Goal: Task Accomplishment & Management: Manage account settings

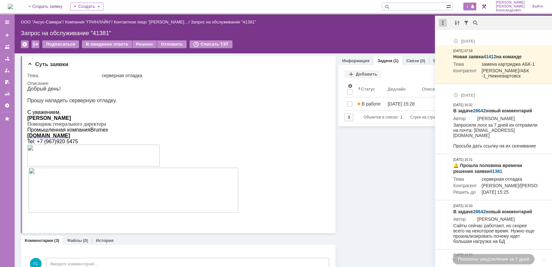
click at [442, 20] on div at bounding box center [443, 23] width 8 height 8
click at [451, 38] on div "Отметить уведомления прочитанными" at bounding box center [487, 39] width 87 height 5
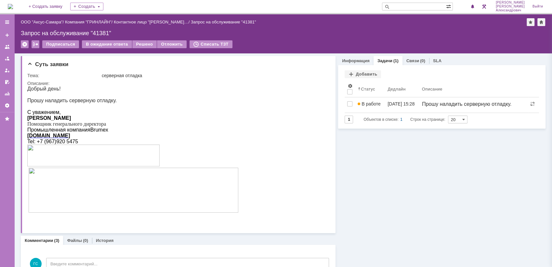
click at [375, 29] on div "Назад | ООО "Аксус-Самара" / Компания "ГРИНЛАЙН" / Контактное лицо "[PERSON_NAM…" at bounding box center [283, 33] width 538 height 39
click at [13, 4] on img at bounding box center [10, 6] width 5 height 5
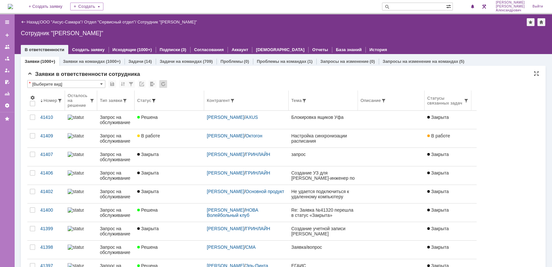
click at [156, 99] on span at bounding box center [153, 100] width 5 height 5
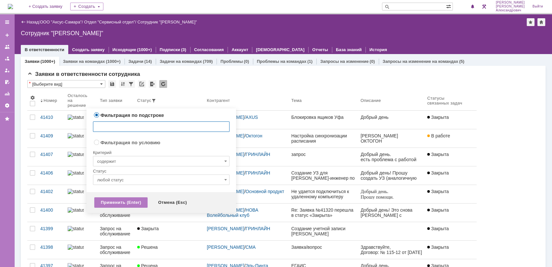
radio input "false"
radio input "true"
click at [157, 164] on input "содержит" at bounding box center [161, 161] width 137 height 10
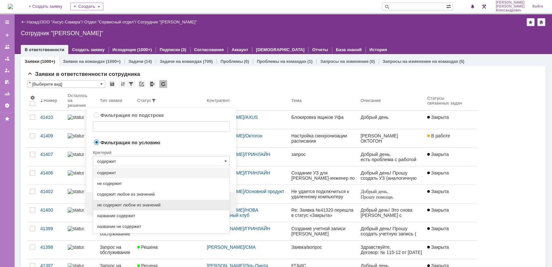
click at [161, 203] on span "не содержит любое из значений" at bounding box center [161, 204] width 128 height 5
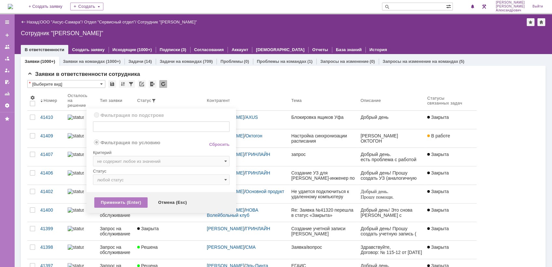
type input "не содержит любое из значений"
click at [154, 172] on div "Статус" at bounding box center [161, 171] width 137 height 6
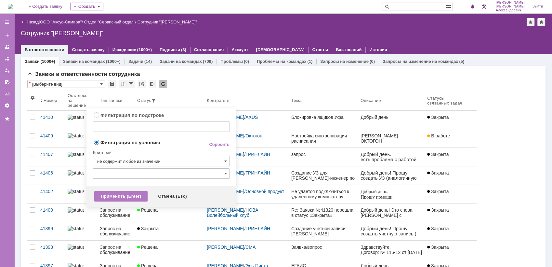
click at [153, 177] on input "text" at bounding box center [161, 173] width 137 height 10
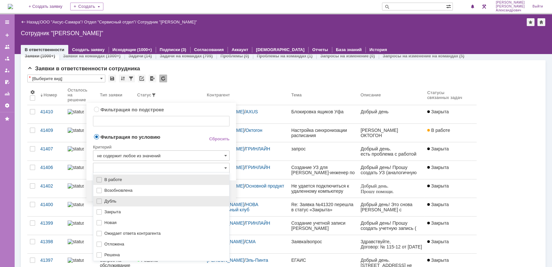
click at [140, 200] on span "Дубль" at bounding box center [164, 200] width 121 height 5
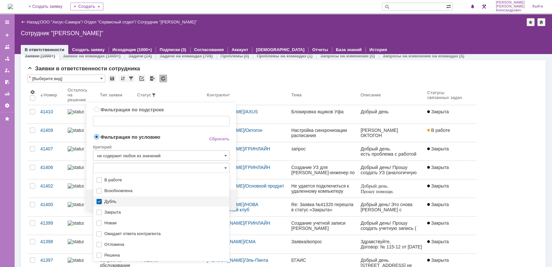
click at [127, 201] on span "Дубль" at bounding box center [164, 201] width 121 height 5
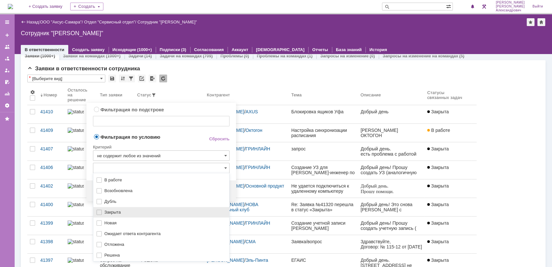
click at [115, 212] on span "Закрыта" at bounding box center [164, 211] width 121 height 5
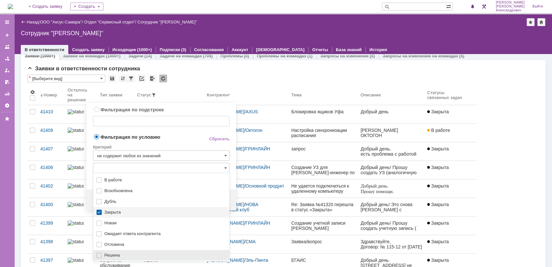
click at [110, 255] on span "Решена" at bounding box center [164, 254] width 121 height 5
click at [184, 136] on span "Фильтрация по условию" at bounding box center [145, 136] width 105 height 6
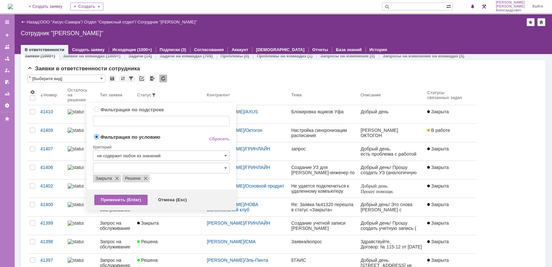
click at [121, 201] on div "Применить (Enter)" at bounding box center [120, 200] width 53 height 10
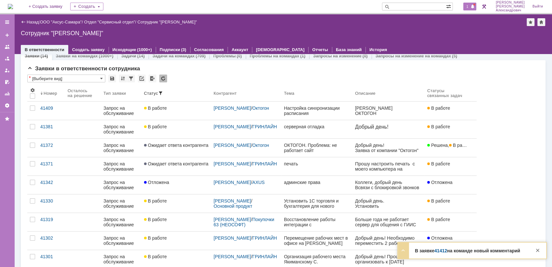
click at [471, 7] on span "1" at bounding box center [468, 6] width 6 height 5
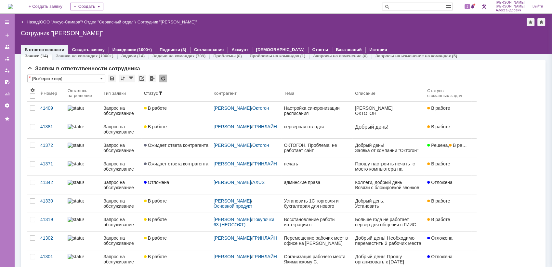
click at [348, 29] on div "Назад | ООО "Аксус-Самара" / Отдел "Сервисный отдел" / Сотрудник "Галстьян Степ…" at bounding box center [283, 34] width 538 height 40
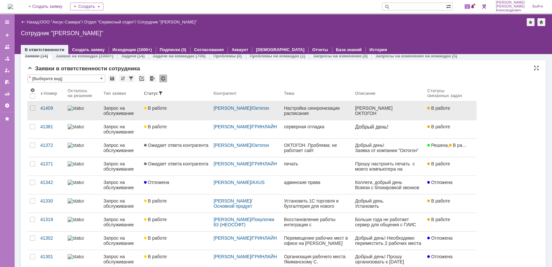
click at [200, 112] on link "В работе" at bounding box center [176, 110] width 70 height 18
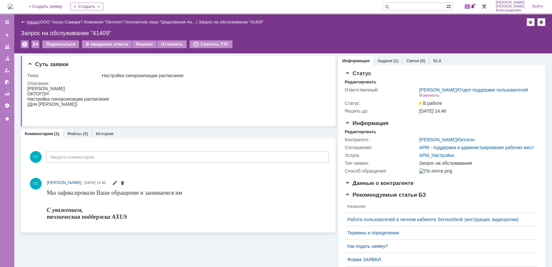
click at [33, 20] on link "Назад" at bounding box center [33, 22] width 12 height 5
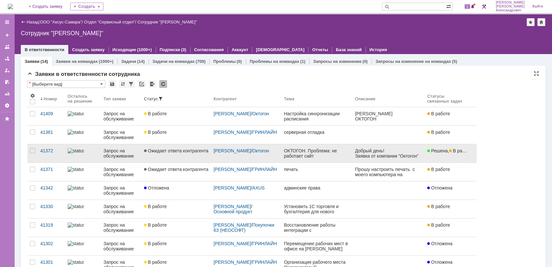
click at [180, 152] on span "Ожидает ответа контрагента" at bounding box center [176, 150] width 64 height 5
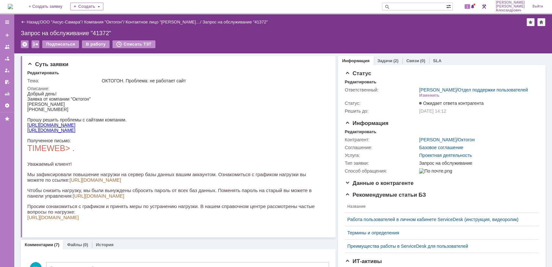
click at [55, 127] on link "https://rs-awards.rs63.ru" at bounding box center [51, 124] width 48 height 5
click at [13, 4] on img at bounding box center [10, 6] width 5 height 5
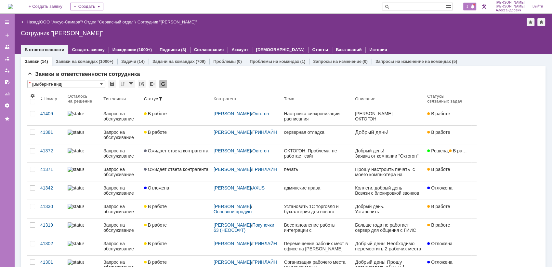
click at [473, 7] on span at bounding box center [473, 6] width 5 height 5
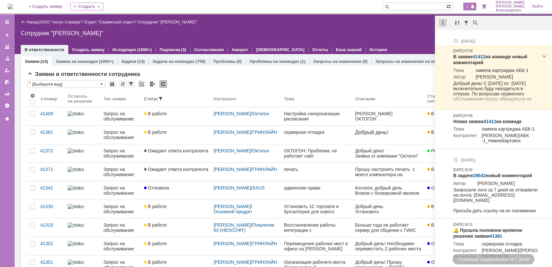
click at [442, 25] on div at bounding box center [443, 23] width 8 height 8
click at [450, 37] on div "Отметить уведомления прочитанными" at bounding box center [487, 39] width 87 height 5
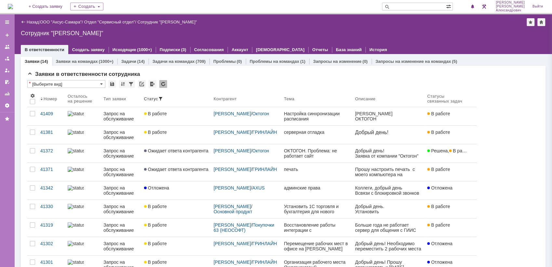
click at [394, 31] on div "Сотрудник "Галстьян Степан Александрович"" at bounding box center [283, 33] width 525 height 7
click at [13, 4] on img at bounding box center [10, 6] width 5 height 5
click at [13, 7] on img at bounding box center [10, 6] width 5 height 5
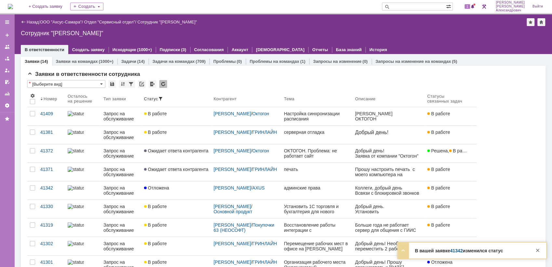
click at [479, 10] on div "1 Галстьян Степан Александрович Выйти" at bounding box center [504, 6] width 86 height 13
click at [476, 2] on div "1" at bounding box center [467, 6] width 20 height 13
click at [475, 4] on span at bounding box center [473, 6] width 5 height 5
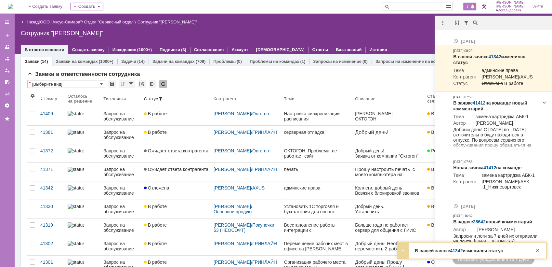
click at [334, 40] on div "Назад | ООО "Аксус-Самара" / Отдел "Сервисный отдел" / Сотрудник "Галстьян Степ…" at bounding box center [283, 34] width 538 height 40
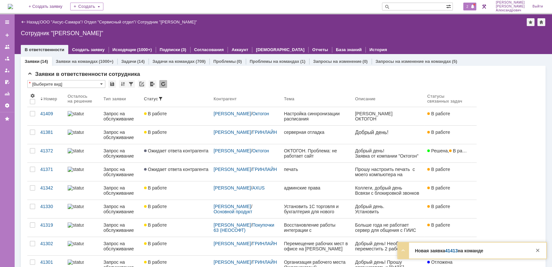
click at [471, 7] on span "2" at bounding box center [468, 6] width 6 height 5
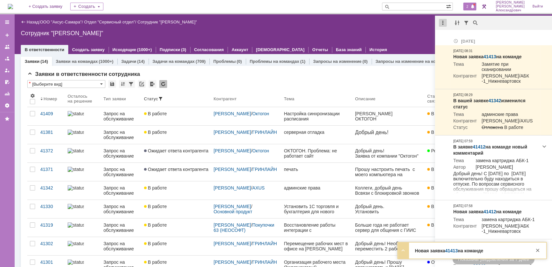
click at [440, 21] on div at bounding box center [443, 23] width 8 height 8
drag, startPoint x: 450, startPoint y: 36, endPoint x: 418, endPoint y: 38, distance: 32.3
click at [449, 36] on div "Отметить уведомления прочитанными" at bounding box center [487, 39] width 95 height 10
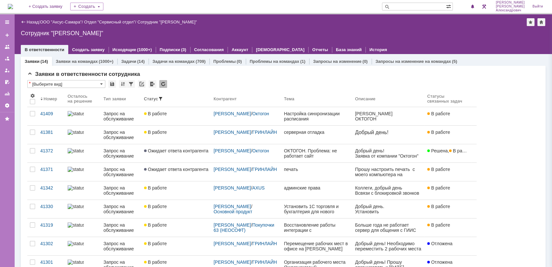
drag, startPoint x: 343, startPoint y: 35, endPoint x: 347, endPoint y: 33, distance: 4.4
click at [343, 34] on div "Сотрудник "[PERSON_NAME]"" at bounding box center [283, 33] width 525 height 7
click at [69, 20] on link "ООО "Аксус-Самара"" at bounding box center [61, 22] width 42 height 5
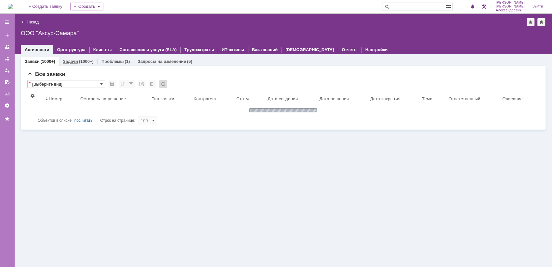
click at [81, 59] on div "(1000+)" at bounding box center [86, 61] width 15 height 5
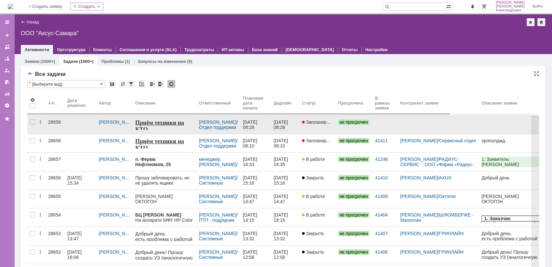
click at [318, 126] on link "Запланирована" at bounding box center [318, 124] width 36 height 18
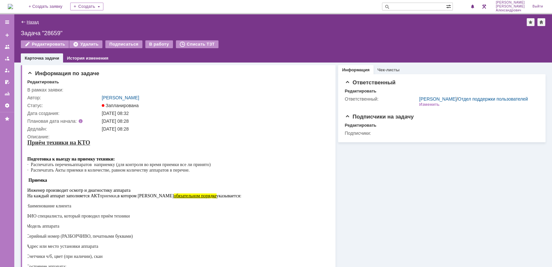
click at [30, 23] on link "Назад" at bounding box center [33, 22] width 12 height 5
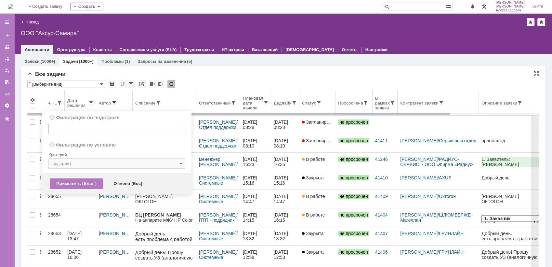
click at [115, 103] on span at bounding box center [114, 102] width 5 height 5
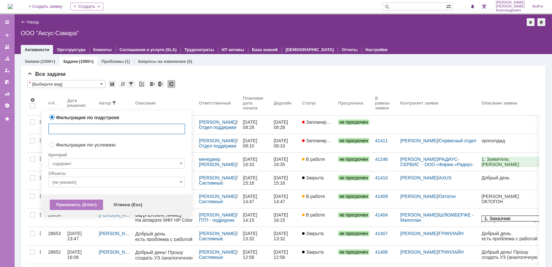
radio input "false"
radio input "true"
click at [105, 182] on input "[не указано]" at bounding box center [116, 182] width 137 height 10
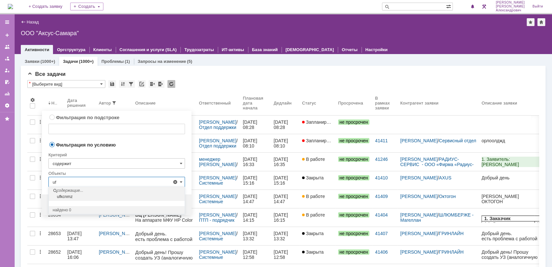
type input "u"
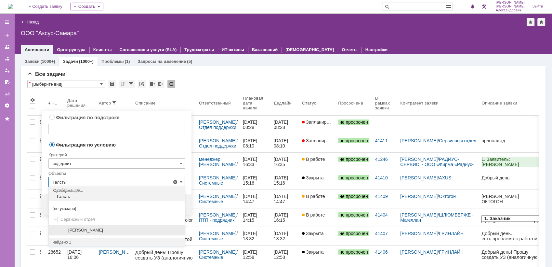
click at [64, 229] on div "[PERSON_NAME]" at bounding box center [121, 229] width 120 height 5
type input "[PERSON_NAME]"
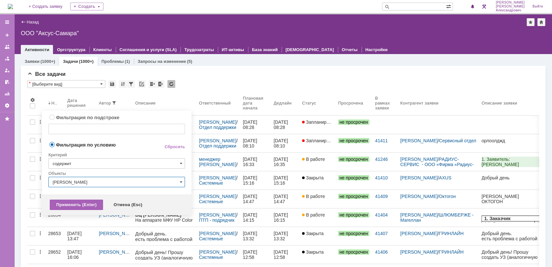
click at [69, 202] on div "Применить (Enter)" at bounding box center [76, 204] width 53 height 10
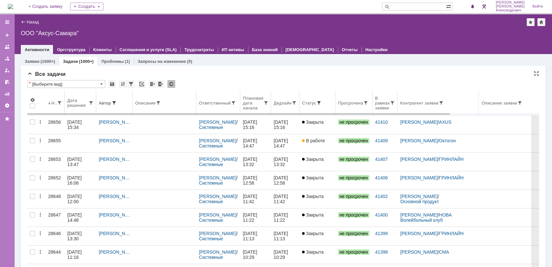
click at [322, 101] on span at bounding box center [318, 102] width 5 height 5
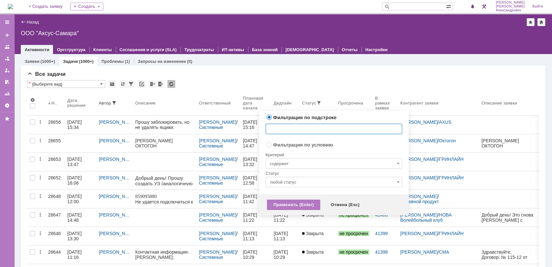
radio input "false"
radio input "true"
click at [317, 166] on input "содержит" at bounding box center [334, 163] width 137 height 10
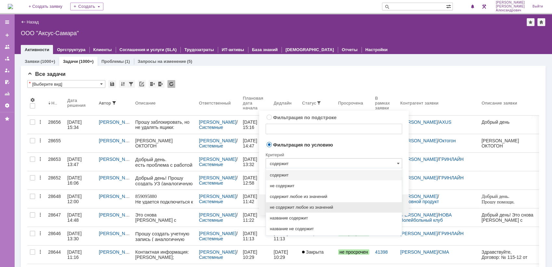
click at [323, 203] on div "не содержит любое из значений" at bounding box center [334, 207] width 136 height 10
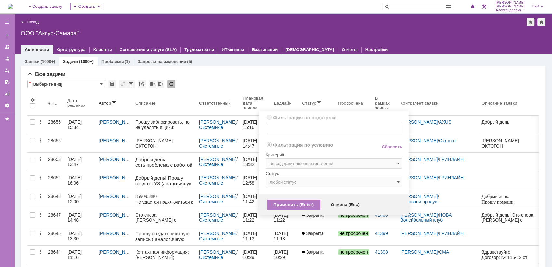
type input "не содержит любое из значений"
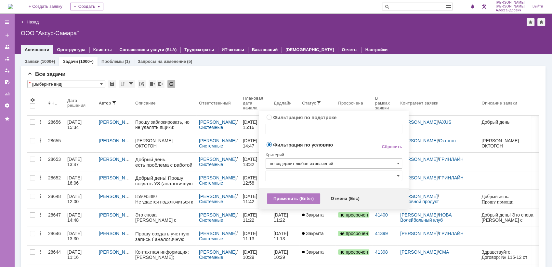
click at [321, 176] on input "text" at bounding box center [334, 175] width 137 height 10
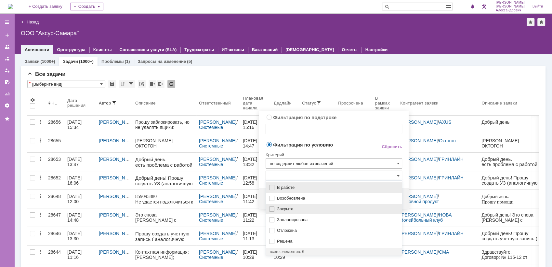
click at [306, 209] on span "Закрыта" at bounding box center [337, 208] width 121 height 5
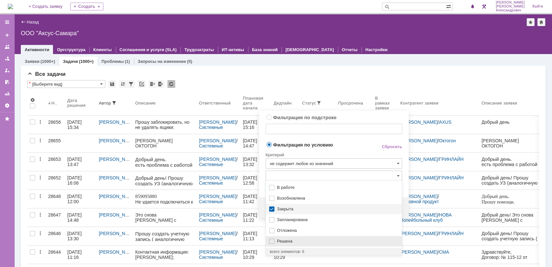
click at [309, 238] on span "Решена" at bounding box center [337, 240] width 121 height 5
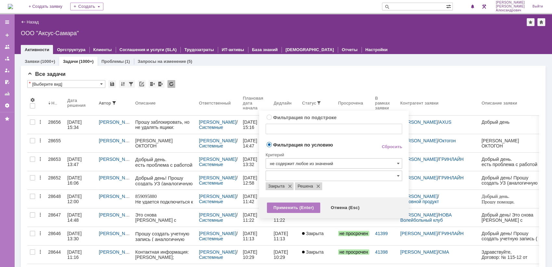
click at [342, 148] on td "Фильтрация по условию" at bounding box center [318, 145] width 105 height 9
click at [301, 207] on div "Применить (Enter)" at bounding box center [293, 207] width 53 height 10
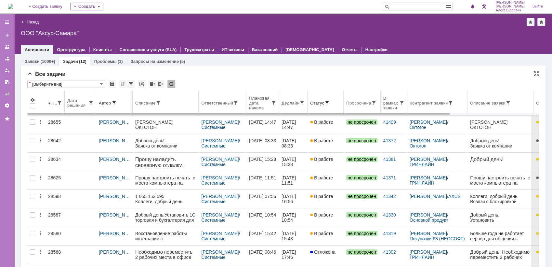
click at [217, 106] on th "Ответственный" at bounding box center [223, 102] width 48 height 25
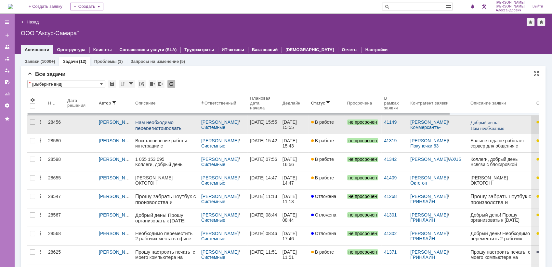
click at [314, 129] on link "В работе" at bounding box center [327, 124] width 36 height 18
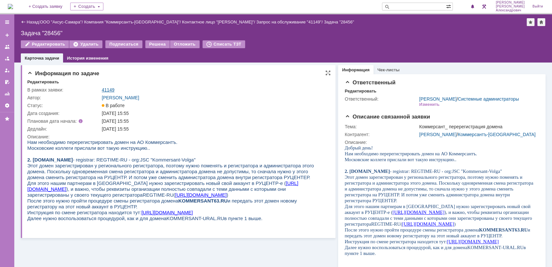
click at [105, 87] on link "41149" at bounding box center [108, 89] width 13 height 5
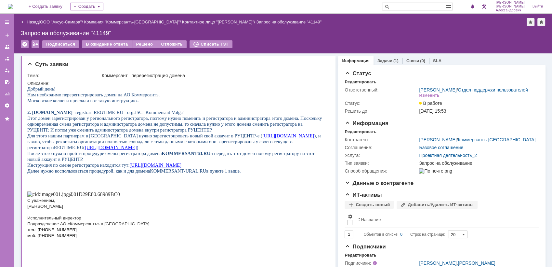
click at [27, 22] on link "Назад" at bounding box center [33, 22] width 12 height 5
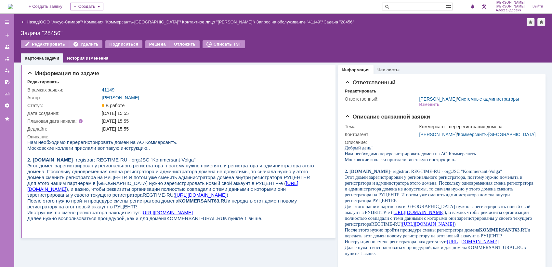
click at [27, 22] on link "Назад" at bounding box center [33, 22] width 12 height 5
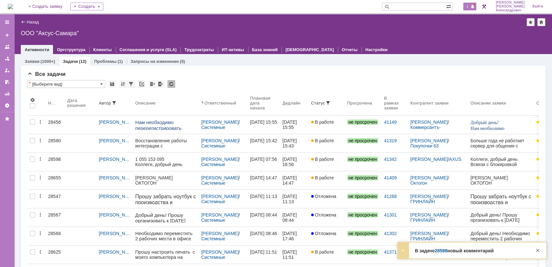
click at [474, 5] on span at bounding box center [473, 6] width 5 height 5
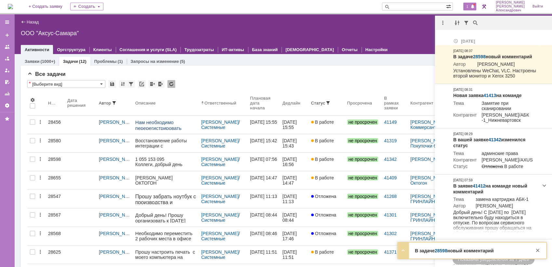
click at [386, 47] on div "Активности Оргструктура Клиенты Соглашения и услуги (SLA) Трудозатраты ИТ-актив…" at bounding box center [283, 49] width 525 height 9
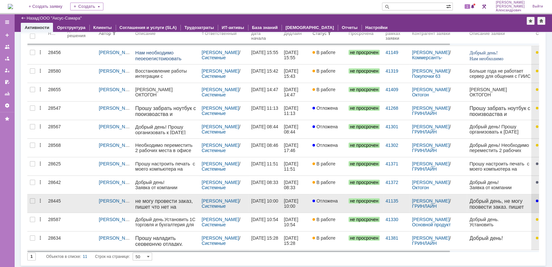
scroll to position [48, 0]
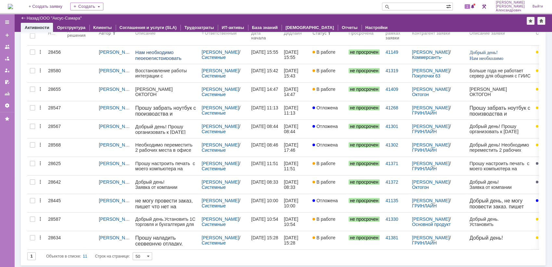
click at [13, 4] on img at bounding box center [10, 6] width 5 height 5
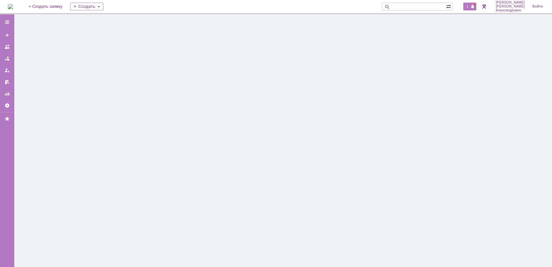
click at [468, 7] on span "1" at bounding box center [468, 6] width 6 height 5
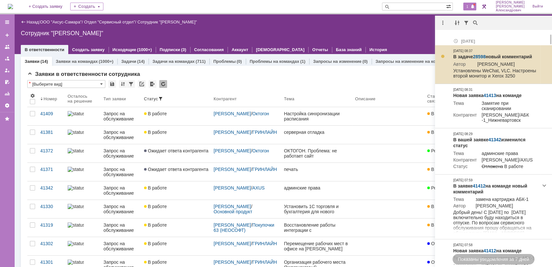
click at [480, 54] on link "28598" at bounding box center [479, 56] width 13 height 5
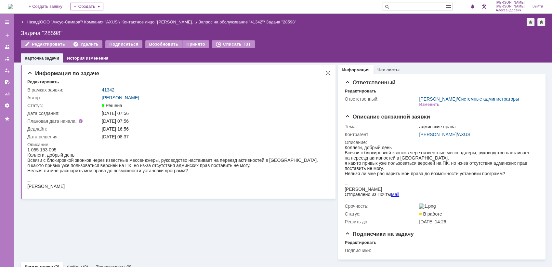
click at [110, 87] on link "41342" at bounding box center [108, 89] width 13 height 5
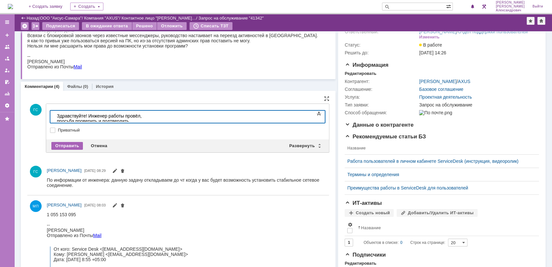
click at [66, 144] on div "Отправить" at bounding box center [67, 146] width 32 height 8
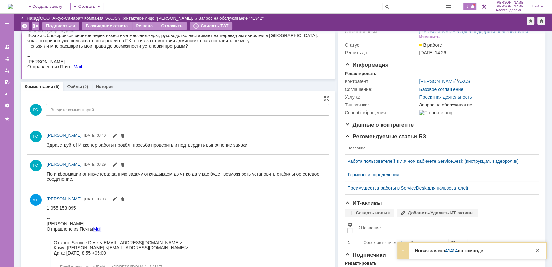
click at [473, 7] on div "1" at bounding box center [470, 7] width 13 height 8
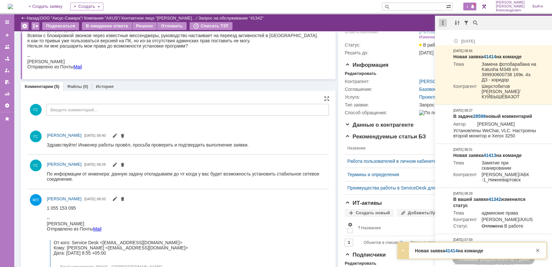
click at [444, 22] on div at bounding box center [443, 23] width 8 height 8
click at [460, 37] on div "Отметить уведомления прочитанными" at bounding box center [487, 39] width 87 height 5
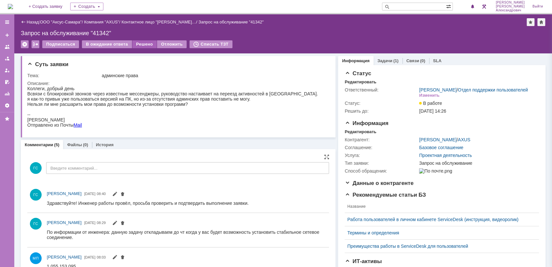
click at [135, 42] on div "Решено" at bounding box center [144, 44] width 25 height 8
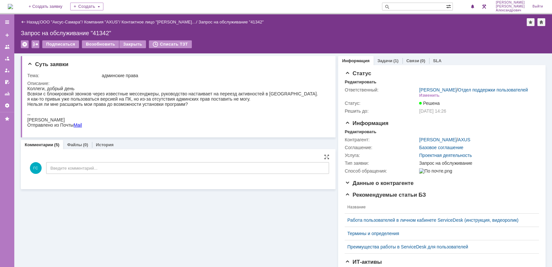
click at [13, 6] on img at bounding box center [10, 6] width 5 height 5
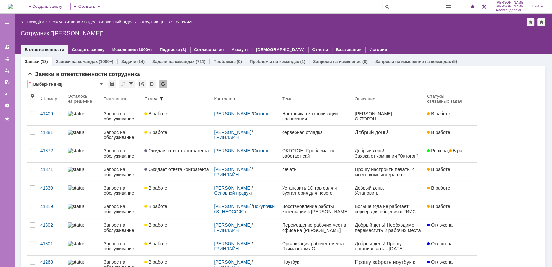
click at [49, 20] on link "ООО "Аксус-Самара"" at bounding box center [61, 22] width 42 height 5
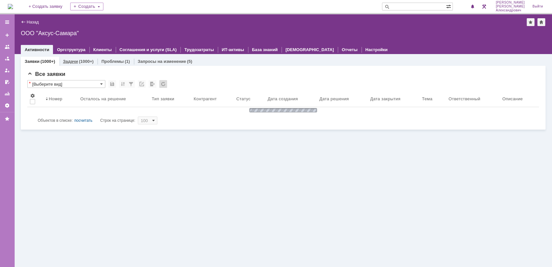
click at [79, 61] on div "(1000+)" at bounding box center [86, 61] width 15 height 5
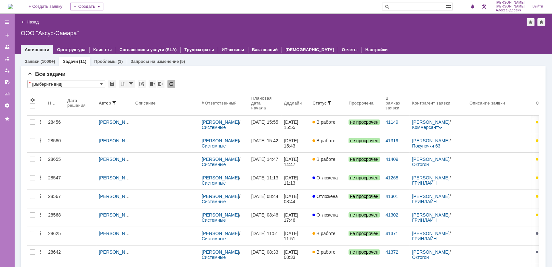
click at [11, 4] on img at bounding box center [10, 6] width 5 height 5
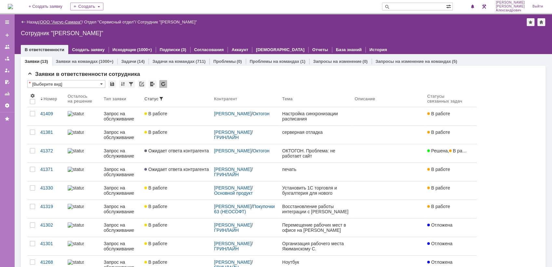
click at [59, 21] on link "ООО "Аксус-Самара"" at bounding box center [61, 22] width 42 height 5
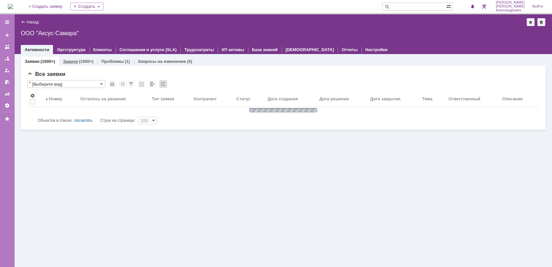
click at [74, 57] on div "Задачи (1000+)" at bounding box center [78, 61] width 38 height 9
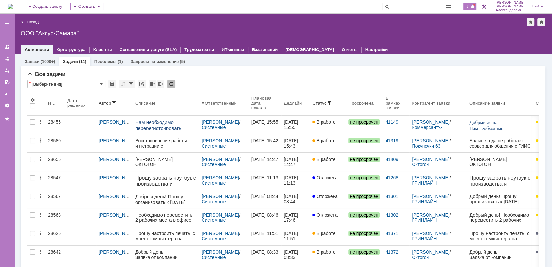
click at [471, 7] on span "1" at bounding box center [468, 6] width 6 height 5
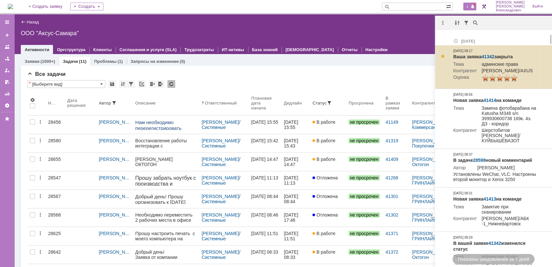
click at [488, 56] on link "41342" at bounding box center [488, 56] width 13 height 5
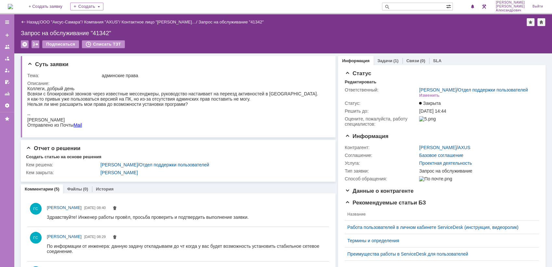
click at [13, 7] on img at bounding box center [10, 6] width 5 height 5
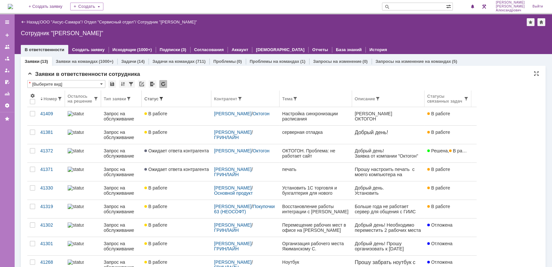
click at [177, 98] on div "Статус" at bounding box center [176, 98] width 64 height 5
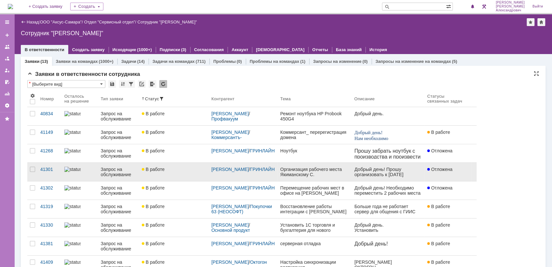
click at [150, 175] on link "В работе" at bounding box center [174, 172] width 70 height 18
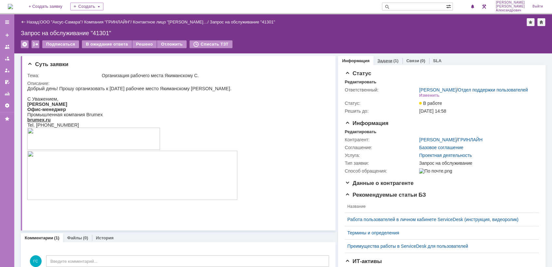
click at [379, 59] on link "Задачи" at bounding box center [385, 60] width 15 height 5
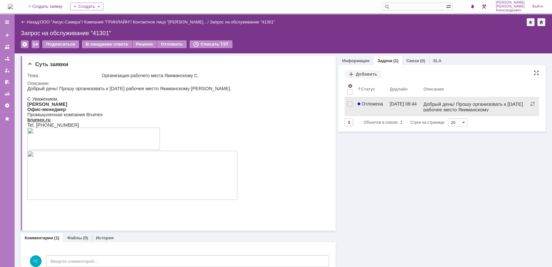
click at [365, 103] on span "Отложена" at bounding box center [370, 103] width 25 height 5
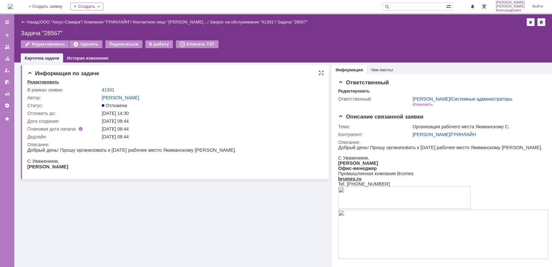
click at [52, 79] on div "Редактировать" at bounding box center [43, 81] width 32 height 5
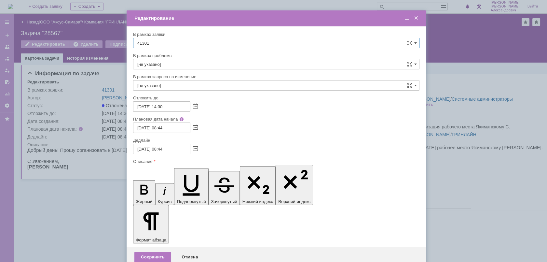
click at [191, 149] on div at bounding box center [193, 148] width 7 height 6
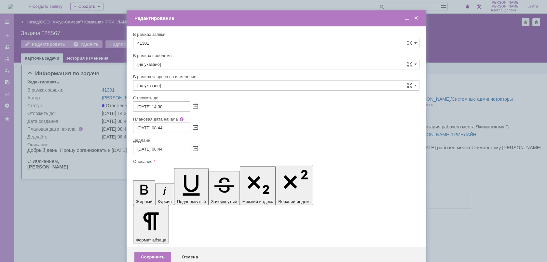
click at [198, 148] on div "22.08.2025 08:44" at bounding box center [276, 148] width 286 height 10
click at [195, 148] on span at bounding box center [195, 148] width 5 height 5
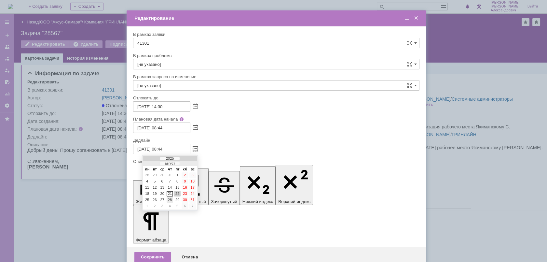
click at [168, 200] on div "28" at bounding box center [170, 200] width 7 height 6
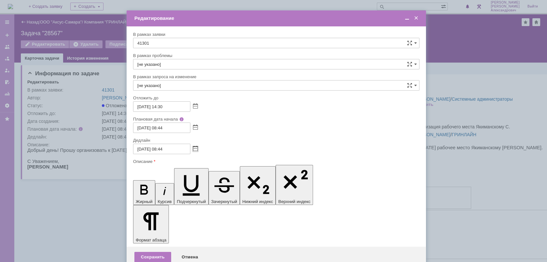
click at [164, 148] on input "28.08.2025 08:44" at bounding box center [161, 148] width 57 height 10
type input "[DATE] 16:44"
click at [153, 251] on div "Сохранить" at bounding box center [152, 256] width 37 height 10
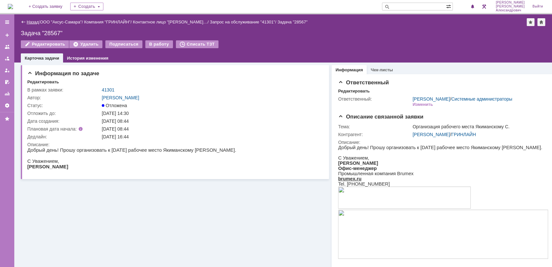
click at [28, 20] on link "Назад" at bounding box center [33, 22] width 12 height 5
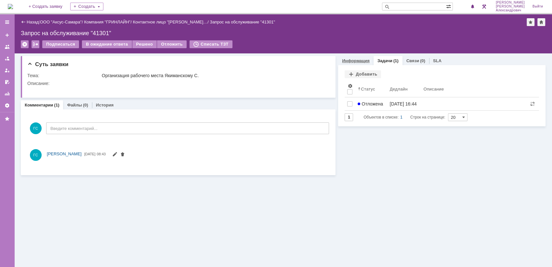
click at [358, 57] on div "Информация" at bounding box center [355, 60] width 35 height 9
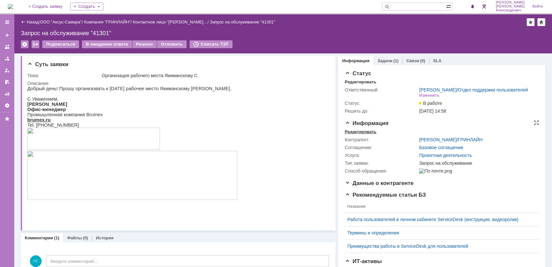
click at [364, 134] on div "Редактировать" at bounding box center [361, 131] width 32 height 5
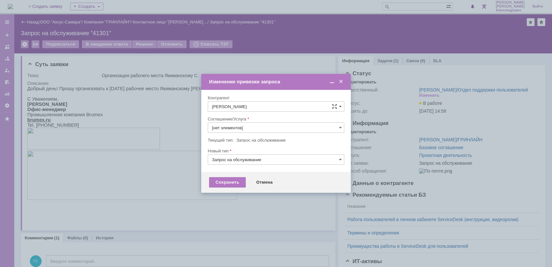
type input "Проектная деятельность"
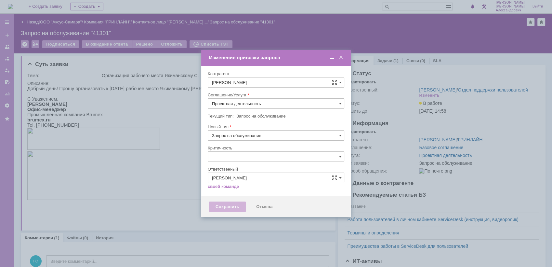
type input "[не указано]"
click at [301, 99] on input "Проектная деятельность" at bounding box center [276, 103] width 137 height 10
click at [307, 100] on input "Проектная деятельность" at bounding box center [276, 103] width 137 height 10
click at [334, 93] on div "Соглашение/Услуга" at bounding box center [275, 95] width 135 height 4
type input "Проектная деятельность"
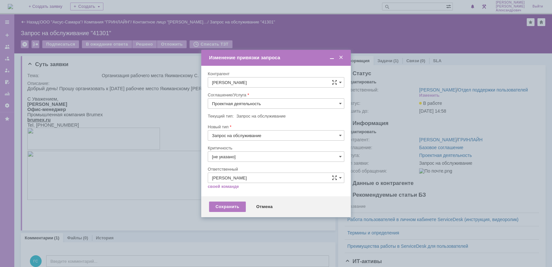
click at [343, 56] on span at bounding box center [341, 58] width 7 height 6
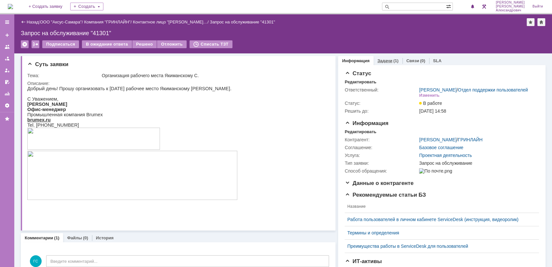
click at [380, 59] on link "Задачи" at bounding box center [385, 60] width 15 height 5
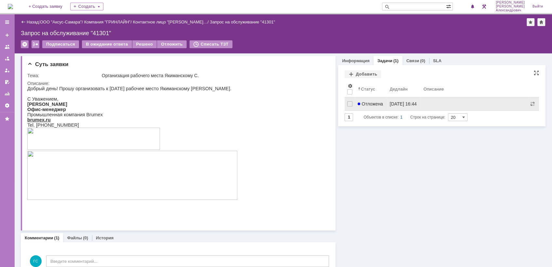
click at [359, 104] on span "Отложена" at bounding box center [370, 103] width 25 height 5
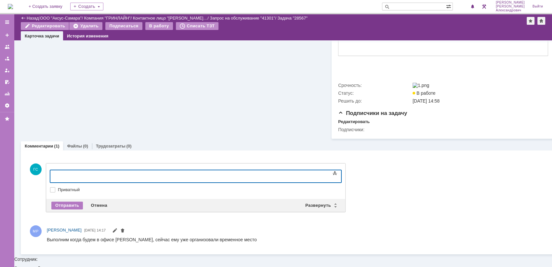
scroll to position [182, 0]
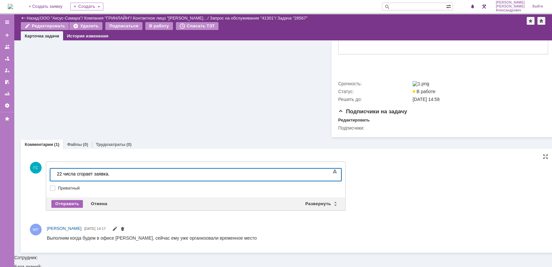
click at [67, 208] on div "Отправить" at bounding box center [67, 204] width 32 height 8
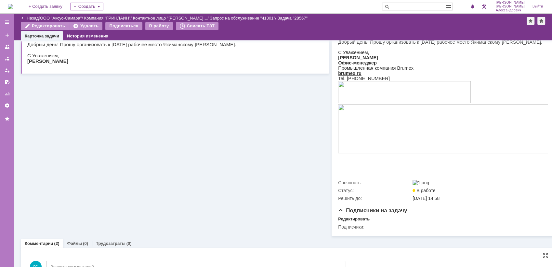
scroll to position [0, 0]
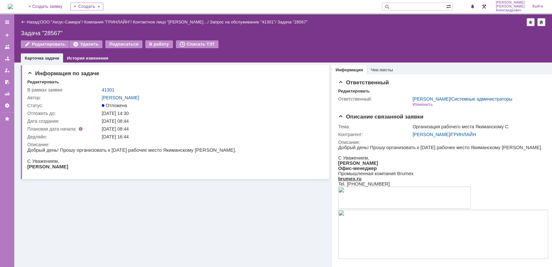
click at [12, 8] on img at bounding box center [10, 6] width 5 height 5
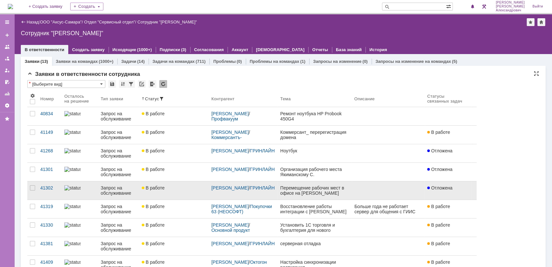
click at [185, 191] on link "В работе" at bounding box center [174, 190] width 70 height 18
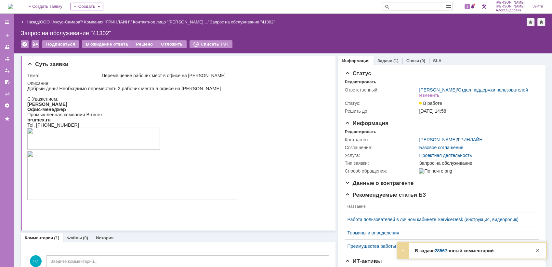
click at [13, 8] on img at bounding box center [10, 6] width 5 height 5
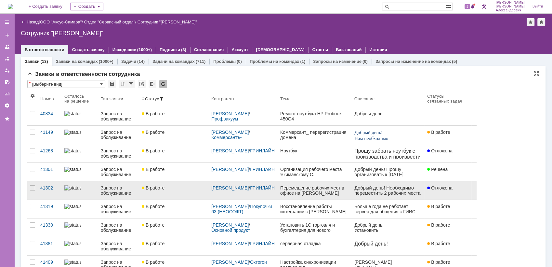
click at [187, 193] on link "В работе" at bounding box center [174, 190] width 70 height 18
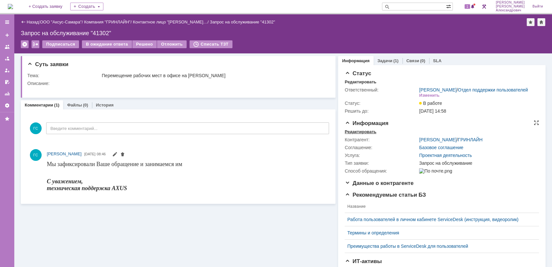
click at [357, 134] on div "Редактировать" at bounding box center [361, 131] width 32 height 5
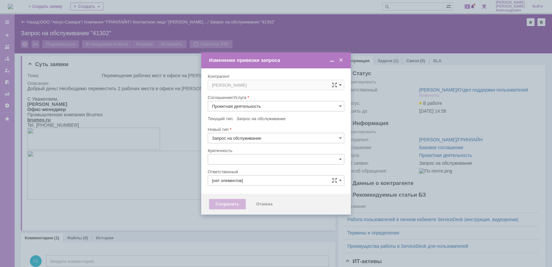
type input "[не указано]"
type input "[PERSON_NAME]"
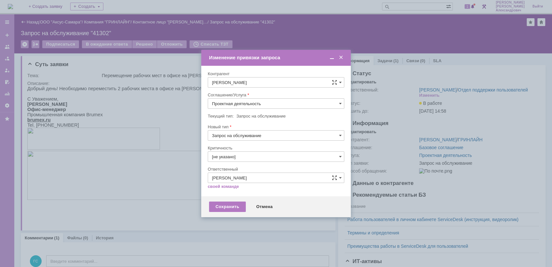
click at [335, 102] on input "Проектная деятельность" at bounding box center [276, 103] width 137 height 10
click at [286, 171] on span "Проектная деятельность_2" at bounding box center [276, 171] width 128 height 5
type input "Проектная деятельность_2"
click at [232, 202] on div "Сохранить" at bounding box center [227, 206] width 37 height 10
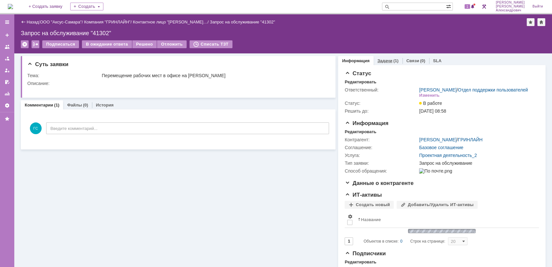
click at [383, 57] on div "Задачи (1)" at bounding box center [388, 60] width 29 height 9
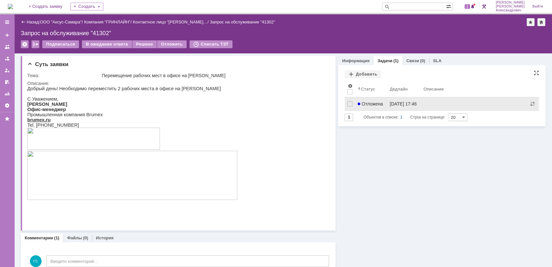
click at [374, 107] on link "Отложена" at bounding box center [371, 103] width 32 height 13
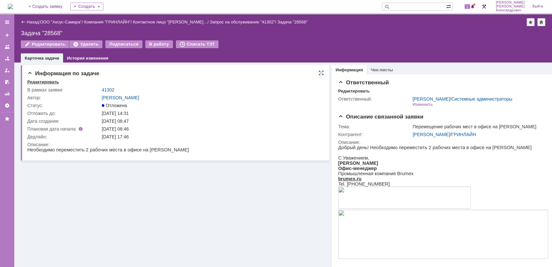
click at [45, 82] on div "Редактировать" at bounding box center [43, 81] width 32 height 5
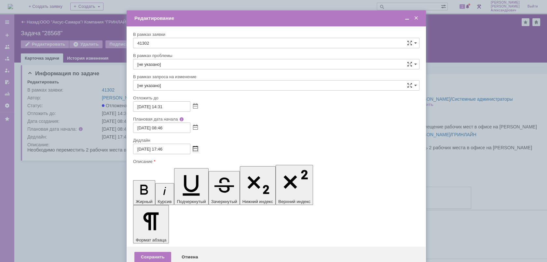
click at [194, 148] on span at bounding box center [195, 148] width 5 height 5
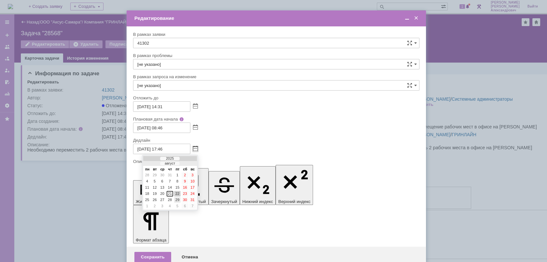
click at [176, 201] on div "29" at bounding box center [177, 200] width 7 height 6
type input "29.08.2025 17:46"
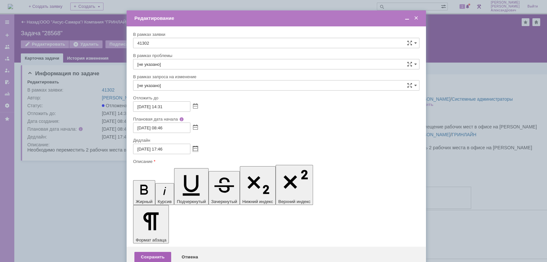
click at [158, 251] on div "Сохранить" at bounding box center [152, 256] width 37 height 10
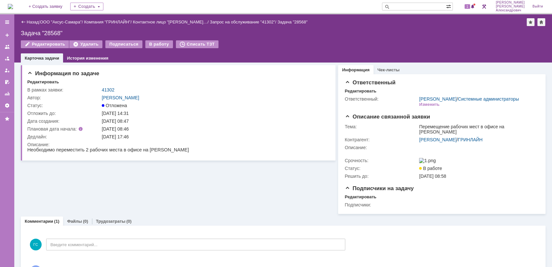
click at [13, 4] on img at bounding box center [10, 6] width 5 height 5
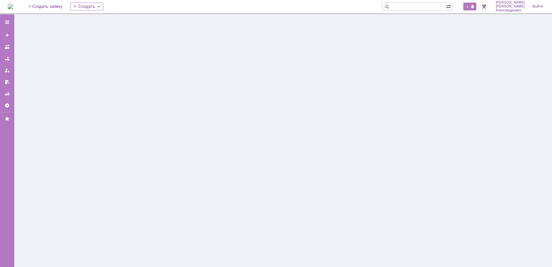
click at [468, 7] on span "1" at bounding box center [468, 6] width 6 height 5
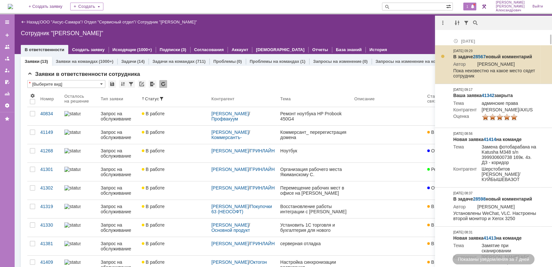
click at [481, 54] on link "28567" at bounding box center [479, 56] width 13 height 5
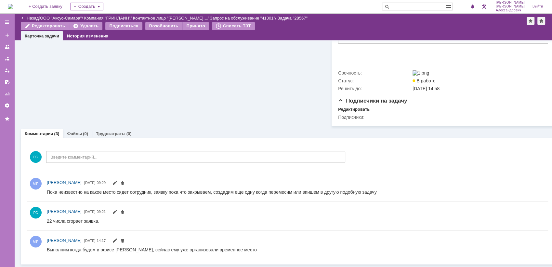
scroll to position [205, 0]
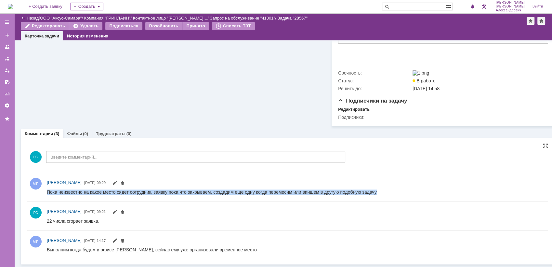
drag, startPoint x: 47, startPoint y: 192, endPoint x: 234, endPoint y: 380, distance: 265.7
click at [187, 195] on html "Пока неизвестно на какое место сядет сотрудник, заявку пока что закрываем, созд…" at bounding box center [296, 192] width 499 height 6
copy div "Пока неизвестно на какое место сядет сотрудник, заявку пока что закрываем, созд…"
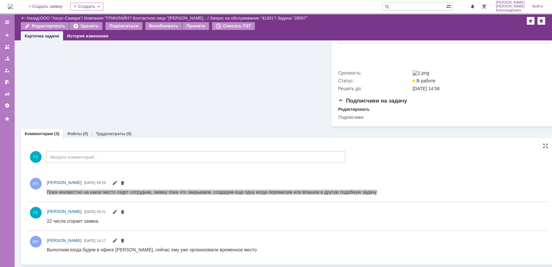
click at [245, 190] on div at bounding box center [296, 192] width 499 height 8
click at [255, 190] on div at bounding box center [296, 192] width 499 height 8
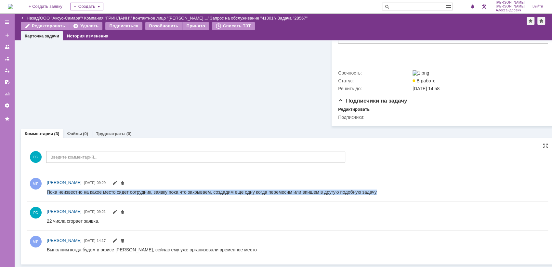
click at [203, 191] on div "Пока неизвестно на какое место сядет сотрудник, заявку пока что закрываем, созд…" at bounding box center [212, 191] width 330 height 5
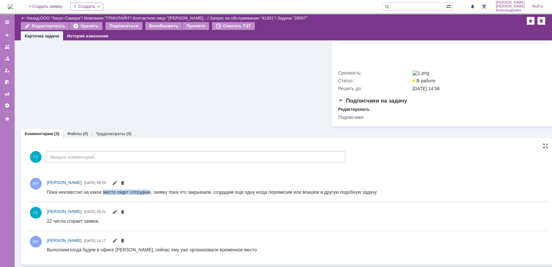
drag, startPoint x: 149, startPoint y: 194, endPoint x: 104, endPoint y: 192, distance: 44.9
click at [104, 192] on div "Пока неизвестно на какое место сядет сотрудник, заявку пока что закрываем, созд…" at bounding box center [212, 191] width 330 height 5
drag, startPoint x: 104, startPoint y: 192, endPoint x: 150, endPoint y: 192, distance: 45.5
click at [150, 192] on div "Пока неизвестно на какое место сядет сотрудник, заявку пока что закрываем, созд…" at bounding box center [212, 191] width 330 height 5
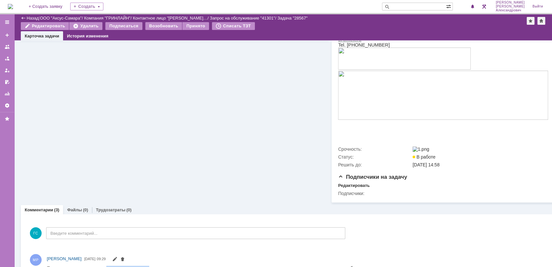
scroll to position [0, 0]
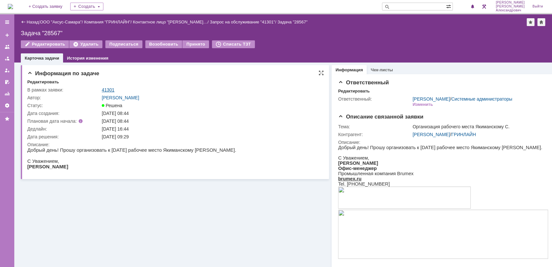
click at [106, 87] on link "41301" at bounding box center [108, 89] width 13 height 5
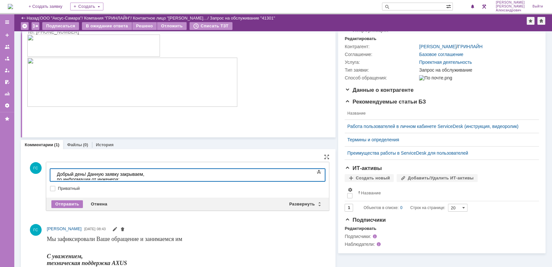
scroll to position [72, 0]
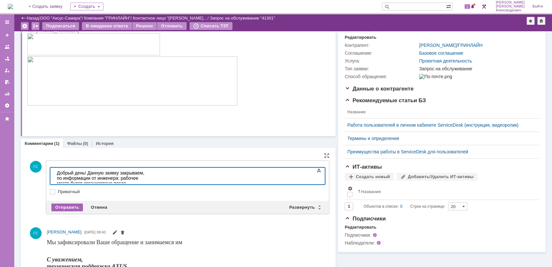
click at [61, 203] on div "Отправить" at bounding box center [67, 207] width 32 height 8
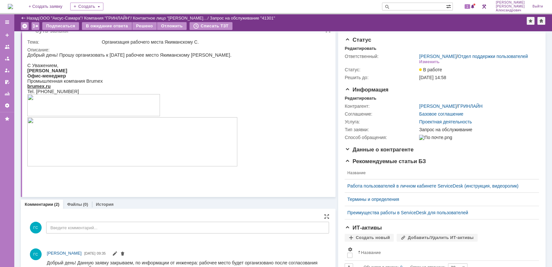
scroll to position [0, 0]
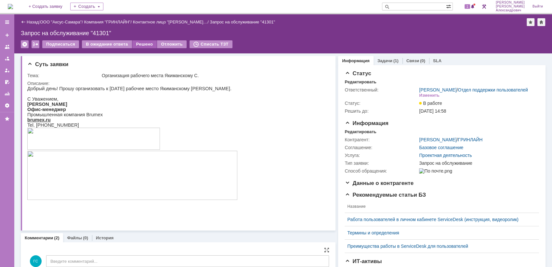
click at [140, 45] on div "Решено" at bounding box center [144, 44] width 25 height 8
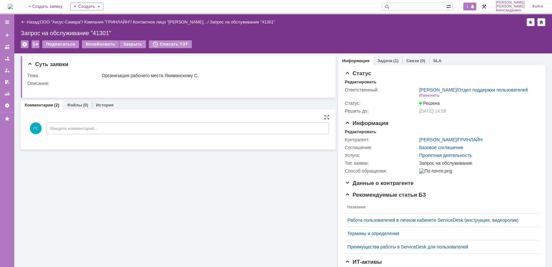
click at [467, 4] on div "1" at bounding box center [470, 7] width 13 height 8
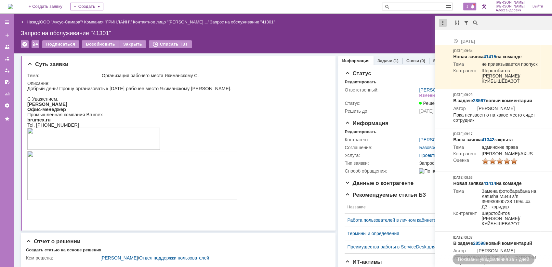
click at [441, 24] on div at bounding box center [443, 23] width 8 height 8
click at [458, 39] on div "Отметить уведомления прочитанными" at bounding box center [487, 39] width 87 height 5
click at [348, 25] on div "Назад | ООО "Аксус-Самара" / Компания "ГРИНЛАЙН" / Контактное лицо "[PERSON_NAM…" at bounding box center [283, 22] width 525 height 8
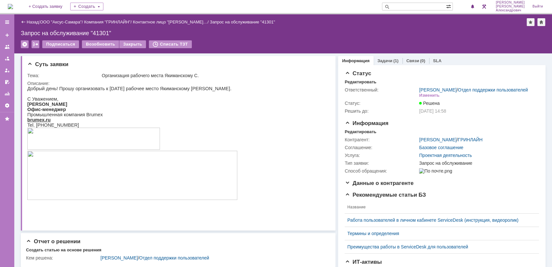
click at [13, 4] on img at bounding box center [10, 6] width 5 height 5
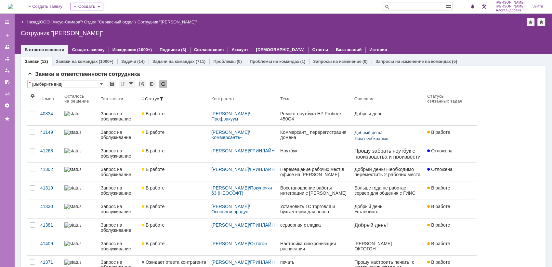
click at [13, 9] on img at bounding box center [10, 6] width 5 height 5
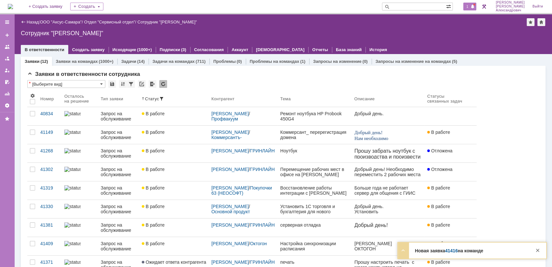
click at [468, 5] on span "1" at bounding box center [468, 6] width 6 height 5
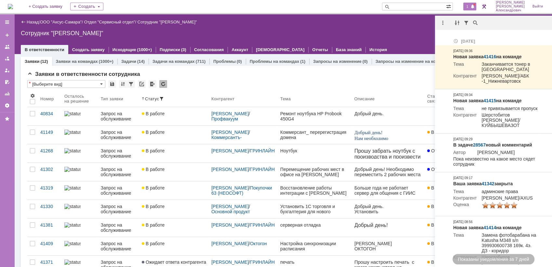
click at [366, 21] on div "Назад | ООО "Аксус-Самара" / Отдел "Сервисный отдел" / Сотрудник "[PERSON_NAME]"" at bounding box center [283, 22] width 525 height 8
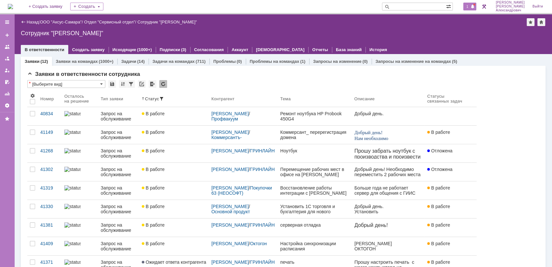
click at [471, 6] on span "1" at bounding box center [468, 6] width 6 height 5
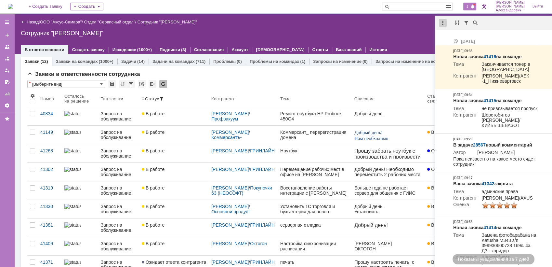
click at [441, 26] on div at bounding box center [443, 23] width 8 height 8
click at [446, 41] on div "Отметить уведомления прочитанными" at bounding box center [487, 39] width 87 height 5
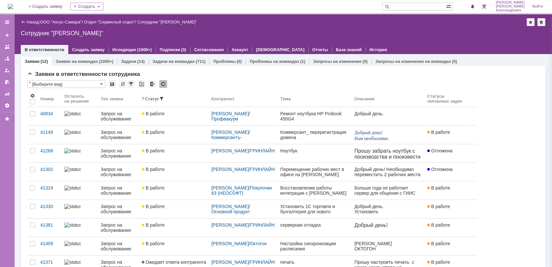
click at [408, 34] on div "Сотрудник "[PERSON_NAME]"" at bounding box center [283, 33] width 525 height 7
click at [13, 4] on img at bounding box center [10, 6] width 5 height 5
click at [13, 6] on img at bounding box center [10, 6] width 5 height 5
click at [13, 4] on img at bounding box center [10, 6] width 5 height 5
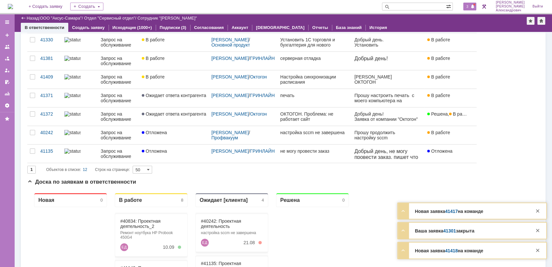
click at [475, 7] on span at bounding box center [473, 6] width 5 height 5
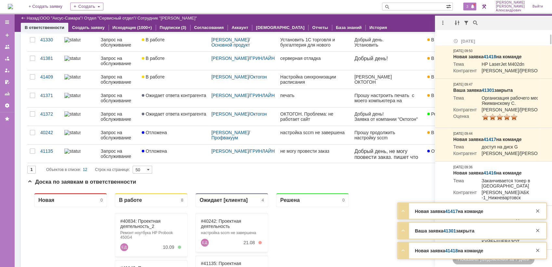
scroll to position [36, 0]
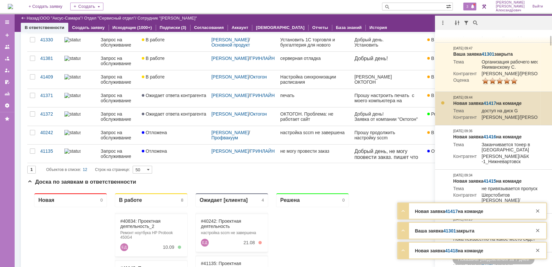
click at [490, 106] on link "41417" at bounding box center [490, 103] width 13 height 5
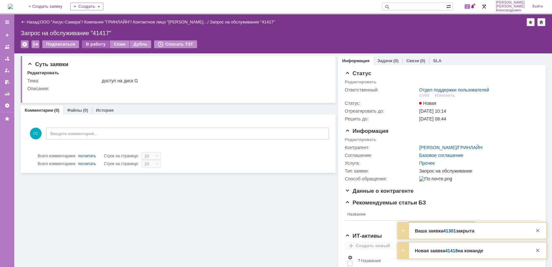
click at [95, 44] on div "В работу" at bounding box center [96, 44] width 28 height 8
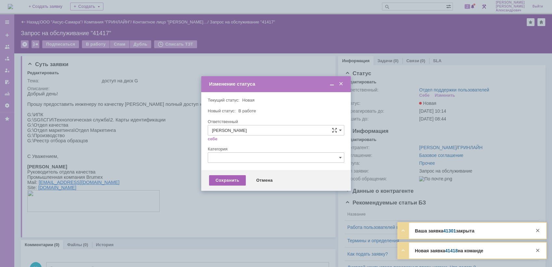
click at [232, 181] on div "Сохранить" at bounding box center [227, 180] width 37 height 10
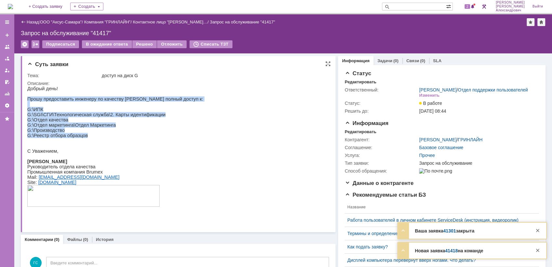
drag, startPoint x: 54, startPoint y: 185, endPoint x: 138, endPoint y: 142, distance: 94.0
click at [138, 142] on div "Добрый день! Прошу предоставить инженеру по качеству Казаковой О.С. полный дост…" at bounding box center [115, 149] width 176 height 127
copy div "Прошу предоставить инженеру по качеству Казаковой О.С. полный доступ к: G:\ИПК …"
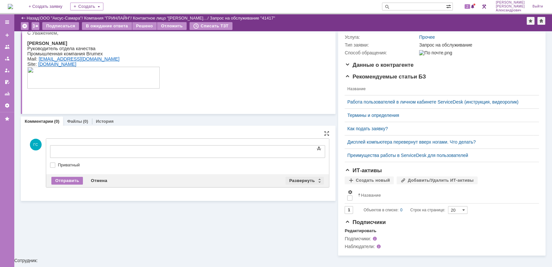
click at [288, 180] on div "Развернуть" at bounding box center [305, 181] width 39 height 8
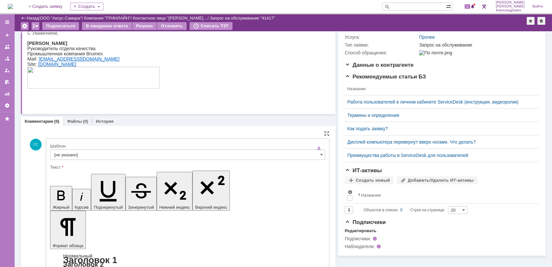
click at [159, 148] on div "Шаблон" at bounding box center [187, 146] width 274 height 4
click at [171, 155] on input "[не указано]" at bounding box center [187, 154] width 275 height 10
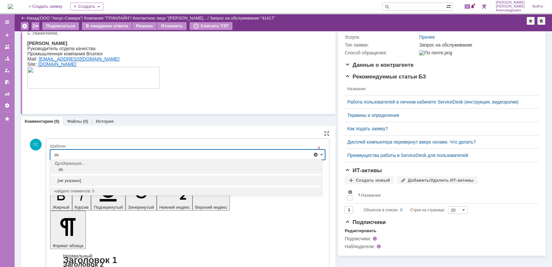
type input "d"
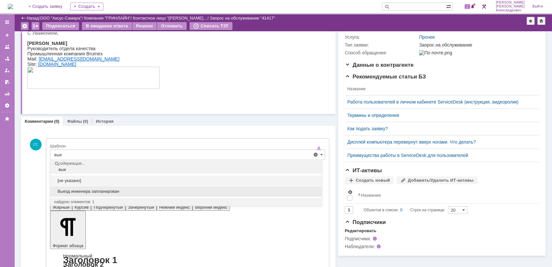
click at [161, 189] on span "Выезд инженера запланирован" at bounding box center [185, 191] width 263 height 5
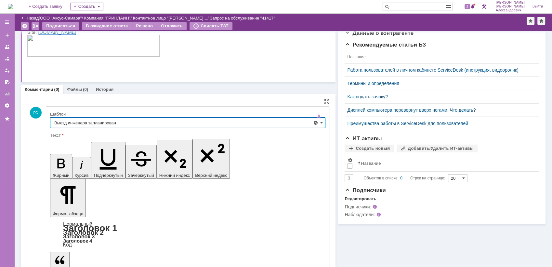
type input "Выезд инженера запланирован"
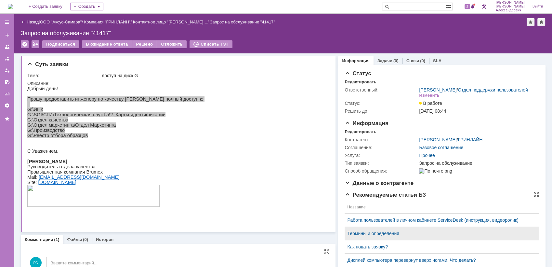
scroll to position [0, 0]
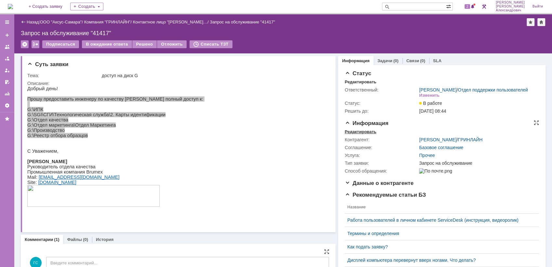
click at [360, 134] on div "Редактировать" at bounding box center [361, 131] width 32 height 5
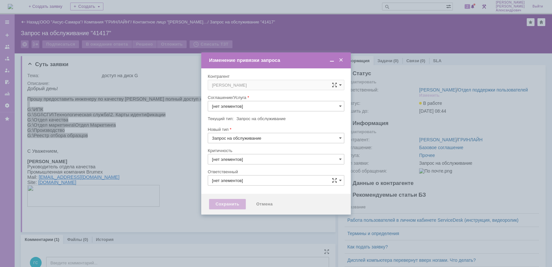
type input "Прочее"
type input "3. Низкая"
type input "[PERSON_NAME]"
type input "[не указано]"
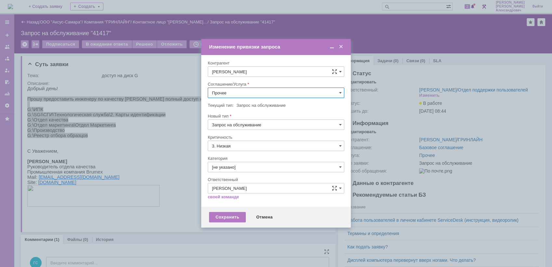
click at [252, 96] on input "Прочее" at bounding box center [276, 92] width 137 height 10
click at [245, 169] on span "АРМ_Настройка" at bounding box center [276, 171] width 128 height 5
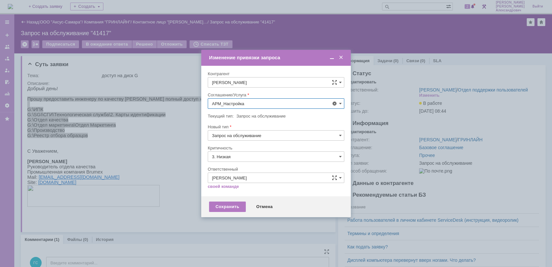
type input "АРМ_Настройка"
click at [241, 156] on input "3. Низкая" at bounding box center [276, 156] width 137 height 10
click at [239, 167] on span "[не указано]" at bounding box center [276, 168] width 128 height 5
type input "[не указано]"
click at [229, 207] on div "Сохранить" at bounding box center [227, 206] width 37 height 10
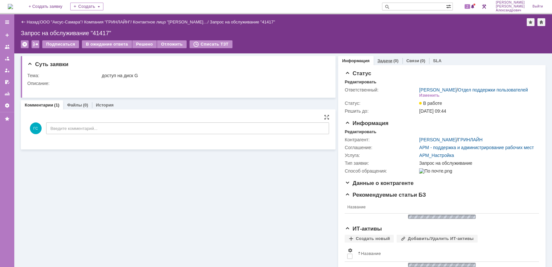
click at [379, 56] on div "Задачи (0)" at bounding box center [388, 60] width 29 height 9
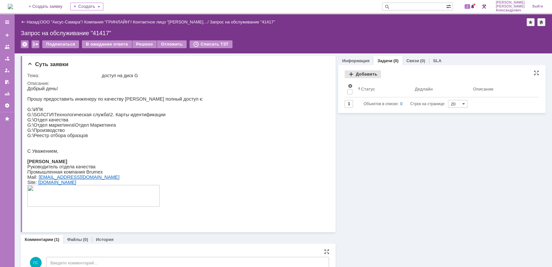
click at [359, 75] on div "Добавить" at bounding box center [363, 74] width 36 height 8
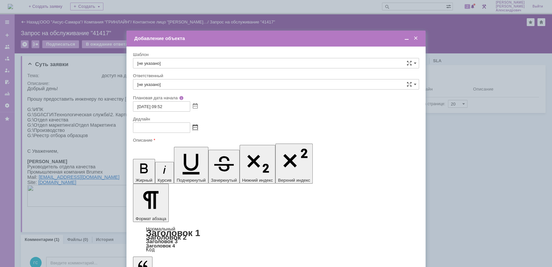
click at [194, 128] on span at bounding box center [195, 127] width 5 height 5
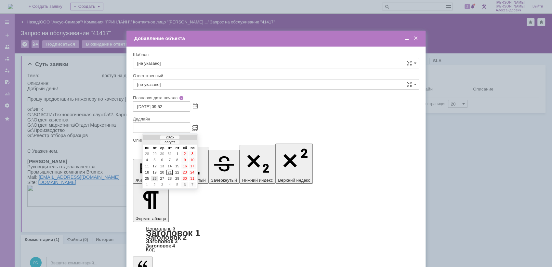
click at [153, 178] on div "26" at bounding box center [154, 179] width 7 height 6
type input "[DATE] 09:52"
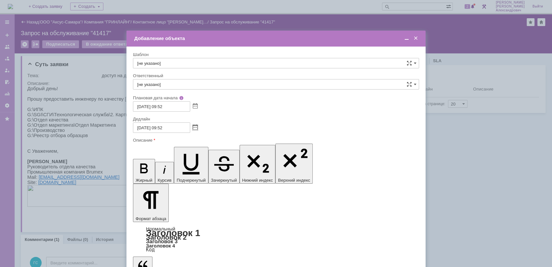
click at [180, 85] on input "[не указано]" at bounding box center [276, 84] width 286 height 10
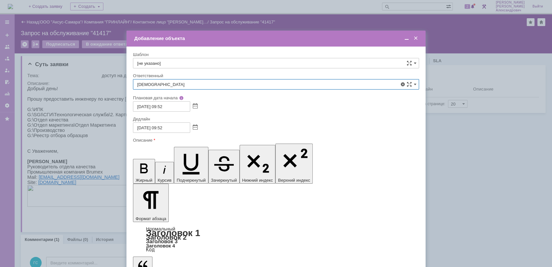
click at [183, 153] on span "[PERSON_NAME]" at bounding box center [276, 153] width 278 height 5
type input "[PERSON_NAME]"
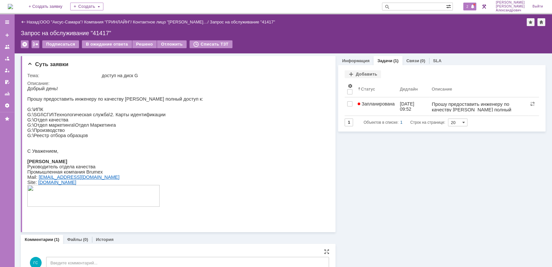
click at [468, 6] on span "2" at bounding box center [468, 6] width 6 height 5
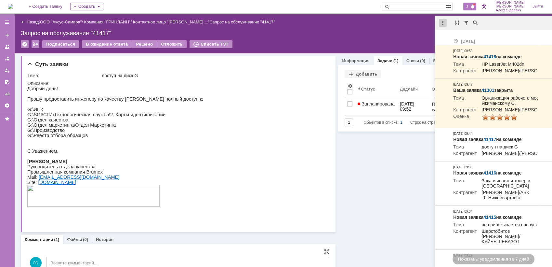
click at [442, 21] on div at bounding box center [443, 23] width 8 height 8
click at [447, 39] on div "Отметить уведомления прочитанными" at bounding box center [487, 39] width 87 height 5
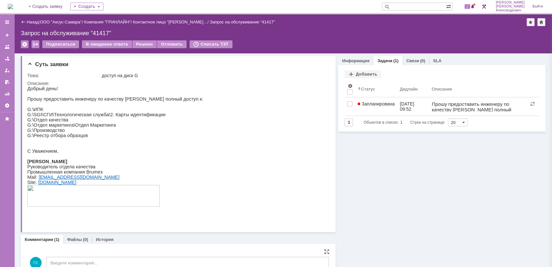
click at [349, 27] on div "Назад | ООО "Аксус-Самара" / Компания "ГРИНЛАЙН" / Контактное лицо "Чурикова Юл…" at bounding box center [283, 33] width 538 height 39
click at [13, 4] on img at bounding box center [10, 6] width 5 height 5
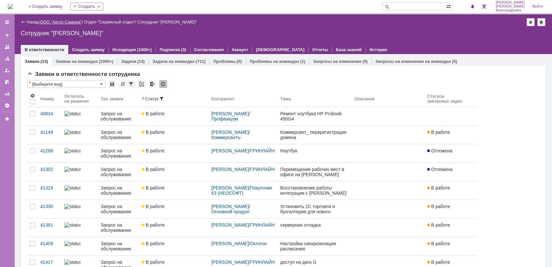
click at [60, 20] on link "ООО "Аксус-Самара"" at bounding box center [61, 22] width 42 height 5
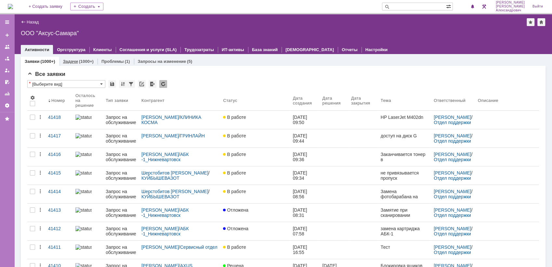
click at [78, 62] on div "Задачи (1000+)" at bounding box center [78, 61] width 31 height 4
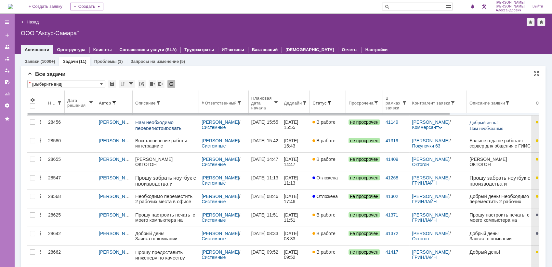
click at [297, 107] on th "Дедлайн" at bounding box center [295, 102] width 29 height 25
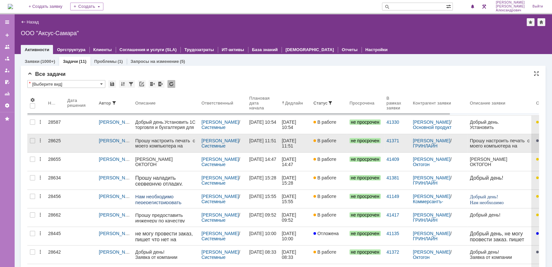
click at [337, 145] on link "В работе" at bounding box center [329, 143] width 36 height 18
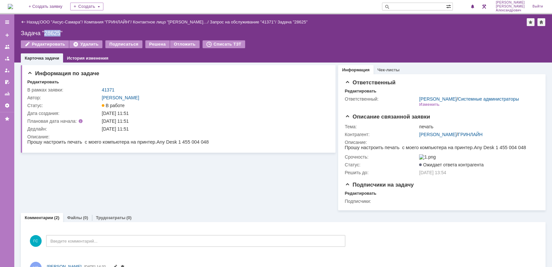
drag, startPoint x: 60, startPoint y: 33, endPoint x: 45, endPoint y: 34, distance: 15.1
click at [45, 34] on div "Задача "28625"" at bounding box center [283, 33] width 525 height 7
copy div "28625"
click at [13, 7] on img at bounding box center [10, 6] width 5 height 5
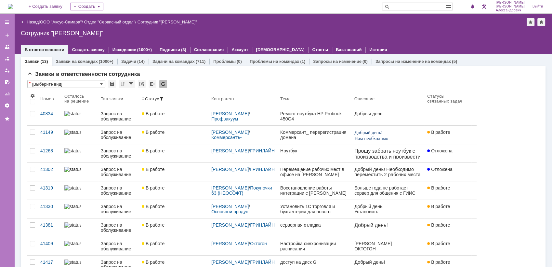
click at [62, 20] on link "ООО "Аксус-Самара"" at bounding box center [61, 22] width 42 height 5
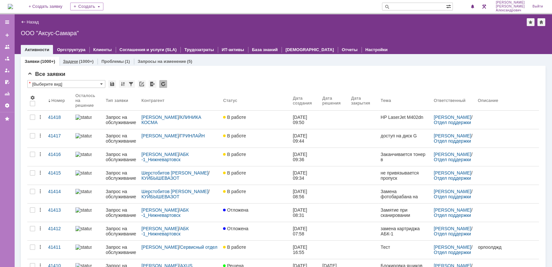
click at [75, 59] on link "Задачи" at bounding box center [70, 61] width 15 height 5
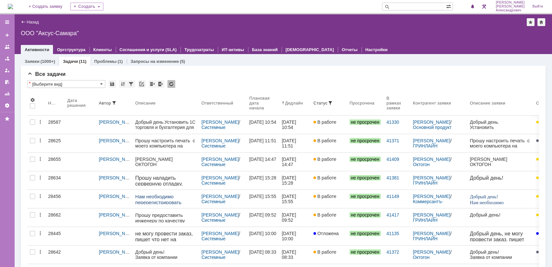
click at [13, 5] on img at bounding box center [10, 6] width 5 height 5
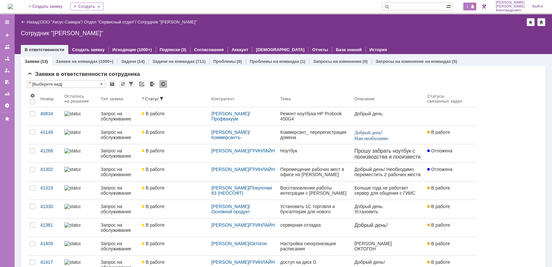
click at [470, 10] on div "1" at bounding box center [470, 7] width 13 height 8
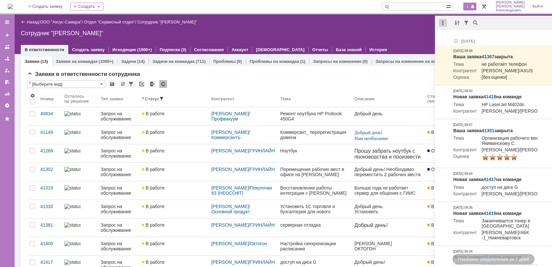
click at [440, 21] on div at bounding box center [443, 23] width 8 height 8
drag, startPoint x: 455, startPoint y: 39, endPoint x: 398, endPoint y: 35, distance: 57.7
click at [452, 38] on div "Отметить уведомления прочитанными" at bounding box center [487, 39] width 87 height 5
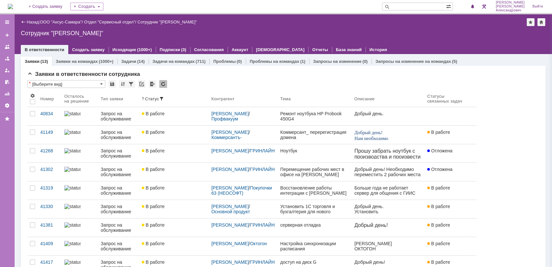
click at [386, 32] on div "Сотрудник "[PERSON_NAME]"" at bounding box center [283, 33] width 525 height 7
click at [13, 4] on img at bounding box center [10, 6] width 5 height 5
click at [13, 6] on img at bounding box center [10, 6] width 5 height 5
click at [13, 5] on img at bounding box center [10, 6] width 5 height 5
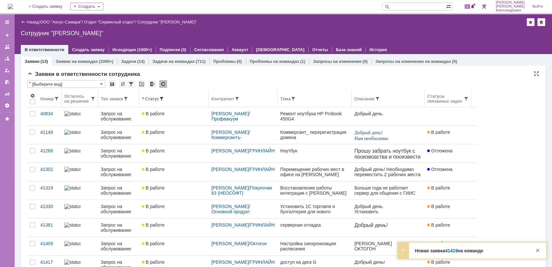
click at [254, 100] on div "Контрагент" at bounding box center [243, 98] width 64 height 5
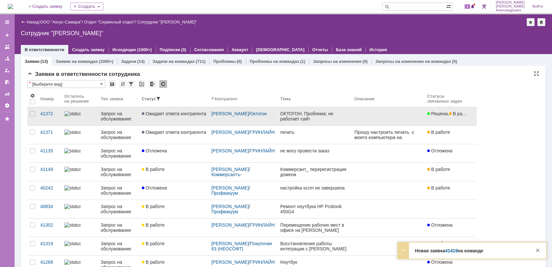
click at [331, 119] on div "ОКТОГОН. Проблема: не работает сайт" at bounding box center [314, 116] width 69 height 10
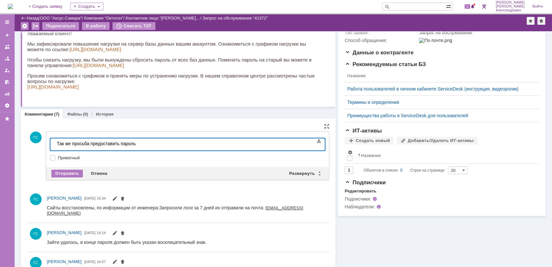
click at [123, 144] on div "Так же просьба предоставить пароль" at bounding box center [103, 143] width 92 height 5
click at [120, 145] on div "Так же просьба предоставить пароль" at bounding box center [103, 143] width 92 height 5
click at [149, 145] on div "Так же просьба предоставить логин и пароль" at bounding box center [103, 146] width 92 height 10
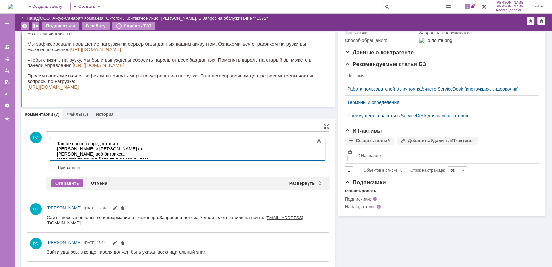
click at [61, 180] on div "Отправить" at bounding box center [67, 183] width 32 height 8
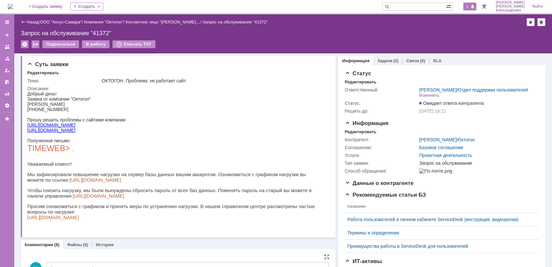
click at [475, 8] on span at bounding box center [473, 6] width 5 height 5
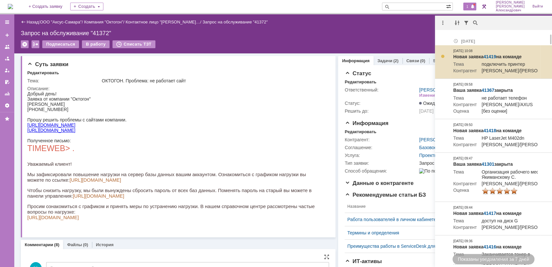
click at [490, 55] on link "41419" at bounding box center [490, 56] width 13 height 5
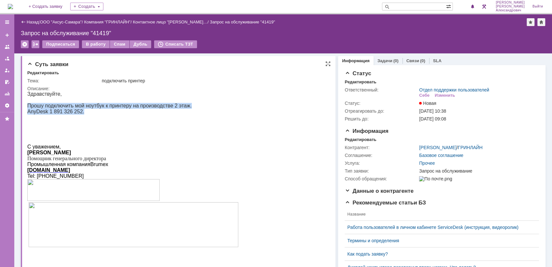
drag, startPoint x: 28, startPoint y: 107, endPoint x: 94, endPoint y: 115, distance: 66.9
click at [94, 115] on div "Здравствуйте, Прошу подключить мой ноутбук к принтеру на производстве 2 этаж. A…" at bounding box center [132, 172] width 211 height 163
copy div "Прошу подключить мой ноутбук к принтеру на производстве 2 этаж. AnyDesk 1 891 3…"
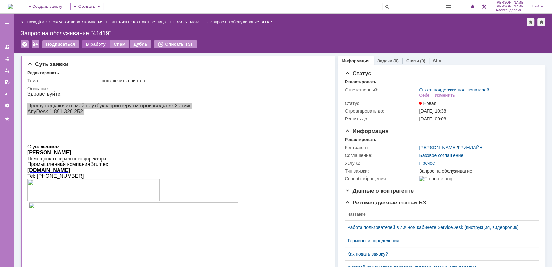
click at [94, 43] on div "В работу" at bounding box center [96, 44] width 28 height 8
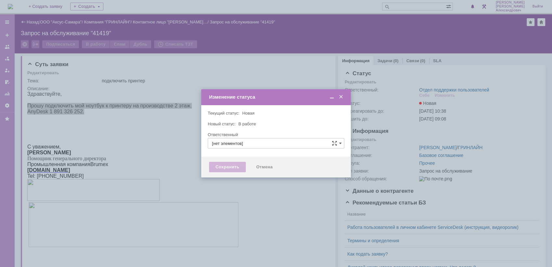
type input "Отдел поддержки пользователей"
type input "[PERSON_NAME]"
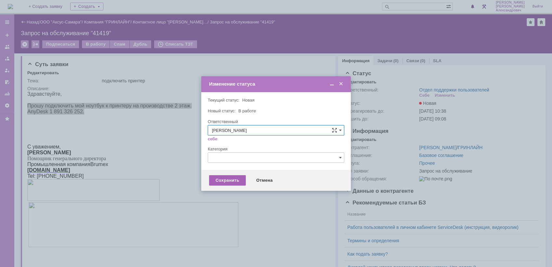
click at [228, 176] on div "Сохранить" at bounding box center [227, 180] width 37 height 10
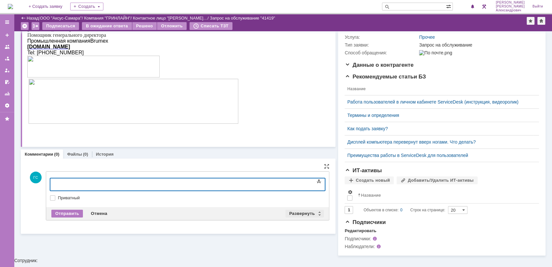
click at [286, 212] on div "Развернуть" at bounding box center [305, 213] width 39 height 8
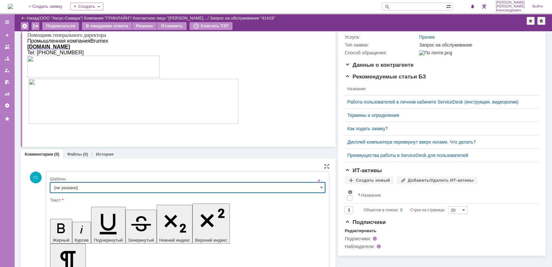
click at [143, 190] on input "[не указано]" at bounding box center [187, 187] width 275 height 10
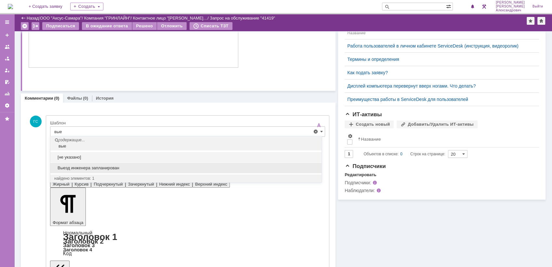
click at [111, 166] on span "Выезд инженера запланирован" at bounding box center [185, 167] width 263 height 5
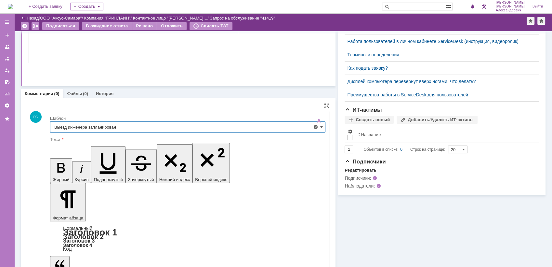
scroll to position [163, 0]
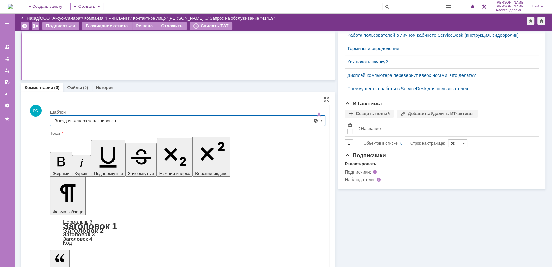
type input "Выезд инженера запланирован"
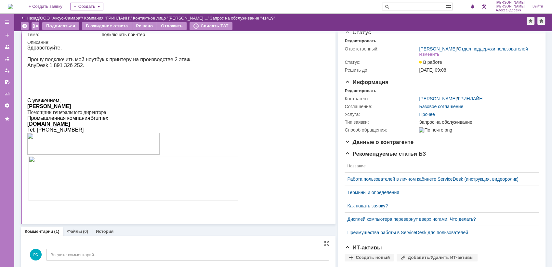
scroll to position [0, 0]
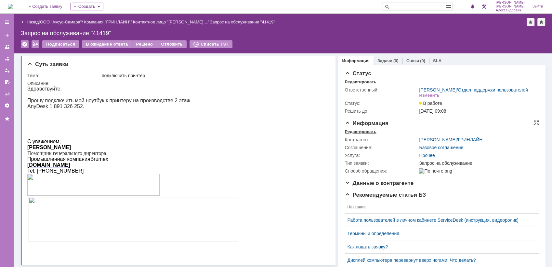
click at [354, 134] on div "Редактировать" at bounding box center [361, 131] width 32 height 5
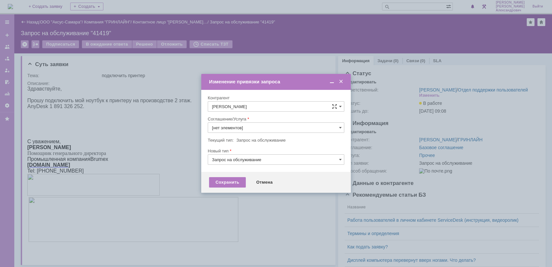
type input "Прочее"
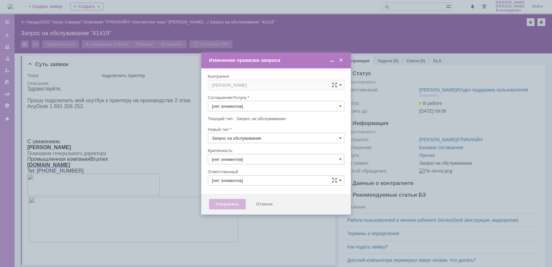
type input "3. Низкая"
type input "Прочее"
type input "[не указано]"
type input "[PERSON_NAME]"
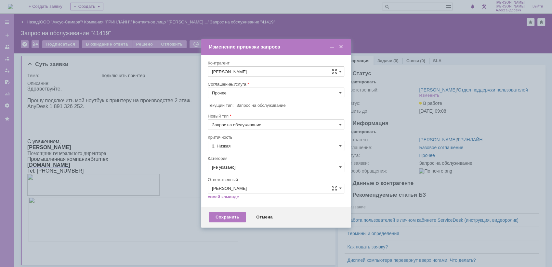
click at [260, 96] on input "Прочее" at bounding box center [276, 92] width 137 height 10
click at [260, 171] on span "АРМ_Настройка" at bounding box center [276, 171] width 128 height 5
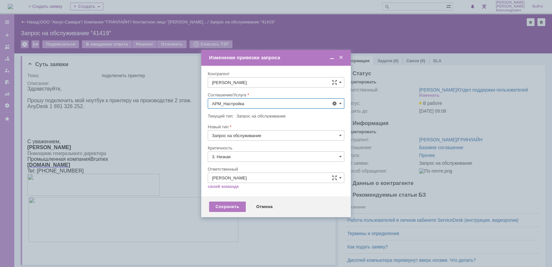
type input "АРМ_Настройка"
click at [240, 157] on input "3. Низкая" at bounding box center [276, 156] width 137 height 10
click at [237, 169] on span "[не указано]" at bounding box center [276, 168] width 128 height 5
click at [218, 214] on div "Сохранить Отмена" at bounding box center [276, 206] width 150 height 21
type input "[не указано]"
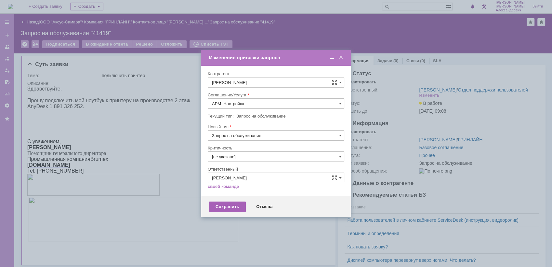
click at [222, 208] on div "Сохранить" at bounding box center [227, 206] width 37 height 10
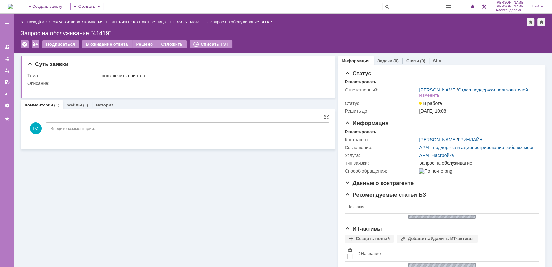
scroll to position [0, 0]
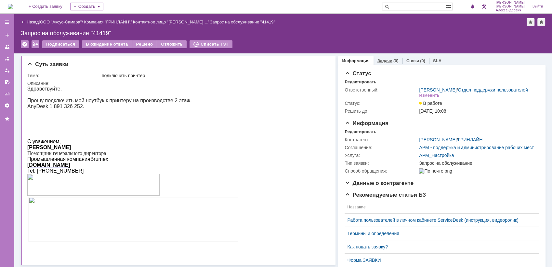
click at [383, 57] on div "Задачи (0)" at bounding box center [388, 60] width 29 height 9
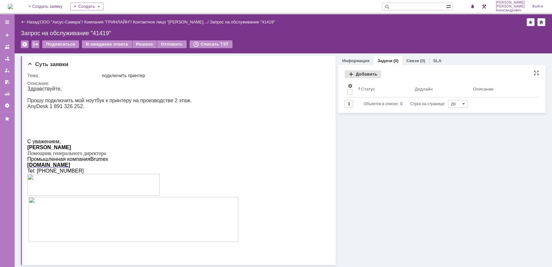
click at [353, 76] on div "Добавить" at bounding box center [363, 74] width 36 height 8
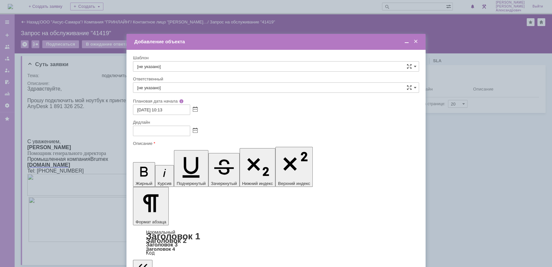
click at [196, 131] on span at bounding box center [195, 130] width 5 height 5
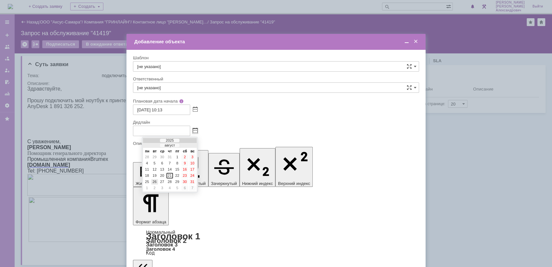
click at [153, 181] on div "26" at bounding box center [154, 182] width 7 height 6
type input "[DATE] 10:13"
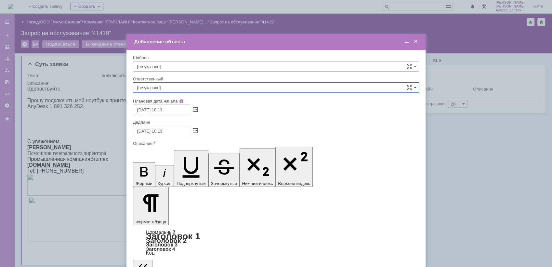
click at [201, 87] on input "[не указано]" at bounding box center [276, 87] width 286 height 10
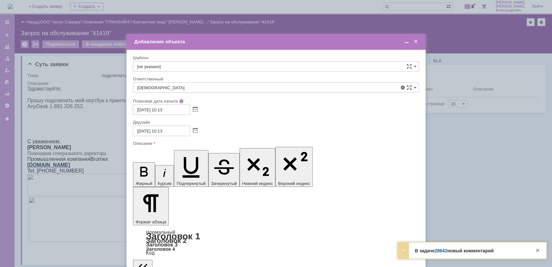
click at [214, 154] on span "[PERSON_NAME]" at bounding box center [276, 156] width 278 height 5
type input "[PERSON_NAME]"
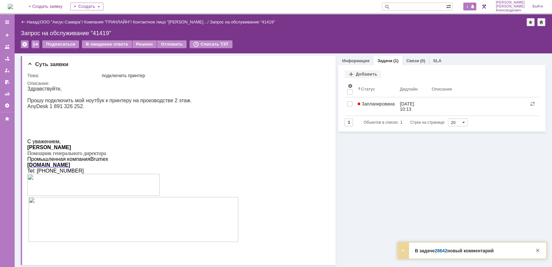
click at [473, 8] on div "1" at bounding box center [470, 7] width 13 height 8
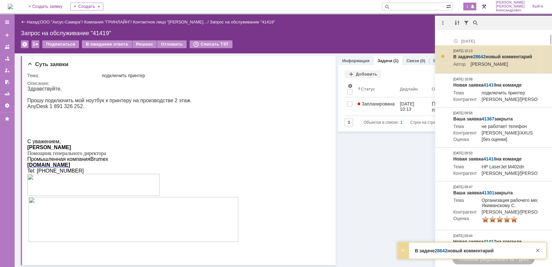
click at [478, 56] on link "28642" at bounding box center [479, 56] width 13 height 5
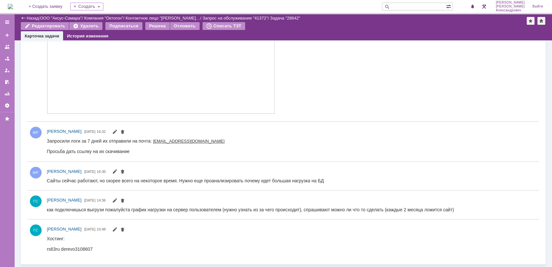
scroll to position [295, 0]
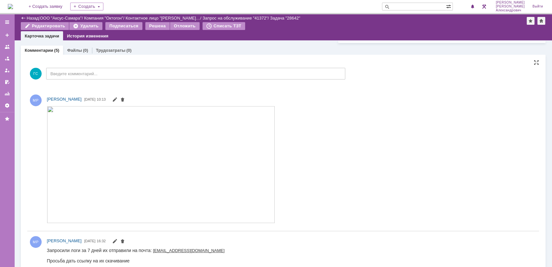
click at [152, 143] on img at bounding box center [161, 164] width 228 height 117
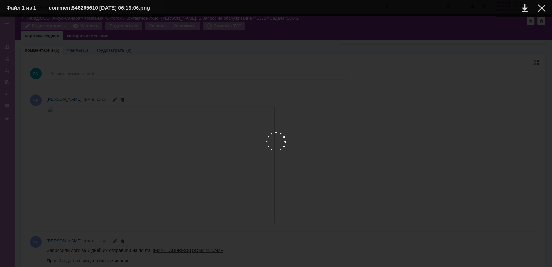
click at [152, 151] on div at bounding box center [276, 141] width 539 height 237
drag, startPoint x: 138, startPoint y: 61, endPoint x: 174, endPoint y: 35, distance: 43.9
click at [174, 35] on img at bounding box center [276, 141] width 539 height 237
click at [542, 7] on div at bounding box center [542, 8] width 8 height 8
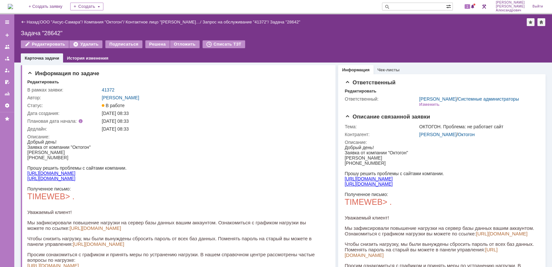
click at [9, 4] on img at bounding box center [10, 6] width 5 height 5
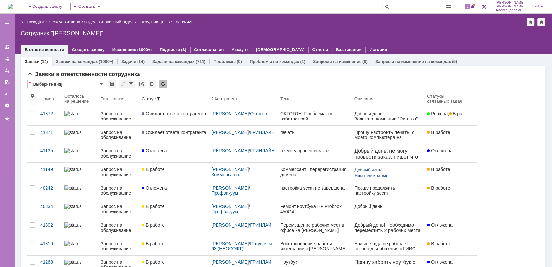
click at [13, 5] on img at bounding box center [10, 6] width 5 height 5
click at [470, 7] on span "1" at bounding box center [468, 6] width 6 height 5
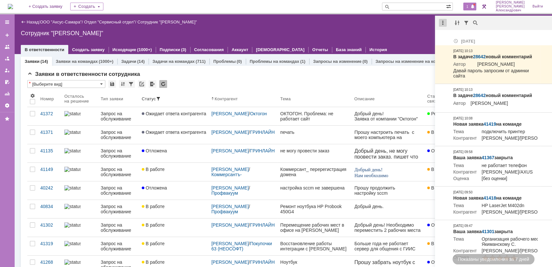
click at [444, 24] on div at bounding box center [443, 23] width 8 height 8
click at [456, 45] on div "Отметить уведомления прочитанными" at bounding box center [487, 40] width 95 height 14
click at [454, 41] on div "Отметить уведомления прочитанными" at bounding box center [487, 39] width 87 height 5
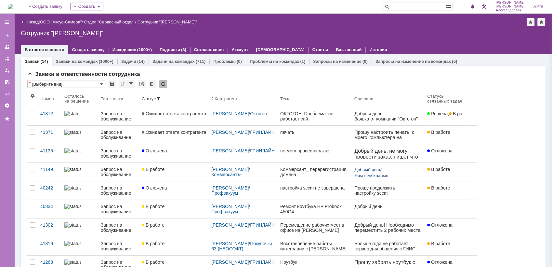
click at [376, 30] on div "Сотрудник "[PERSON_NAME]"" at bounding box center [283, 33] width 525 height 7
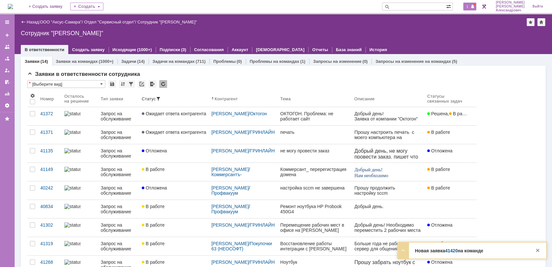
click at [471, 4] on span "1" at bounding box center [468, 6] width 6 height 5
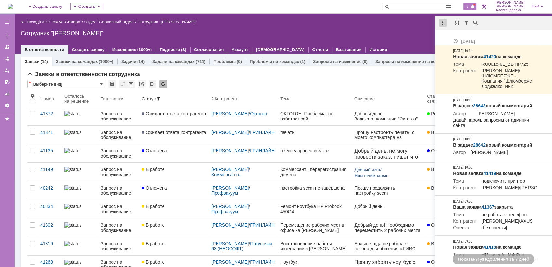
click at [440, 25] on div at bounding box center [443, 23] width 8 height 8
click at [450, 35] on div "Отметить уведомления прочитанными" at bounding box center [487, 39] width 95 height 10
click at [401, 30] on div "Сотрудник "[PERSON_NAME]"" at bounding box center [283, 33] width 525 height 7
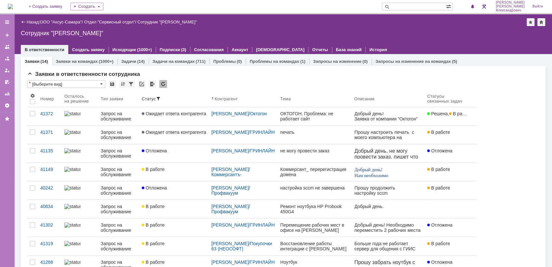
click at [440, 8] on input "text" at bounding box center [414, 7] width 64 height 8
type input "t"
type input "[PERSON_NAME]"
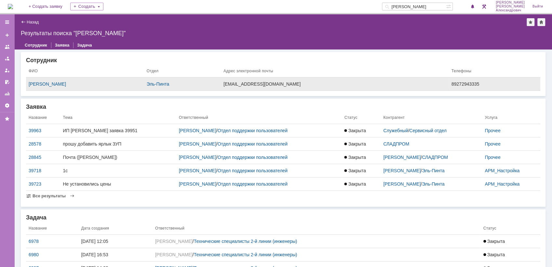
click at [345, 86] on div "[EMAIL_ADDRESS][DOMAIN_NAME]" at bounding box center [334, 83] width 223 height 5
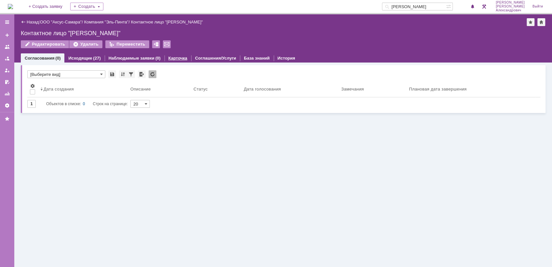
click at [172, 60] on link "Карточка" at bounding box center [177, 58] width 19 height 5
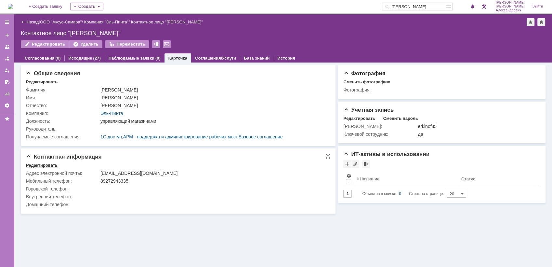
click at [43, 163] on div "Редактировать" at bounding box center [42, 165] width 32 height 5
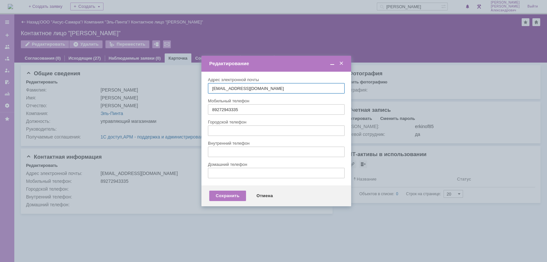
click at [343, 64] on span at bounding box center [341, 64] width 7 height 6
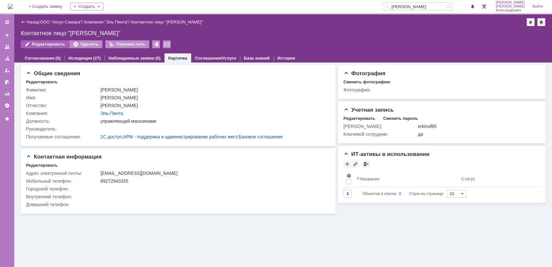
click at [42, 45] on div "Редактировать" at bounding box center [45, 44] width 48 height 8
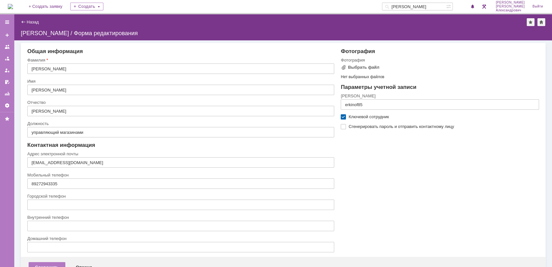
click at [349, 127] on label "Сгенерировать пароль и отправить контактному лицу" at bounding box center [443, 126] width 189 height 5
checkbox input "true"
drag, startPoint x: 32, startPoint y: 160, endPoint x: 34, endPoint y: 167, distance: 6.5
click at [32, 160] on input "[EMAIL_ADDRESS][DOMAIN_NAME]" at bounding box center [180, 162] width 307 height 10
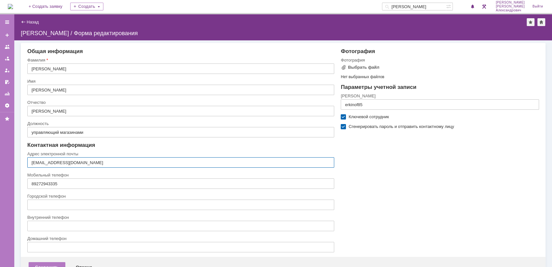
click at [99, 163] on input "[EMAIL_ADDRESS][DOMAIN_NAME]" at bounding box center [180, 162] width 307 height 10
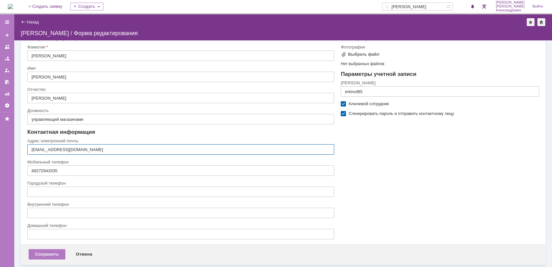
click at [205, 139] on div "Адрес электронной почты" at bounding box center [180, 141] width 306 height 4
click at [46, 254] on div "Сохранить" at bounding box center [47, 254] width 37 height 10
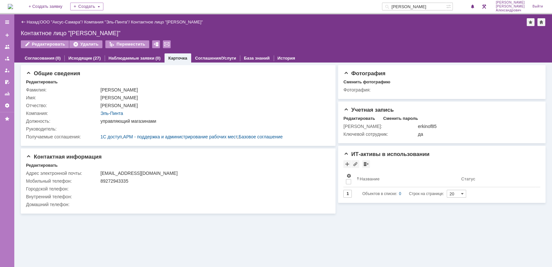
click at [7, 7] on div "На домашнюю + Создать заявку Создать еремеев Галстьян Степан Александрович Выйти" at bounding box center [276, 7] width 552 height 14
click at [13, 5] on img at bounding box center [10, 6] width 5 height 5
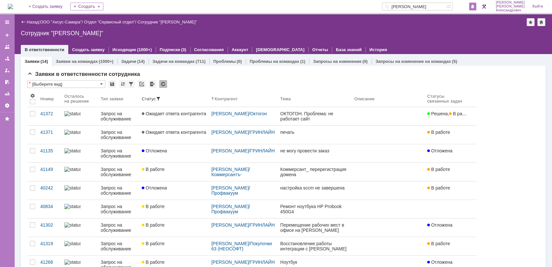
click at [475, 8] on span at bounding box center [473, 6] width 5 height 5
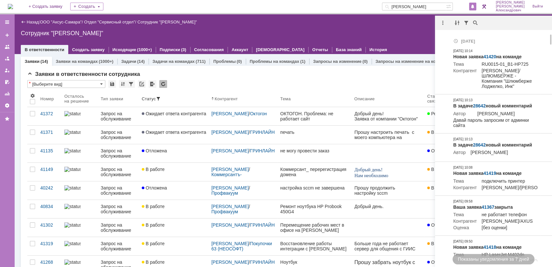
click at [393, 45] on div "В ответственности Создать заявку Исходящие (1000+) Подписки (3) Согласования Ак…" at bounding box center [283, 49] width 525 height 9
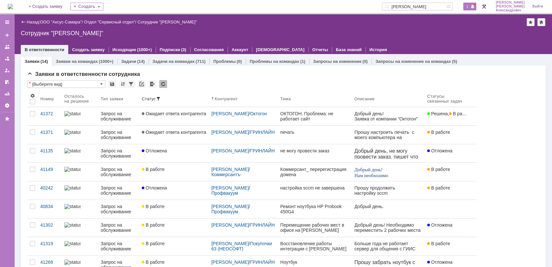
click at [471, 8] on span "1" at bounding box center [468, 6] width 6 height 5
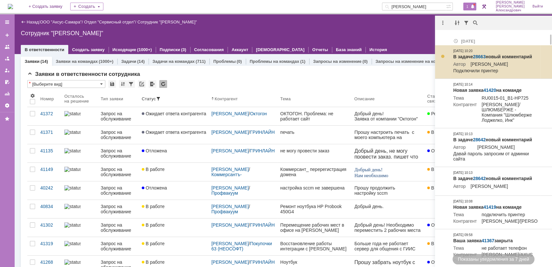
click at [476, 54] on link "28663" at bounding box center [479, 56] width 13 height 5
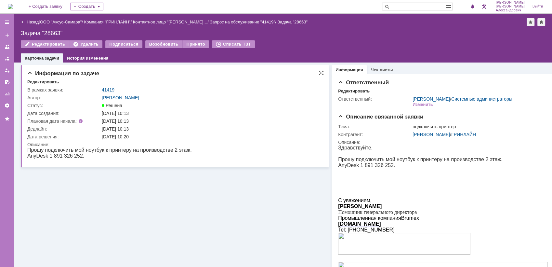
click at [107, 88] on link "41419" at bounding box center [108, 89] width 13 height 5
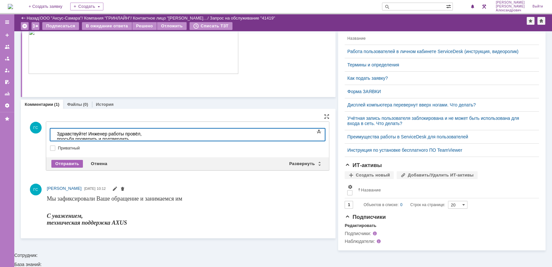
click at [70, 163] on div "Отправить" at bounding box center [67, 164] width 32 height 8
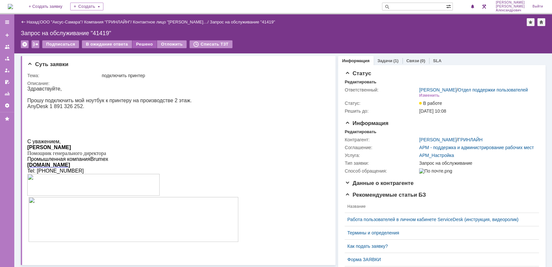
click at [146, 42] on div "Решено" at bounding box center [144, 44] width 25 height 8
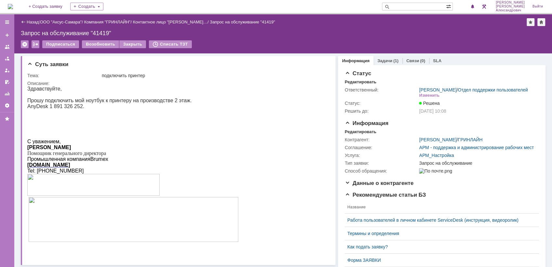
click at [13, 8] on img at bounding box center [10, 6] width 5 height 5
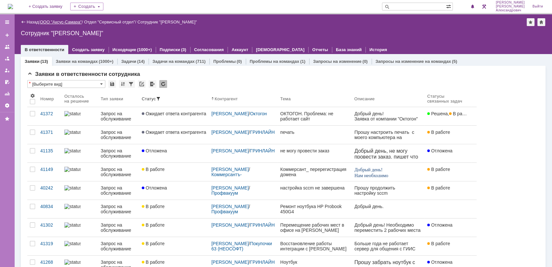
click at [69, 21] on link "ООО "Аксус-Самара"" at bounding box center [61, 22] width 42 height 5
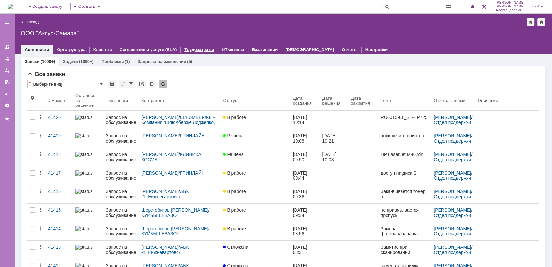
click at [196, 48] on link "Трудозатраты" at bounding box center [199, 49] width 30 height 5
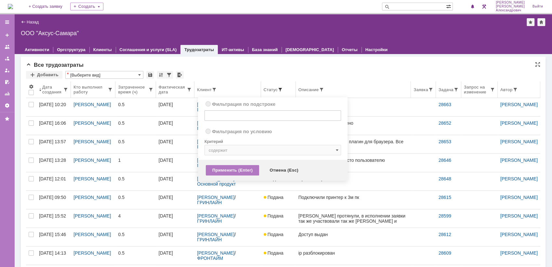
click at [278, 91] on span at bounding box center [280, 89] width 5 height 5
radio input "true"
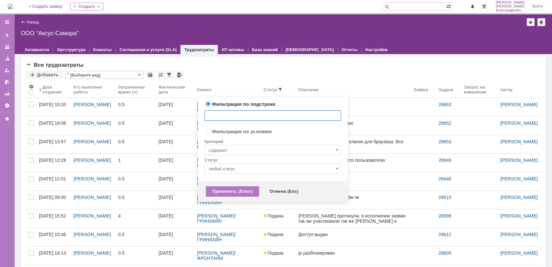
click at [258, 163] on input "любой статус" at bounding box center [273, 168] width 137 height 10
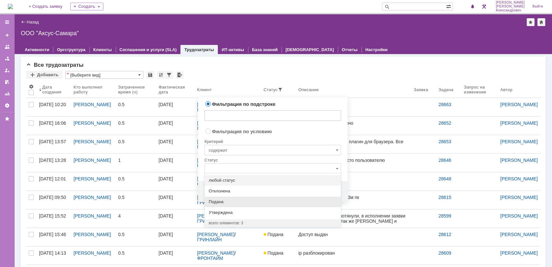
click at [245, 204] on div "Подана" at bounding box center [273, 201] width 136 height 10
radio input "false"
radio input "true"
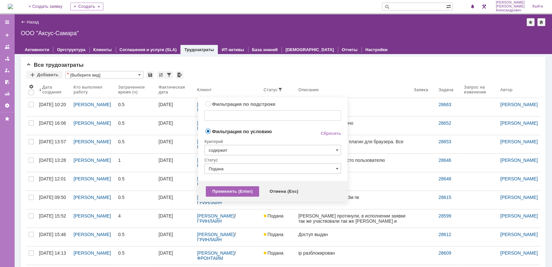
type input "Подана"
click at [234, 190] on div "Применить (Enter)" at bounding box center [232, 191] width 53 height 10
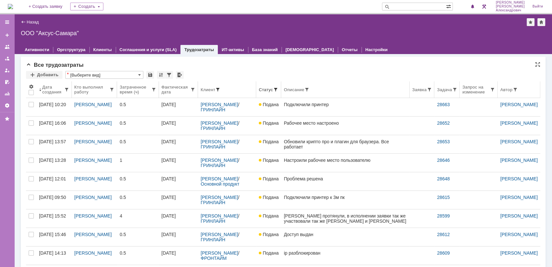
click at [218, 88] on span at bounding box center [217, 89] width 5 height 5
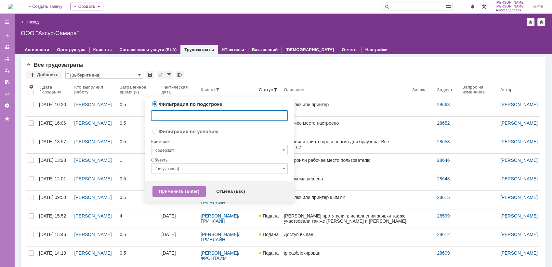
radio input "false"
radio input "true"
click at [206, 147] on input "содержит" at bounding box center [219, 150] width 137 height 10
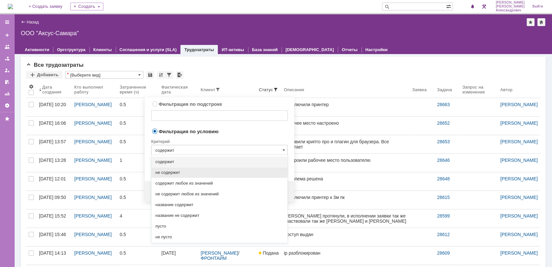
click at [211, 171] on span "не содержит" at bounding box center [219, 172] width 128 height 5
type input "не содержит"
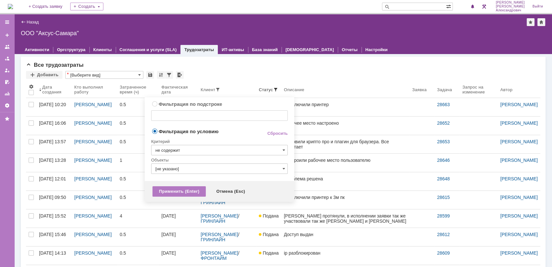
click at [210, 163] on input "[не указано]" at bounding box center [219, 168] width 137 height 10
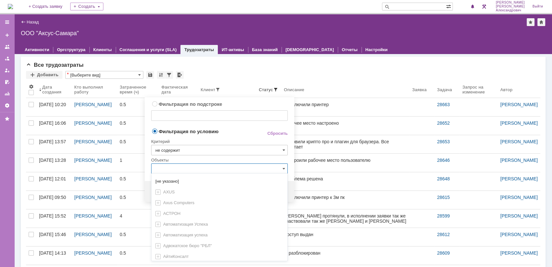
type input "не содержит"
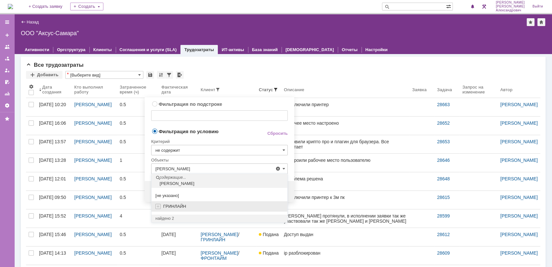
click at [177, 209] on div "ГРИНЛАЙН" at bounding box center [220, 206] width 136 height 11
type input "ГРИНЛАЙН"
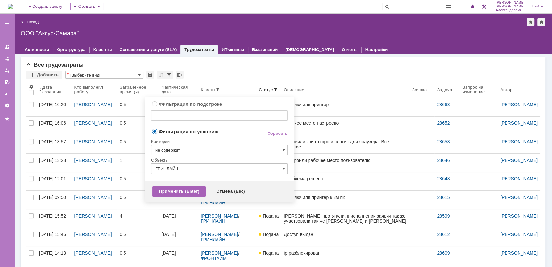
click at [177, 192] on div "Применить (Enter)" at bounding box center [179, 191] width 53 height 10
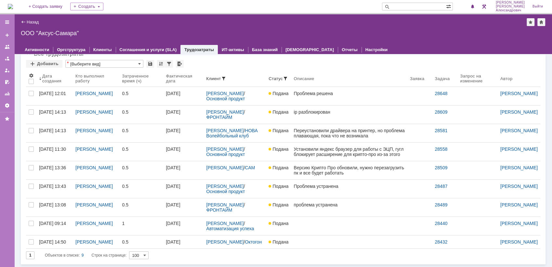
click at [13, 5] on img at bounding box center [10, 6] width 5 height 5
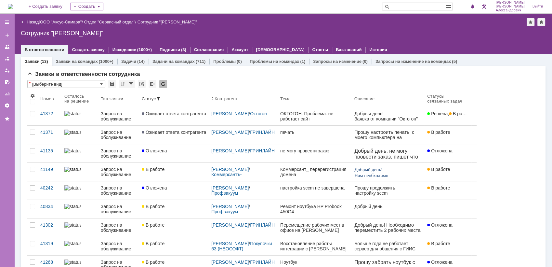
click at [13, 7] on img at bounding box center [10, 6] width 5 height 5
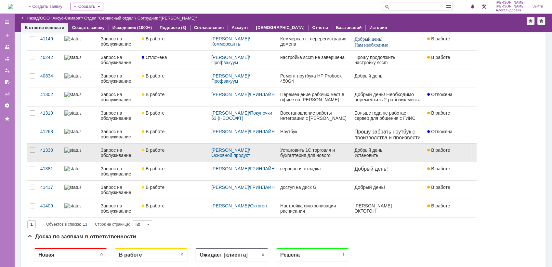
scroll to position [51, 0]
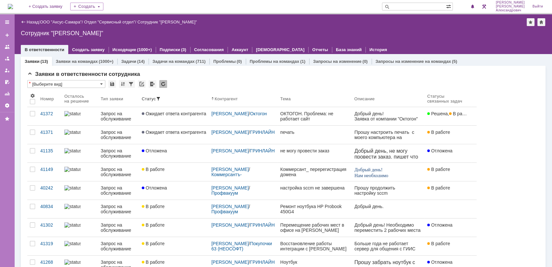
click at [11, 4] on img at bounding box center [10, 6] width 5 height 5
click at [13, 6] on img at bounding box center [10, 6] width 5 height 5
click at [11, 7] on img at bounding box center [10, 6] width 5 height 5
click at [13, 5] on img at bounding box center [10, 6] width 5 height 5
click at [13, 4] on img at bounding box center [10, 6] width 5 height 5
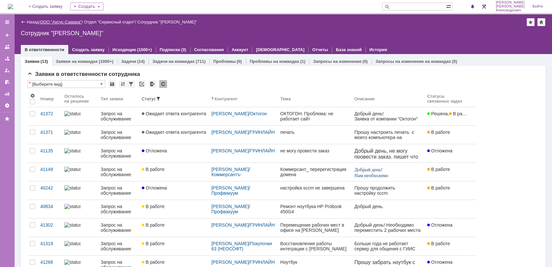
click at [68, 23] on link "ООО "Аксус-Самара"" at bounding box center [61, 22] width 42 height 5
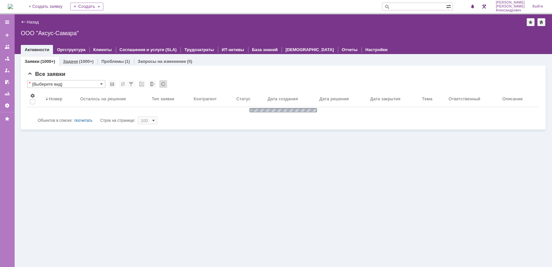
click at [74, 59] on link "Задачи" at bounding box center [70, 61] width 15 height 5
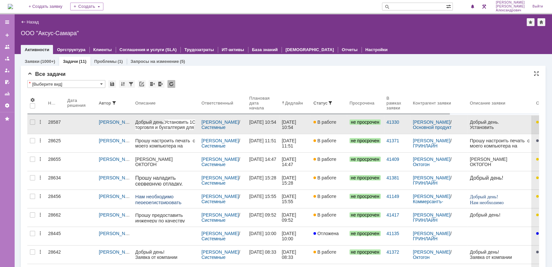
click at [298, 123] on div "21.08.2025 10:54" at bounding box center [290, 124] width 16 height 10
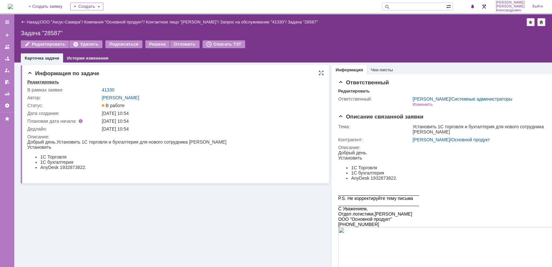
click at [38, 82] on div "Редактировать" at bounding box center [43, 81] width 32 height 5
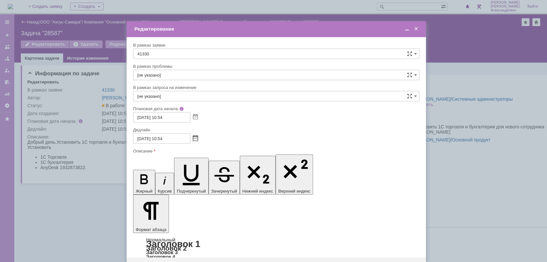
click at [195, 139] on span at bounding box center [195, 138] width 5 height 5
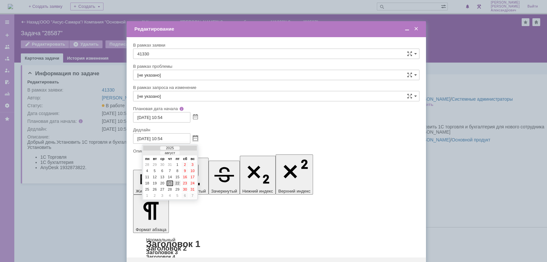
click at [177, 183] on div "22" at bounding box center [177, 183] width 7 height 6
type input "22.08.2025 10:54"
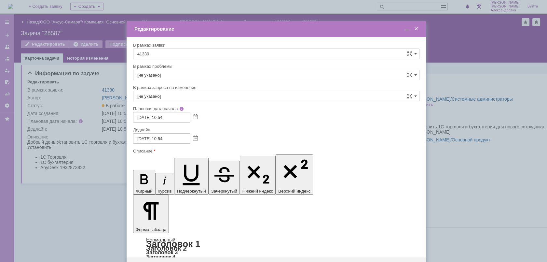
click at [163, 262] on div "Сохранить" at bounding box center [152, 267] width 37 height 10
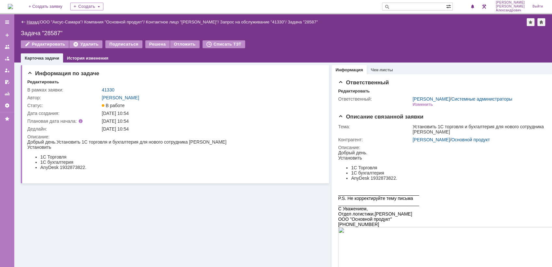
click at [33, 21] on link "Назад" at bounding box center [33, 22] width 12 height 5
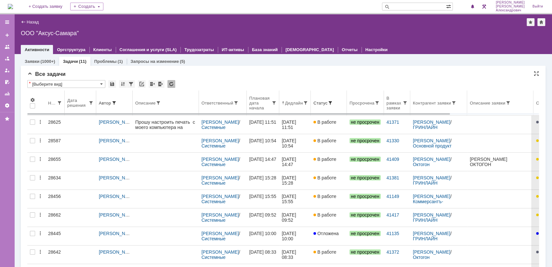
click at [223, 105] on div "Ответственный" at bounding box center [223, 102] width 43 height 5
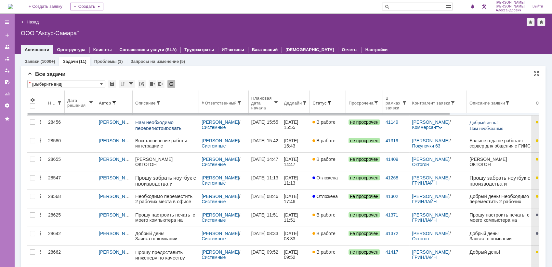
click at [228, 107] on th "Ответственный" at bounding box center [224, 102] width 50 height 25
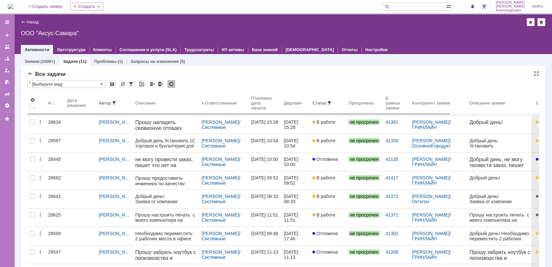
click at [13, 8] on img at bounding box center [10, 6] width 5 height 5
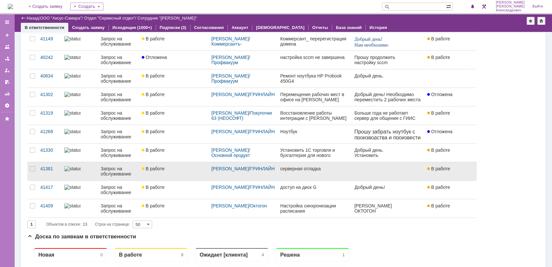
click at [187, 169] on div "В работе" at bounding box center [174, 168] width 64 height 5
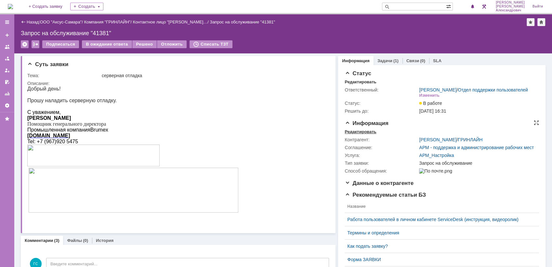
click at [361, 134] on div "Редактировать" at bounding box center [361, 131] width 32 height 5
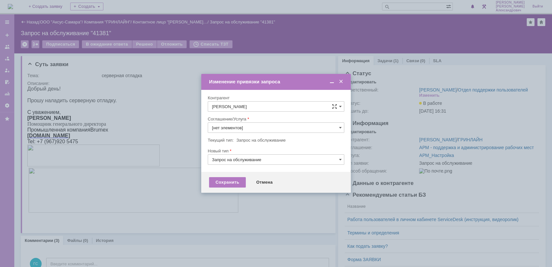
type input "АРМ_Настройка"
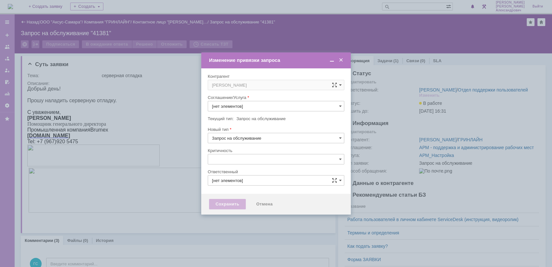
type input "АРМ_Настройка"
type input "[не указано]"
type input "[PERSON_NAME]"
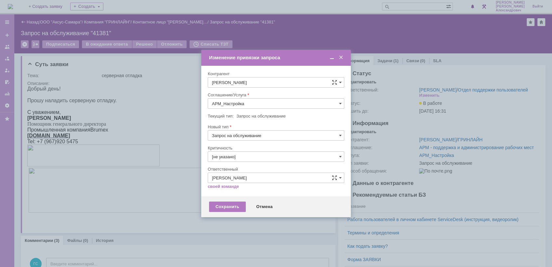
click at [271, 102] on input "АРМ_Настройка" at bounding box center [276, 103] width 137 height 10
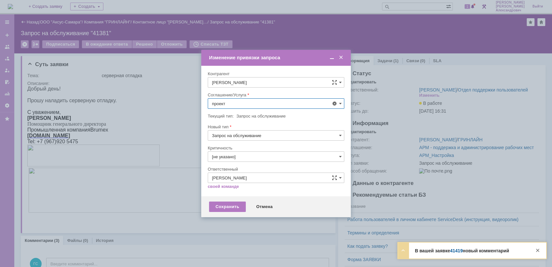
click at [278, 154] on div "Проектная деятельность" at bounding box center [276, 151] width 136 height 10
type input "Проектная деятельность"
click at [233, 204] on div "Сохранить" at bounding box center [227, 206] width 37 height 10
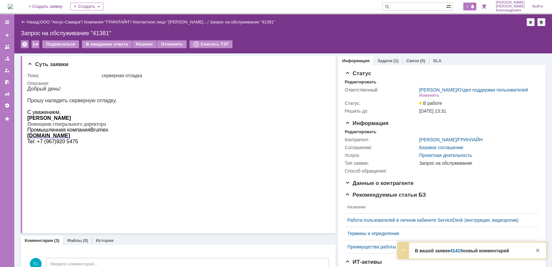
click at [473, 7] on span at bounding box center [473, 6] width 5 height 5
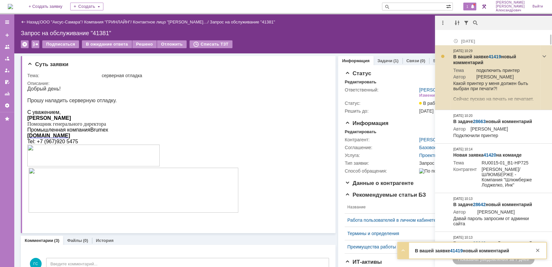
click at [490, 55] on link "41419" at bounding box center [495, 56] width 13 height 5
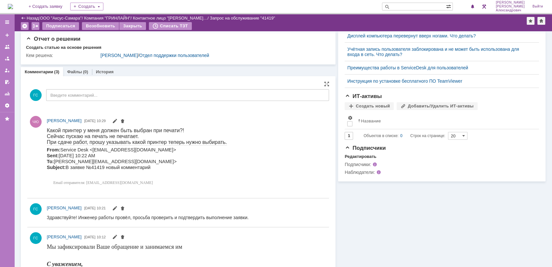
scroll to position [217, 0]
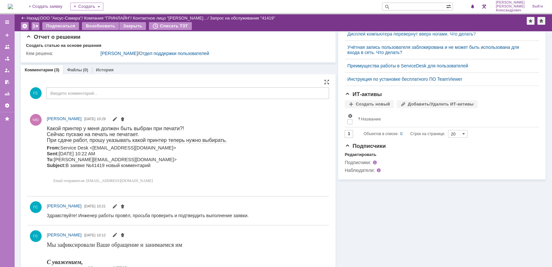
drag, startPoint x: 47, startPoint y: 126, endPoint x: 212, endPoint y: 142, distance: 165.4
click at [212, 142] on div "Какой принтер у меня должен быть выбран при печати?! Сейчас пускаю на печать не…" at bounding box center [137, 155] width 180 height 61
copy div "Какой принтер у меня должен быть выбран при печати?! Сейчас пускаю на печать не…"
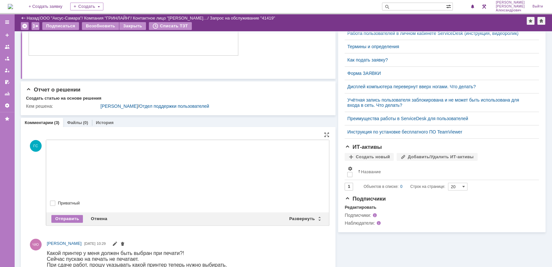
scroll to position [0, 0]
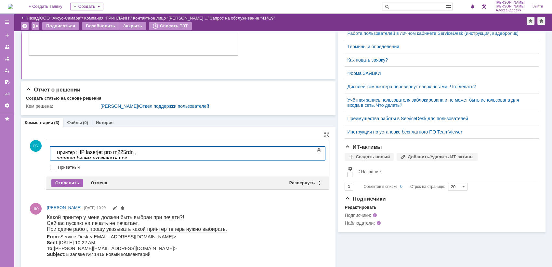
click at [70, 181] on div "Отправить" at bounding box center [67, 183] width 32 height 8
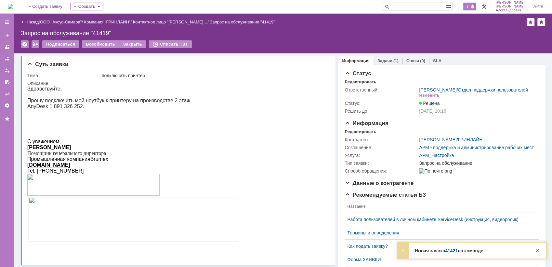
click at [468, 6] on span "1" at bounding box center [468, 6] width 6 height 5
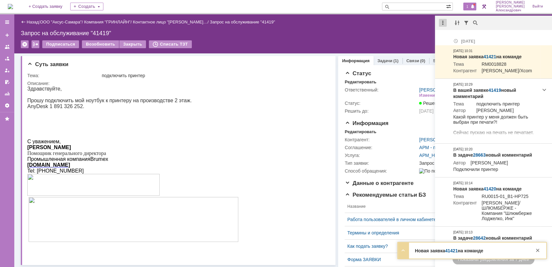
click at [441, 21] on div at bounding box center [443, 23] width 8 height 8
click at [451, 35] on div "Отметить уведомления прочитанными" at bounding box center [487, 39] width 95 height 10
click at [384, 35] on div "Запрос на обслуживание "41419"" at bounding box center [283, 33] width 525 height 7
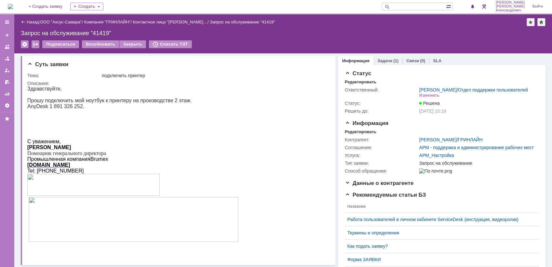
click at [12, 5] on img at bounding box center [10, 6] width 5 height 5
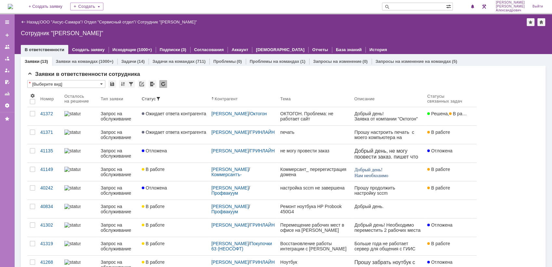
click at [13, 4] on img at bounding box center [10, 6] width 5 height 5
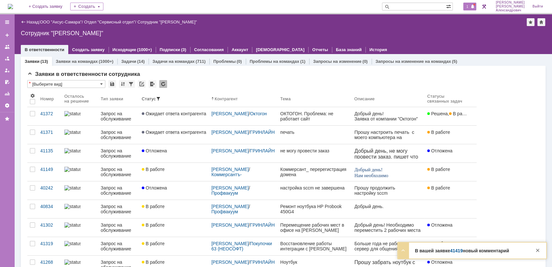
click at [471, 4] on span "1" at bounding box center [468, 6] width 6 height 5
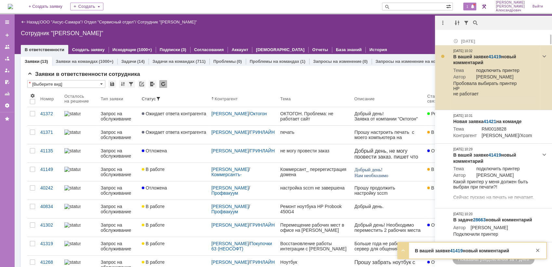
click at [496, 54] on link "41419" at bounding box center [495, 56] width 13 height 5
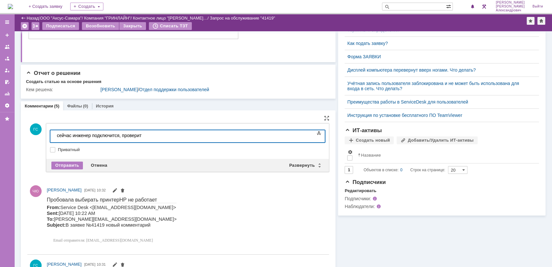
click at [143, 136] on div "сейчас инженер подключится, проверит" at bounding box center [103, 135] width 92 height 5
click at [122, 135] on div "сейчас инженер подключится, проверит" at bounding box center [103, 135] width 92 height 5
click at [151, 139] on body "сейчас инженер подключится и проверит" at bounding box center [103, 138] width 98 height 16
click at [73, 162] on div "Отправить" at bounding box center [67, 165] width 32 height 8
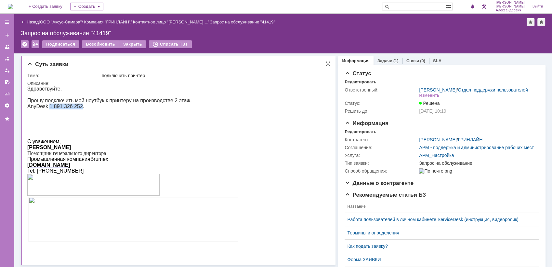
drag, startPoint x: 48, startPoint y: 107, endPoint x: 76, endPoint y: 110, distance: 27.8
click at [76, 109] on p "AnyDesk 1 891 326 252." at bounding box center [132, 106] width 211 height 6
copy p "1 891 326 252"
click at [13, 8] on img at bounding box center [10, 6] width 5 height 5
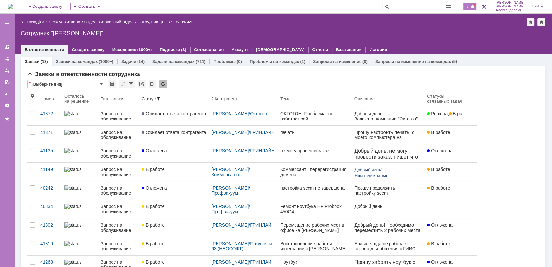
click at [471, 3] on div "1" at bounding box center [470, 7] width 13 height 8
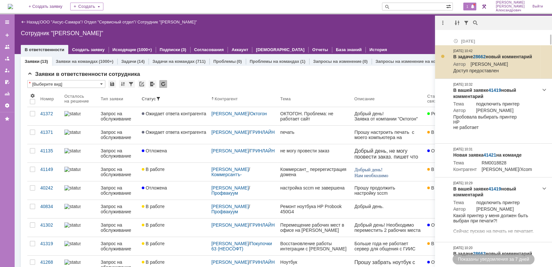
click at [481, 55] on link "28662" at bounding box center [479, 56] width 13 height 5
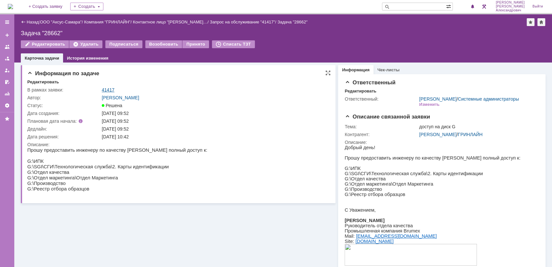
click at [108, 89] on link "41417" at bounding box center [108, 89] width 13 height 5
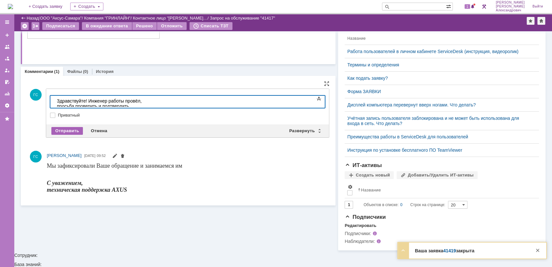
click at [64, 129] on div "Отправить" at bounding box center [67, 131] width 32 height 8
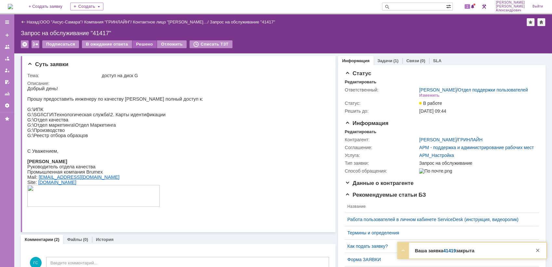
click at [132, 42] on div "Решено" at bounding box center [144, 44] width 25 height 8
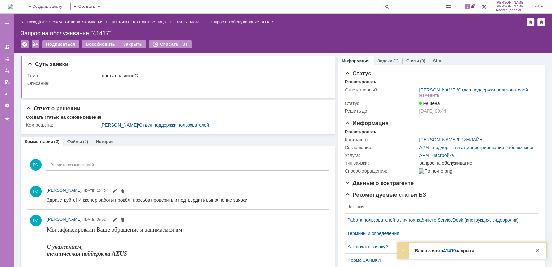
click at [470, 12] on div "1" at bounding box center [467, 6] width 20 height 13
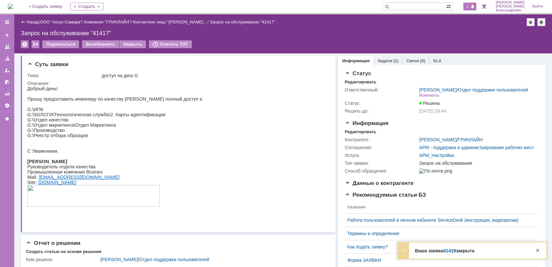
click at [471, 7] on span "1" at bounding box center [468, 6] width 6 height 5
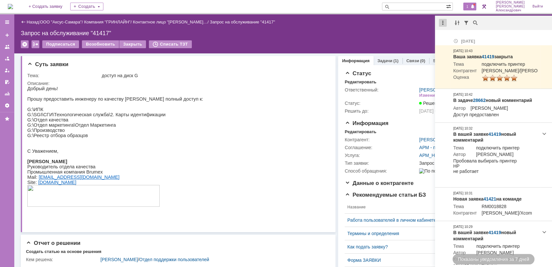
click at [440, 25] on div at bounding box center [443, 23] width 8 height 8
click at [451, 38] on div "Отметить уведомления прочитанными" at bounding box center [487, 39] width 87 height 5
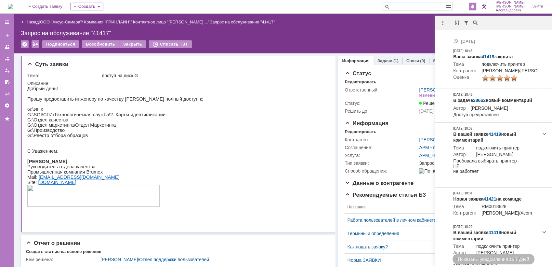
click at [411, 34] on div "Запрос на обслуживание "41417"" at bounding box center [283, 33] width 525 height 7
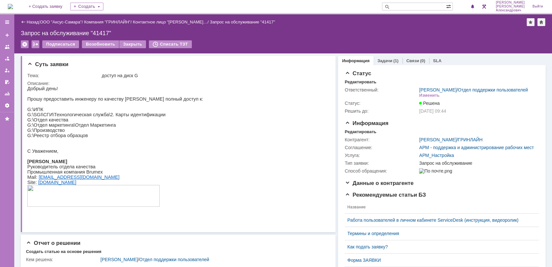
click at [413, 5] on input "text" at bounding box center [414, 7] width 64 height 8
type input "турбо"
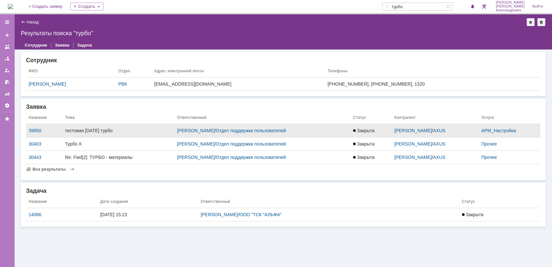
click at [374, 129] on span "Закрыта" at bounding box center [363, 130] width 21 height 5
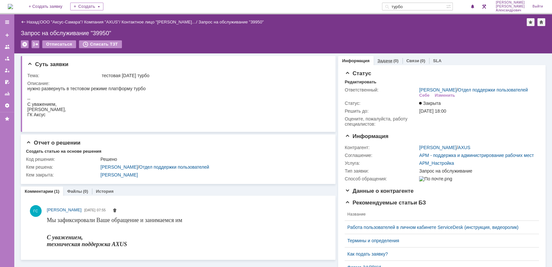
click at [382, 61] on link "Задачи" at bounding box center [385, 60] width 15 height 5
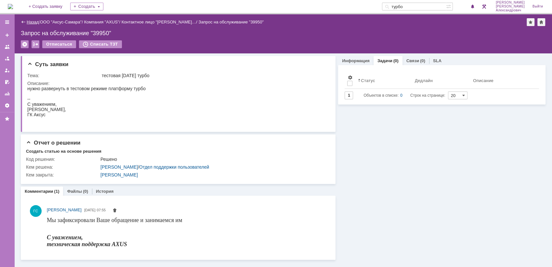
click at [31, 21] on link "Назад" at bounding box center [33, 22] width 12 height 5
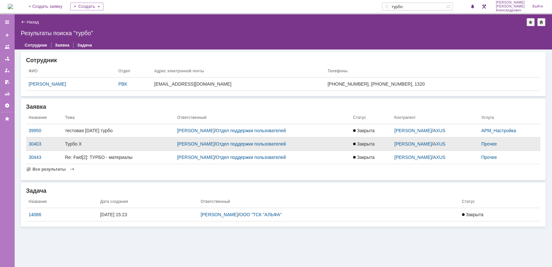
click at [384, 145] on div "Закрыта" at bounding box center [371, 143] width 36 height 5
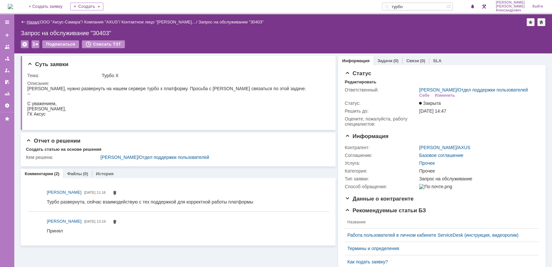
click at [34, 21] on link "Назад" at bounding box center [33, 22] width 12 height 5
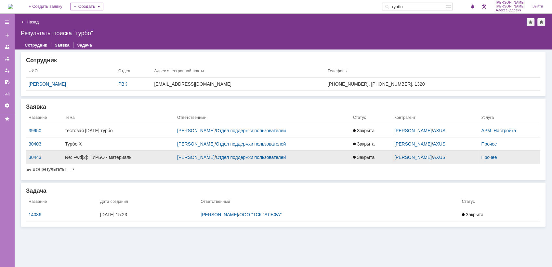
click at [116, 157] on div "Re: Fwd[2]: ТУРБО - материалы" at bounding box center [118, 157] width 107 height 5
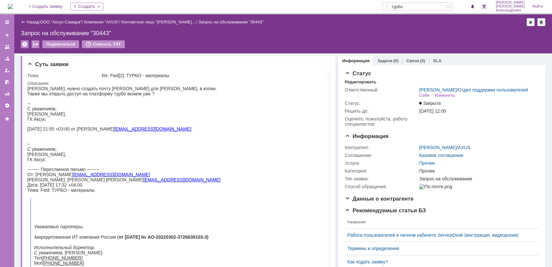
click at [13, 5] on img at bounding box center [10, 6] width 5 height 5
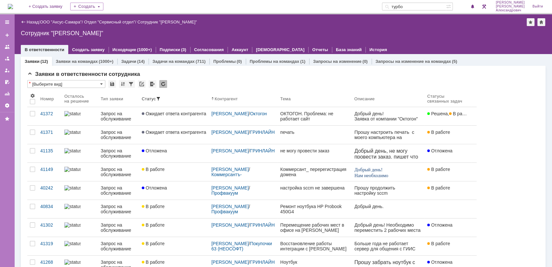
click at [27, 6] on div "На домашнюю + Создать заявку Создать турбо [PERSON_NAME]" at bounding box center [276, 7] width 552 height 14
click at [13, 7] on img at bounding box center [10, 6] width 5 height 5
click at [13, 9] on img at bounding box center [10, 6] width 5 height 5
click at [11, 9] on img at bounding box center [10, 6] width 5 height 5
click at [229, 33] on div "Сотрудник "[PERSON_NAME]"" at bounding box center [283, 33] width 525 height 7
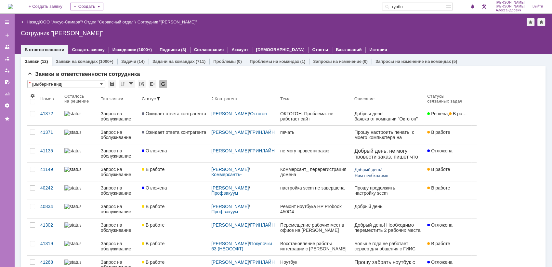
click at [13, 9] on img at bounding box center [10, 6] width 5 height 5
click at [13, 4] on img at bounding box center [10, 6] width 5 height 5
click at [170, 100] on div "Статус" at bounding box center [174, 98] width 64 height 5
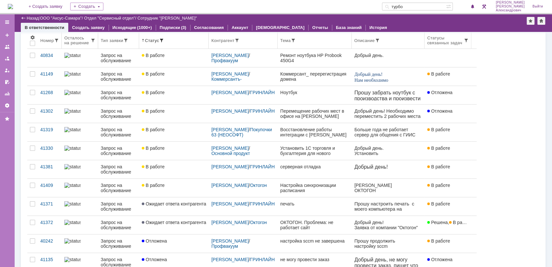
click at [85, 42] on div "Осталось на решение" at bounding box center [77, 40] width 26 height 10
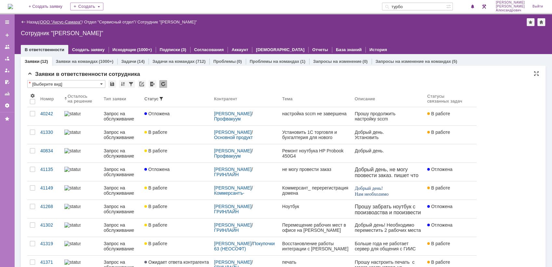
click at [63, 22] on link "ООО "Аксус-Самара"" at bounding box center [61, 22] width 42 height 5
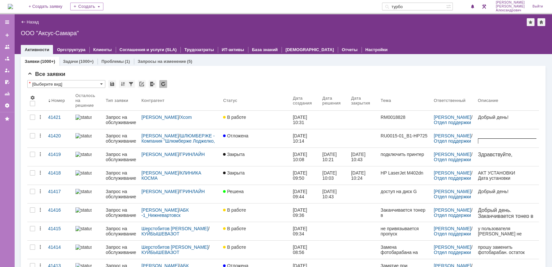
click at [13, 8] on img at bounding box center [10, 6] width 5 height 5
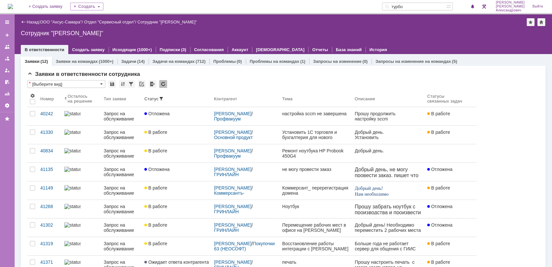
click at [12, 4] on img at bounding box center [10, 6] width 5 height 5
click at [468, 7] on span "1" at bounding box center [468, 6] width 6 height 5
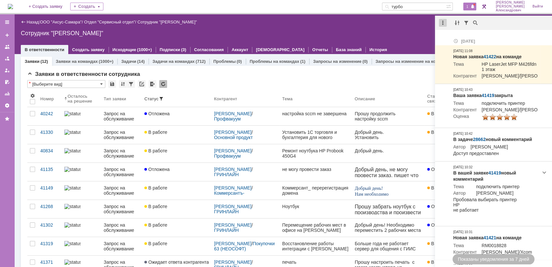
click at [442, 23] on div at bounding box center [443, 23] width 8 height 8
drag, startPoint x: 448, startPoint y: 42, endPoint x: 439, endPoint y: 38, distance: 8.9
click at [447, 41] on div "Отметить уведомления прочитанными" at bounding box center [487, 39] width 87 height 5
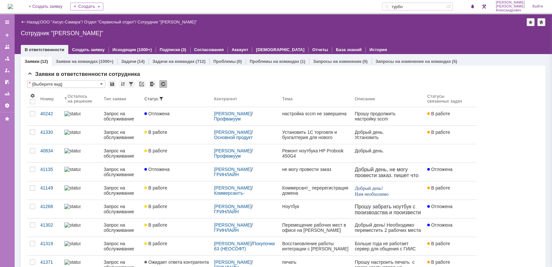
click at [403, 33] on div "Сотрудник "[PERSON_NAME]"" at bounding box center [283, 33] width 525 height 7
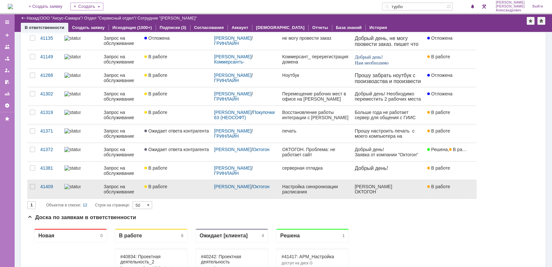
scroll to position [108, 0]
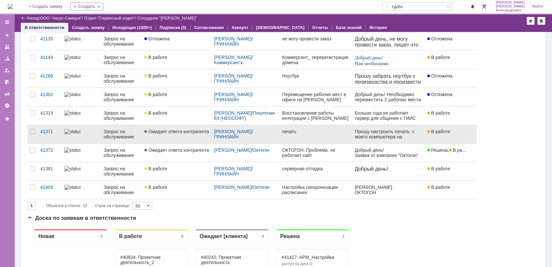
click at [319, 133] on link "печать" at bounding box center [316, 134] width 73 height 18
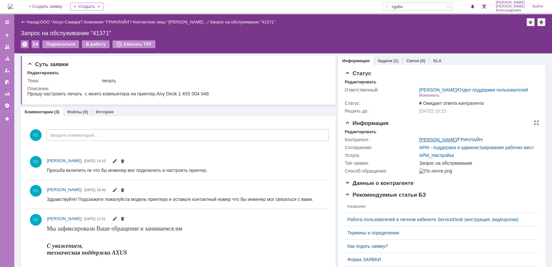
click at [440, 142] on link "[PERSON_NAME]" at bounding box center [437, 139] width 37 height 5
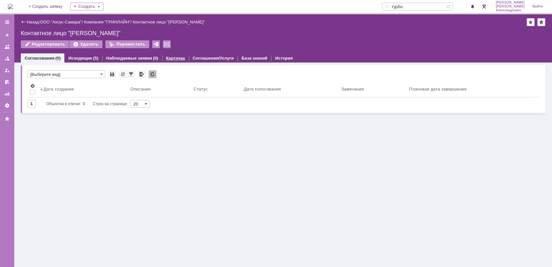
click at [178, 61] on div "Карточка" at bounding box center [175, 57] width 27 height 9
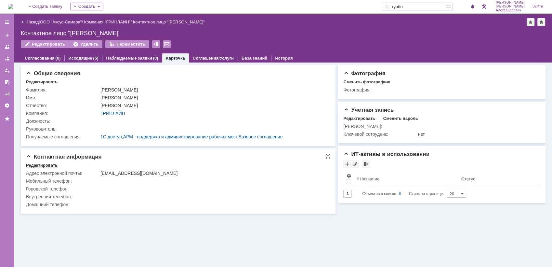
click at [48, 167] on div "Редактировать" at bounding box center [42, 165] width 32 height 5
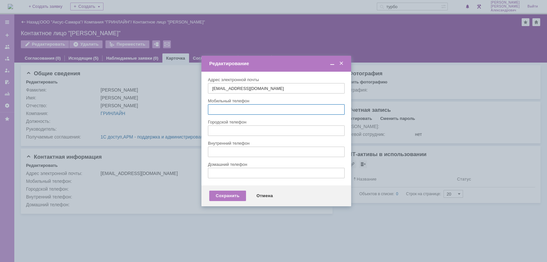
click at [225, 110] on input "text" at bounding box center [276, 109] width 137 height 10
type input ","
type input "89277400267"
click at [230, 198] on div "Сохранить" at bounding box center [227, 195] width 37 height 10
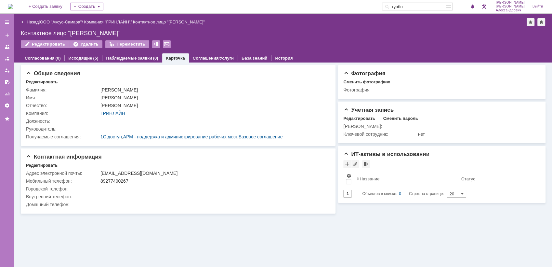
click at [13, 7] on img at bounding box center [10, 6] width 5 height 5
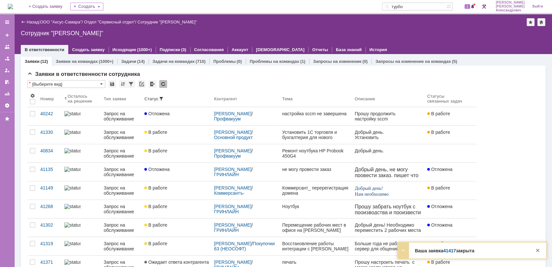
click at [13, 4] on img at bounding box center [10, 6] width 5 height 5
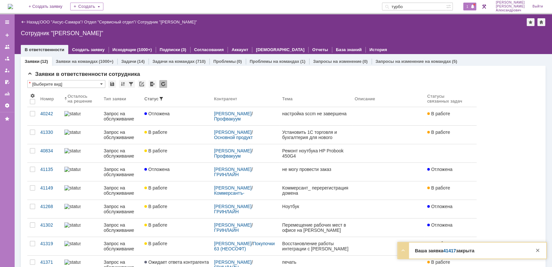
click at [475, 6] on span at bounding box center [473, 6] width 5 height 5
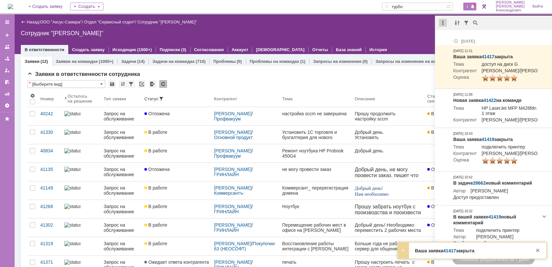
click at [444, 23] on div at bounding box center [443, 23] width 8 height 8
click at [448, 38] on div "Отметить уведомления прочитанными" at bounding box center [487, 39] width 87 height 5
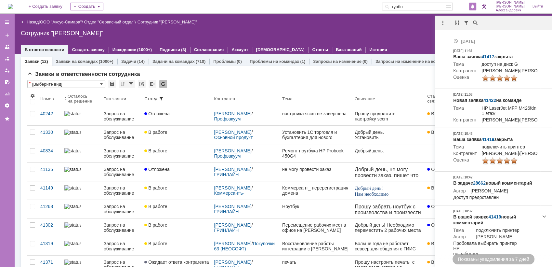
click at [386, 36] on div "Назад | ООО "Аксус-Самара" / Отдел "Сервисный отдел" / Сотрудник "[PERSON_NAME]…" at bounding box center [283, 34] width 538 height 40
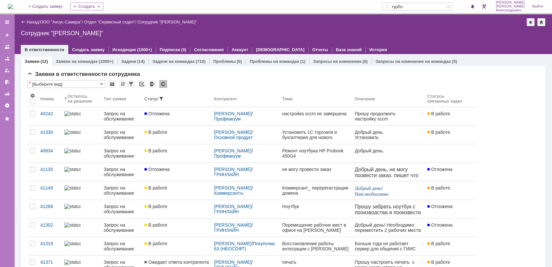
click at [11, 6] on img at bounding box center [10, 6] width 5 height 5
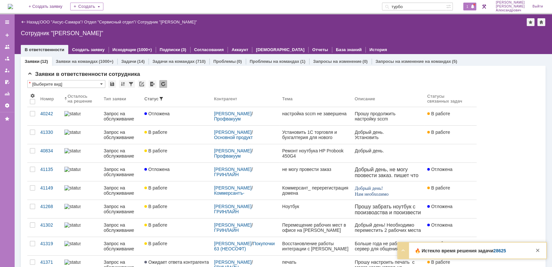
click at [469, 7] on span "1" at bounding box center [468, 6] width 6 height 5
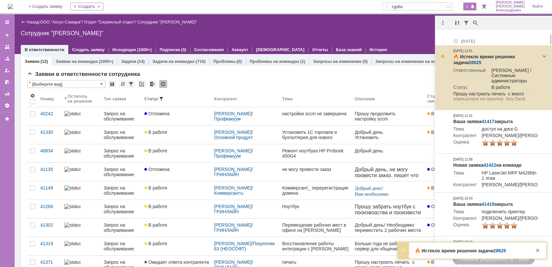
click at [469, 61] on link "28625" at bounding box center [475, 62] width 13 height 5
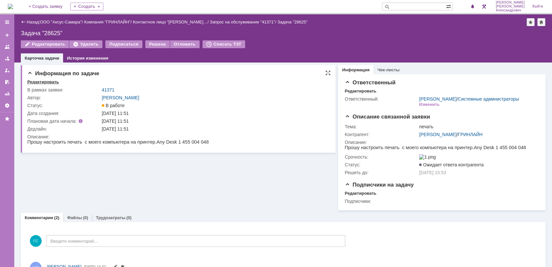
click at [40, 79] on div "Редактировать" at bounding box center [43, 81] width 32 height 5
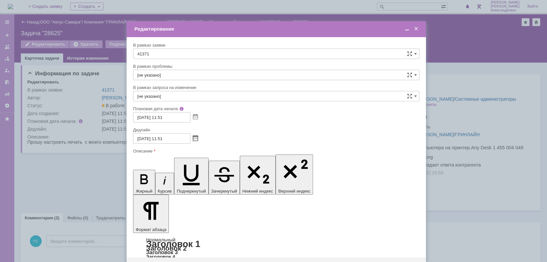
click at [196, 140] on span at bounding box center [195, 138] width 5 height 5
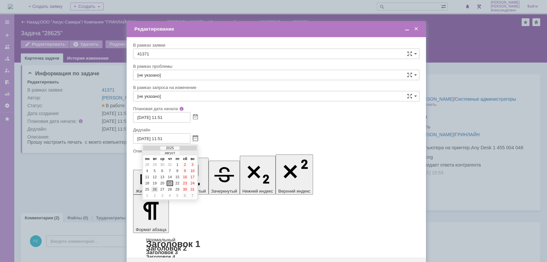
click at [154, 188] on div "26" at bounding box center [154, 189] width 7 height 6
type input "[DATE] 11:51"
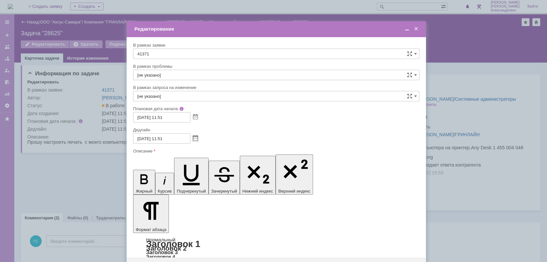
click at [195, 97] on input "[не указано]" at bounding box center [276, 96] width 286 height 10
click at [185, 73] on input "[не указано]" at bounding box center [276, 75] width 286 height 10
type input "[не указано]"
click at [234, 132] on div "Дедлайн" at bounding box center [276, 130] width 286 height 6
type input "[не указано]"
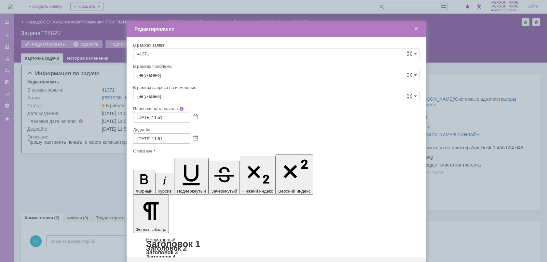
click at [156, 262] on div "Сохранить" at bounding box center [152, 267] width 37 height 10
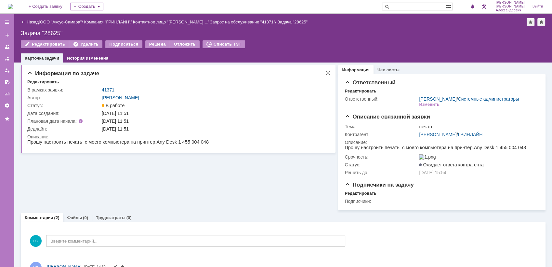
click at [111, 88] on link "41371" at bounding box center [108, 89] width 13 height 5
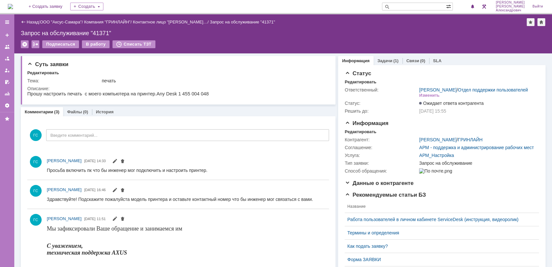
click at [13, 7] on img at bounding box center [10, 6] width 5 height 5
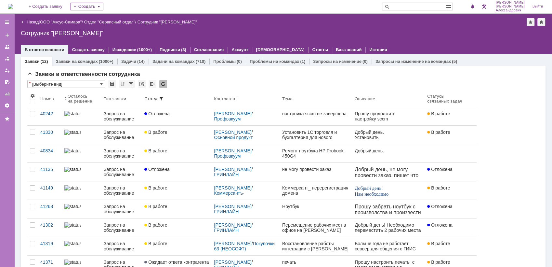
click at [13, 6] on img at bounding box center [10, 6] width 5 height 5
click at [13, 4] on img at bounding box center [10, 6] width 5 height 5
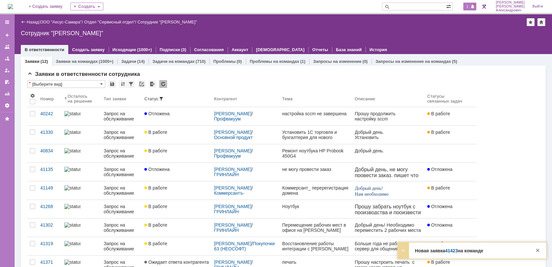
click at [469, 5] on span "1" at bounding box center [468, 6] width 6 height 5
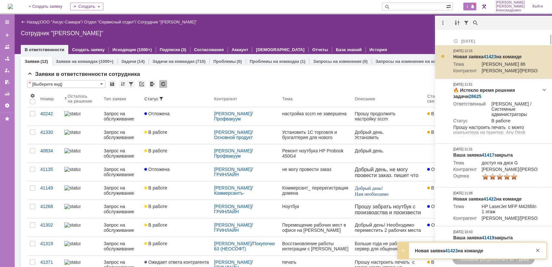
click at [491, 54] on link "41423" at bounding box center [490, 56] width 13 height 5
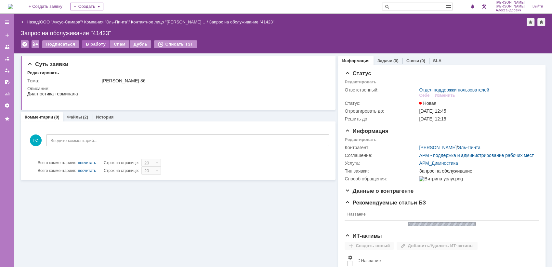
click at [87, 45] on div "В работу" at bounding box center [96, 44] width 28 height 8
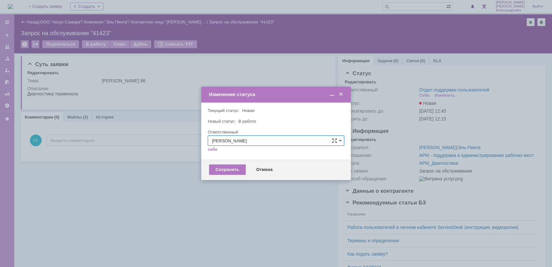
click at [234, 177] on div "Сохранить Отмена" at bounding box center [276, 169] width 150 height 21
click at [233, 172] on div "Сохранить" at bounding box center [227, 169] width 37 height 10
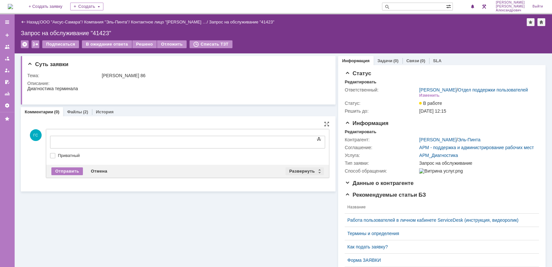
click at [299, 171] on div "Развернуть" at bounding box center [305, 171] width 39 height 8
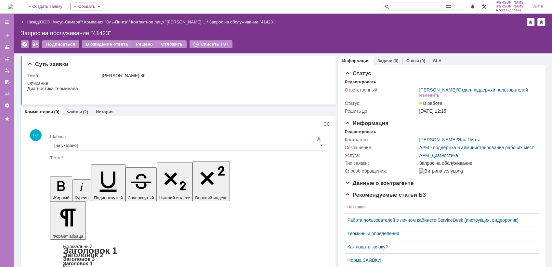
click at [84, 144] on input "[не указано]" at bounding box center [187, 145] width 275 height 10
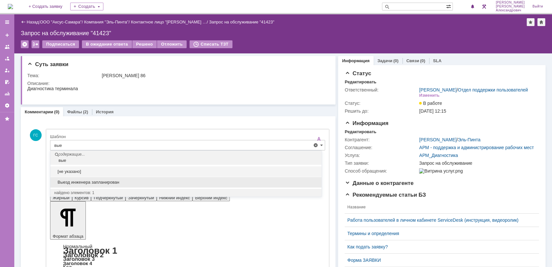
drag, startPoint x: 103, startPoint y: 178, endPoint x: 53, endPoint y: 8, distance: 177.1
click at [103, 179] on div "Выезд инженера запланирован" at bounding box center [185, 182] width 271 height 10
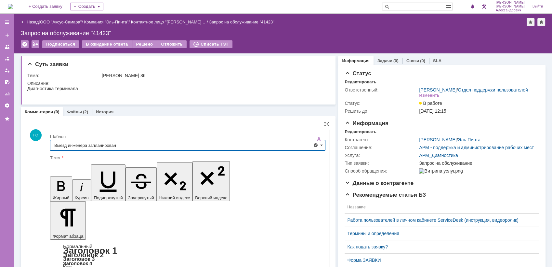
scroll to position [108, 0]
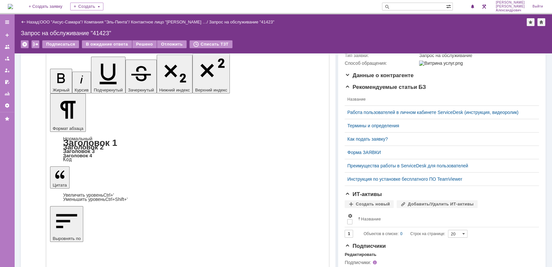
type input "Выезд инженера запланирован"
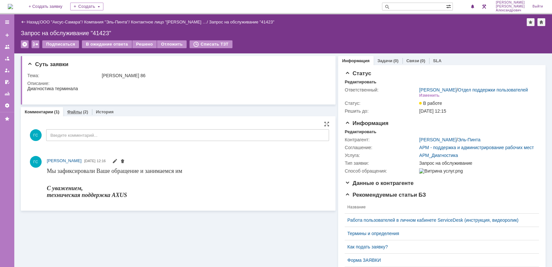
scroll to position [0, 0]
click at [71, 109] on link "Файлы" at bounding box center [74, 111] width 15 height 5
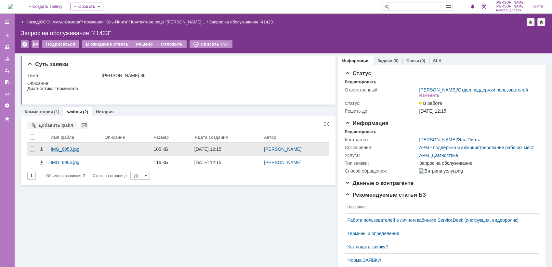
click at [72, 149] on div "IMG_6953.jpg" at bounding box center [75, 148] width 49 height 5
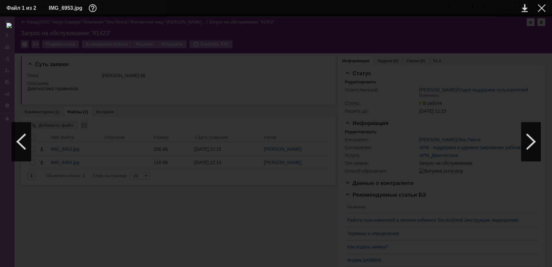
drag, startPoint x: 544, startPoint y: 8, endPoint x: 542, endPoint y: 11, distance: 3.7
click at [544, 8] on div at bounding box center [542, 8] width 8 height 8
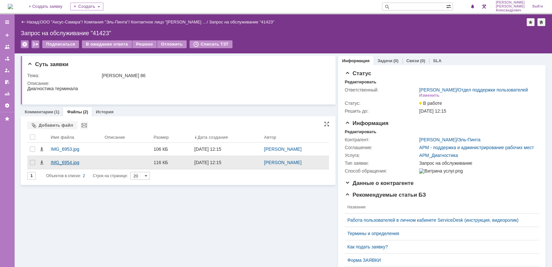
click at [86, 160] on div "IMG_6954.jpg" at bounding box center [75, 162] width 49 height 5
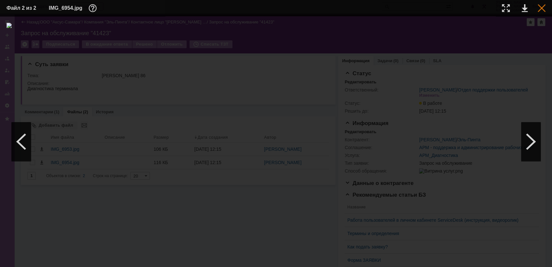
click at [541, 7] on div at bounding box center [542, 8] width 8 height 8
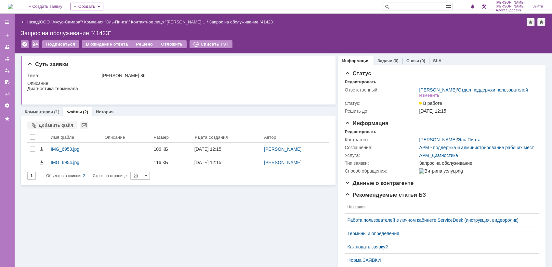
click at [46, 109] on link "Комментарии" at bounding box center [39, 111] width 29 height 5
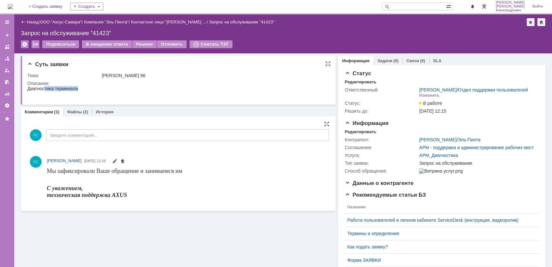
drag, startPoint x: 28, startPoint y: 88, endPoint x: 82, endPoint y: 87, distance: 54.0
click at [82, 87] on html "Диагностика терминала" at bounding box center [175, 91] width 297 height 10
copy div "Диагностика терминала"
click at [102, 74] on div "[PERSON_NAME] 86" at bounding box center [214, 75] width 224 height 5
drag, startPoint x: 102, startPoint y: 74, endPoint x: 143, endPoint y: 75, distance: 40.7
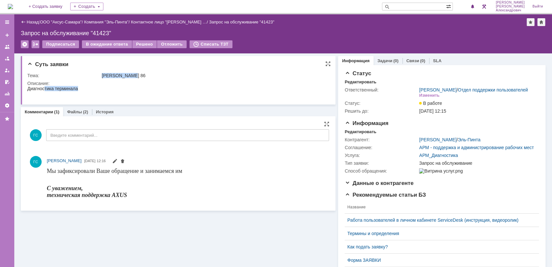
click at [143, 75] on div "[PERSON_NAME] 86" at bounding box center [214, 75] width 224 height 5
copy div "[PERSON_NAME] 86"
click at [378, 62] on link "Задачи" at bounding box center [385, 60] width 15 height 5
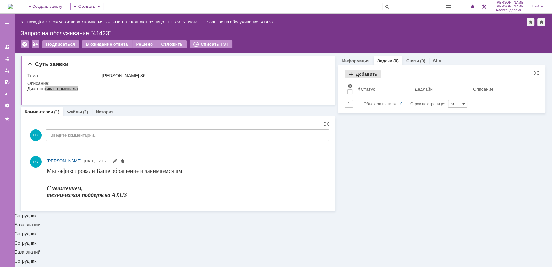
click at [364, 73] on div "Добавить" at bounding box center [363, 74] width 36 height 8
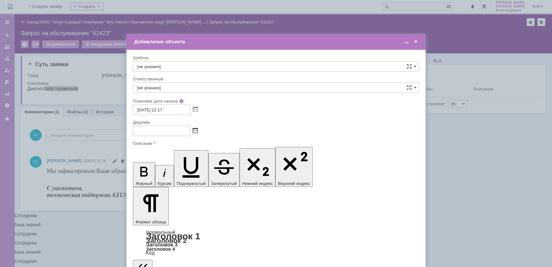
click at [195, 129] on span at bounding box center [195, 130] width 5 height 5
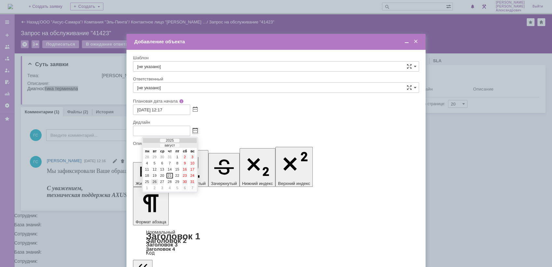
click at [153, 182] on div "26" at bounding box center [154, 182] width 7 height 6
type input "26.08.2025 12:17"
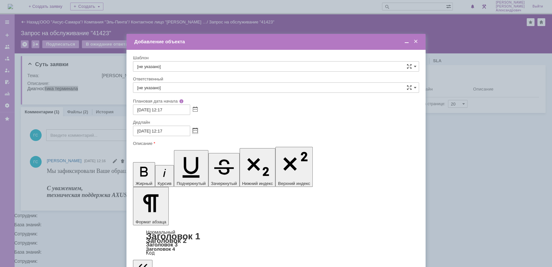
click at [405, 42] on span at bounding box center [407, 42] width 7 height 6
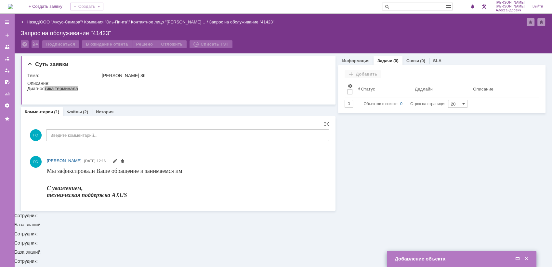
click at [516, 258] on span at bounding box center [518, 259] width 7 height 6
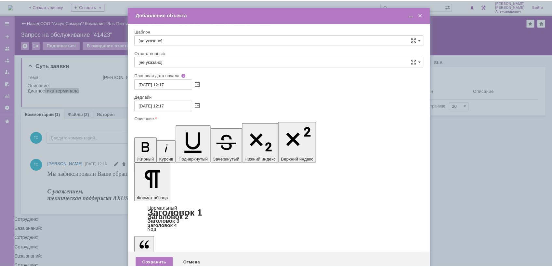
scroll to position [9, 0]
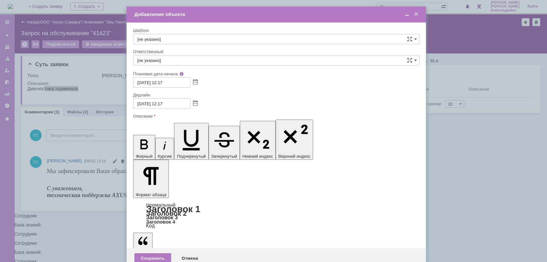
click at [185, 56] on input "[не указано]" at bounding box center [276, 60] width 286 height 10
click at [182, 107] on span "[PERSON_NAME]" at bounding box center [276, 107] width 278 height 5
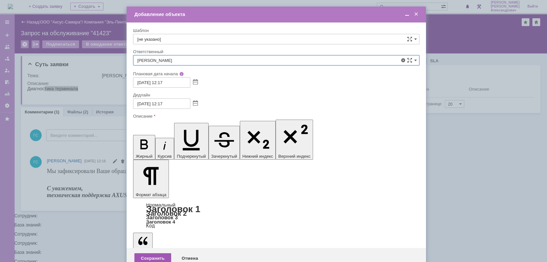
type input "[PERSON_NAME]"
click at [144, 253] on div "Сохранить" at bounding box center [152, 258] width 37 height 10
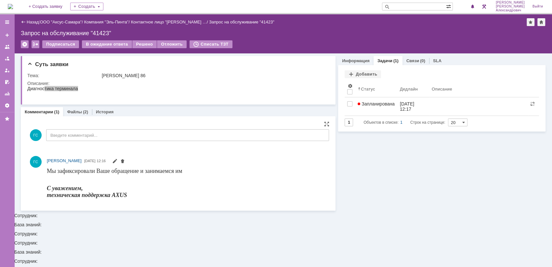
scroll to position [0, 0]
click at [361, 58] on link "Информация" at bounding box center [355, 60] width 27 height 5
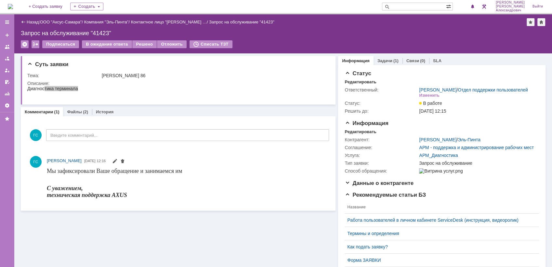
click at [13, 4] on img at bounding box center [10, 6] width 5 height 5
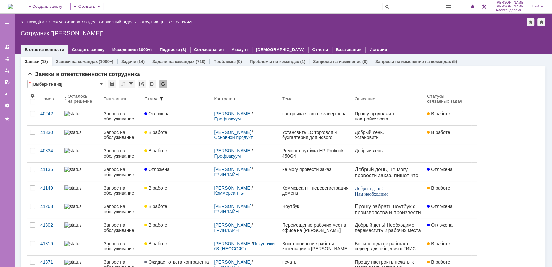
click at [13, 6] on img at bounding box center [10, 6] width 5 height 5
click at [475, 5] on span at bounding box center [473, 6] width 5 height 5
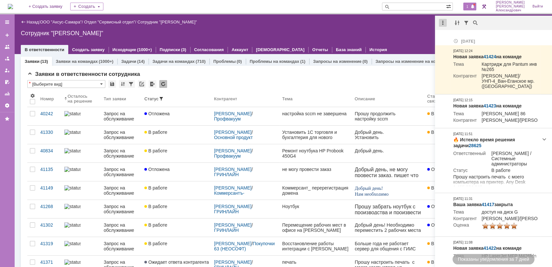
click at [445, 23] on div at bounding box center [443, 23] width 8 height 8
drag, startPoint x: 456, startPoint y: 37, endPoint x: 438, endPoint y: 32, distance: 18.5
click at [453, 35] on div "Отметить уведомления прочитанными" at bounding box center [487, 39] width 95 height 10
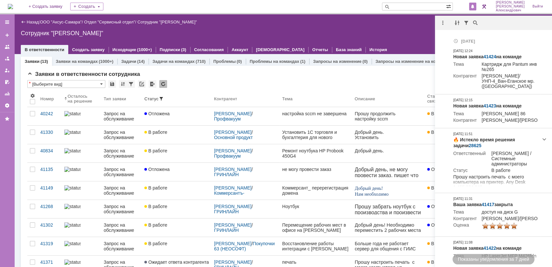
click at [370, 36] on div "Сотрудник "[PERSON_NAME]"" at bounding box center [283, 33] width 525 height 7
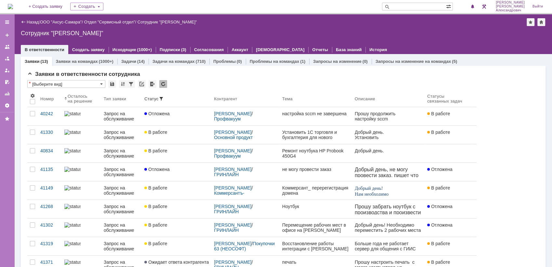
click at [8, 4] on img at bounding box center [10, 6] width 5 height 5
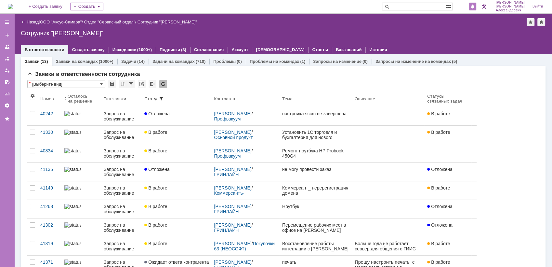
click at [475, 4] on div at bounding box center [472, 7] width 7 height 8
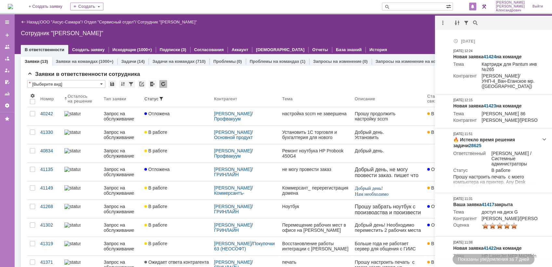
click at [424, 22] on div "Назад | ООО "Аксус-Самара" / Отдел "Сервисный отдел" / Сотрудник "Галстьян Степ…" at bounding box center [283, 22] width 525 height 8
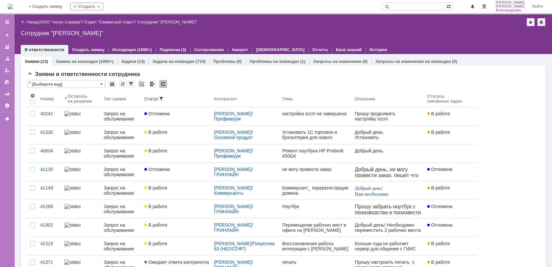
click at [12, 6] on img at bounding box center [10, 6] width 5 height 5
click at [13, 5] on img at bounding box center [10, 6] width 5 height 5
click at [13, 6] on img at bounding box center [10, 6] width 5 height 5
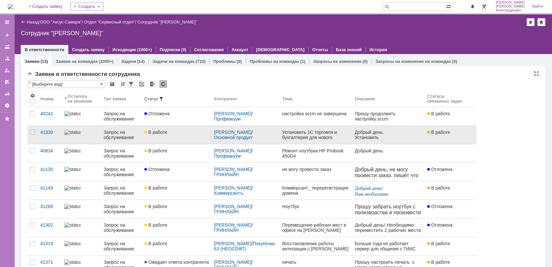
click at [171, 133] on div "В работе" at bounding box center [176, 131] width 64 height 5
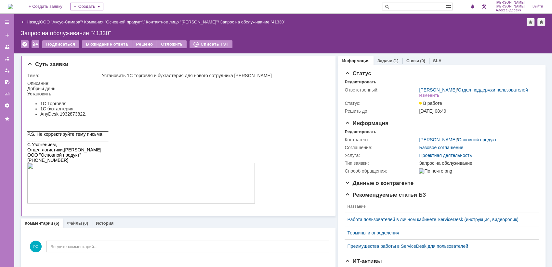
click at [13, 6] on img at bounding box center [10, 6] width 5 height 5
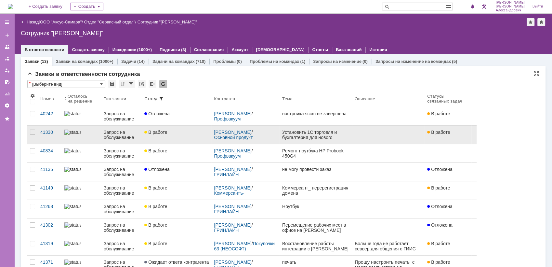
click at [171, 134] on div "В работе" at bounding box center [176, 131] width 64 height 5
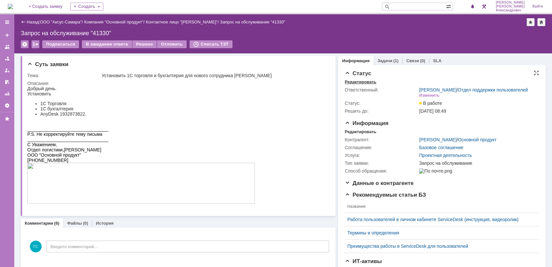
click at [353, 84] on div "Редактировать" at bounding box center [361, 81] width 32 height 5
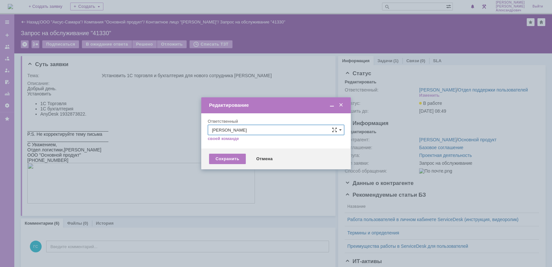
click at [342, 103] on span at bounding box center [341, 105] width 7 height 6
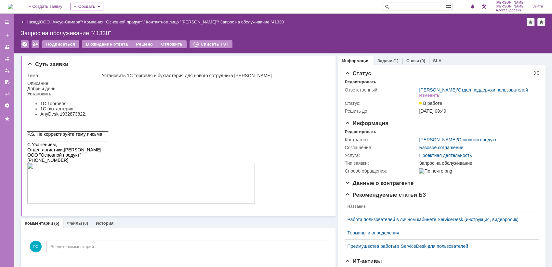
click at [359, 114] on div "Решить до:" at bounding box center [381, 110] width 73 height 5
click at [13, 4] on img at bounding box center [10, 6] width 5 height 5
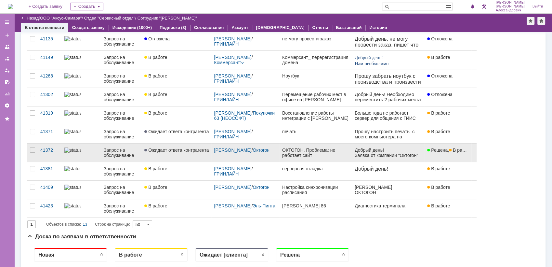
click at [314, 157] on link "ОКТОГОН. Проблема: не работает сайт" at bounding box center [316, 152] width 73 height 18
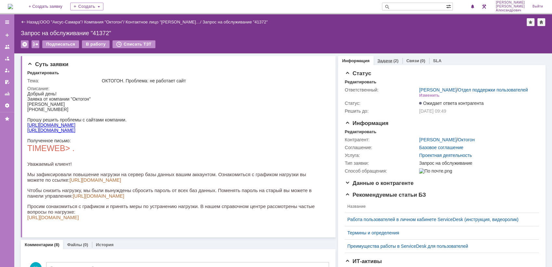
click at [380, 61] on link "Задачи" at bounding box center [385, 60] width 15 height 5
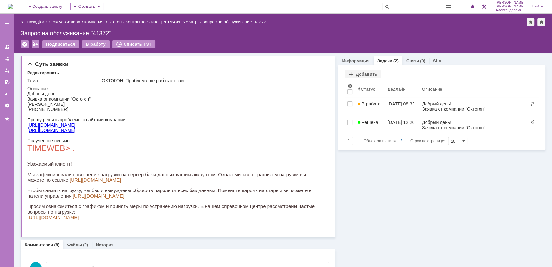
click at [13, 4] on img at bounding box center [10, 6] width 5 height 5
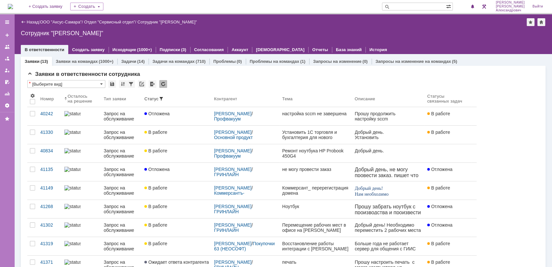
click at [13, 5] on img at bounding box center [10, 6] width 5 height 5
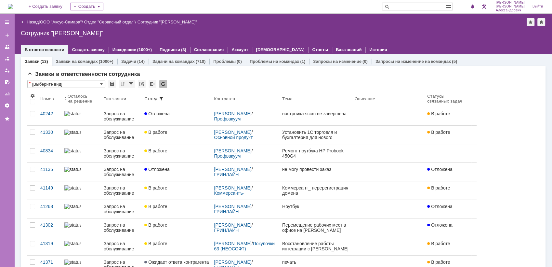
click at [63, 20] on link "ООО "Аксус-Самара"" at bounding box center [61, 22] width 42 height 5
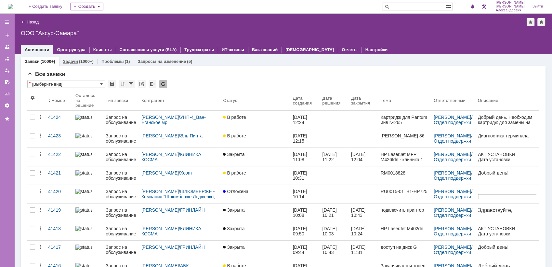
click at [75, 61] on link "Задачи" at bounding box center [70, 61] width 15 height 5
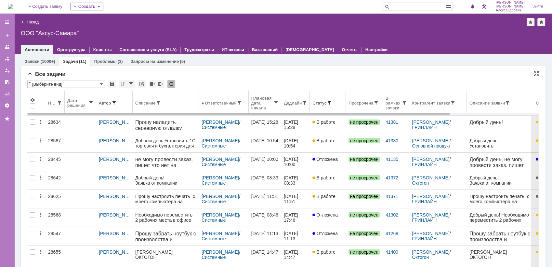
click at [304, 108] on th "Дедлайн" at bounding box center [295, 102] width 29 height 25
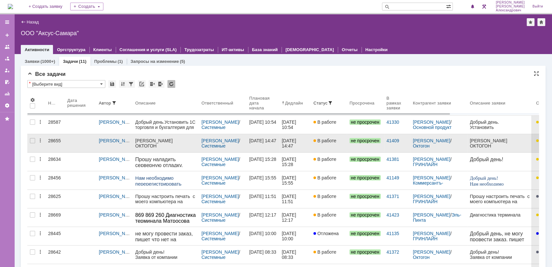
click at [347, 148] on link "В работе" at bounding box center [329, 143] width 36 height 18
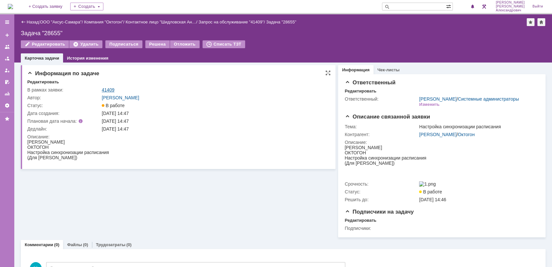
click at [113, 89] on link "41409" at bounding box center [108, 89] width 13 height 5
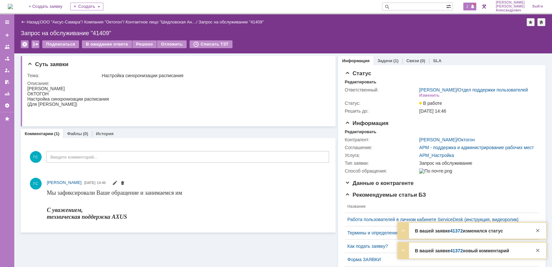
click at [471, 8] on span "2" at bounding box center [468, 6] width 6 height 5
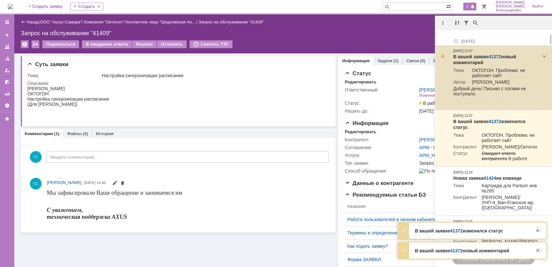
click at [496, 55] on link "41372" at bounding box center [495, 56] width 13 height 5
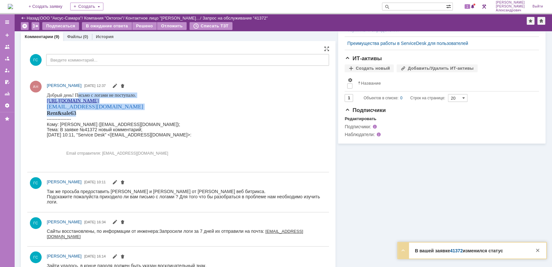
drag, startPoint x: 79, startPoint y: 94, endPoint x: 119, endPoint y: 113, distance: 44.8
click at [119, 113] on body "Добрый день! Письмо с логами не поступало. [URL][DOMAIN_NAME] [EMAIL_ADDRESS][D…" at bounding box center [119, 127] width 145 height 71
copy body "исьмо с логами не поступало. https://rs63.ru/bitrix admin@rs63.ru Rent&sale63"
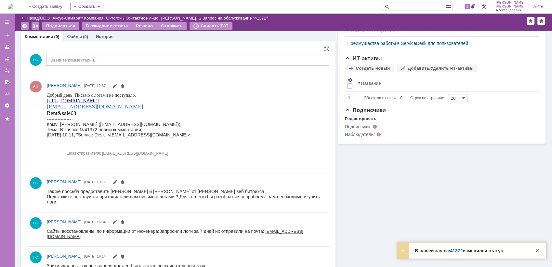
click at [77, 93] on span "Добрый день! Письмо с логами не поступало." at bounding box center [91, 94] width 89 height 5
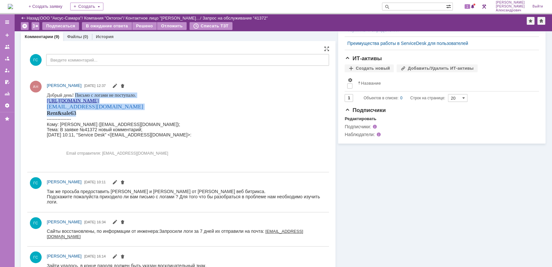
drag, startPoint x: 77, startPoint y: 94, endPoint x: 120, endPoint y: 112, distance: 46.2
click at [120, 112] on body "Добрый день! Письмо с логами не поступало. https://rs63.ru/bitrix admin@rs63.ru…" at bounding box center [119, 127] width 145 height 71
copy body "Письмо с логами не поступало. https://rs63.ru/bitrix admin@rs63.ru Rent&sale63"
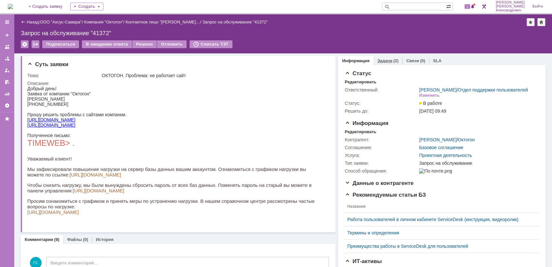
click at [386, 61] on link "Задачи" at bounding box center [385, 60] width 15 height 5
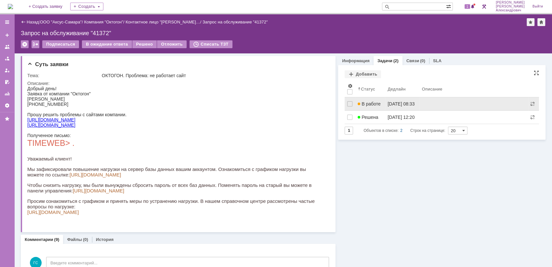
click at [422, 100] on link at bounding box center [474, 103] width 109 height 13
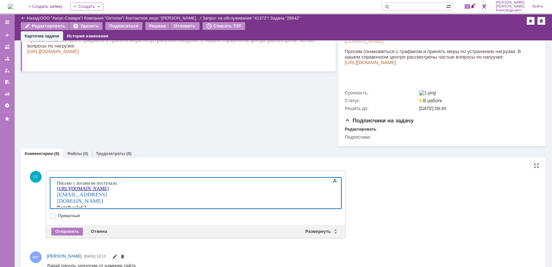
click at [70, 233] on div "Отправить Отмена Развернуть Свернуть" at bounding box center [195, 231] width 299 height 13
click at [68, 235] on div "Отправить" at bounding box center [67, 231] width 32 height 8
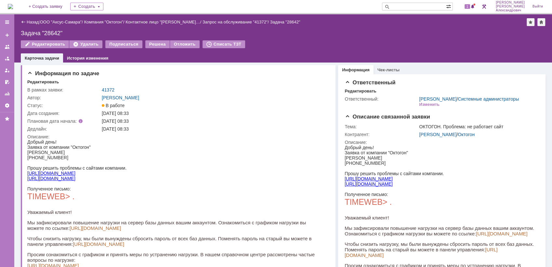
click at [9, 6] on img at bounding box center [10, 6] width 5 height 5
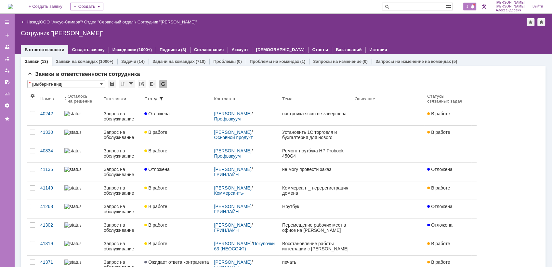
click at [475, 9] on span at bounding box center [473, 6] width 5 height 5
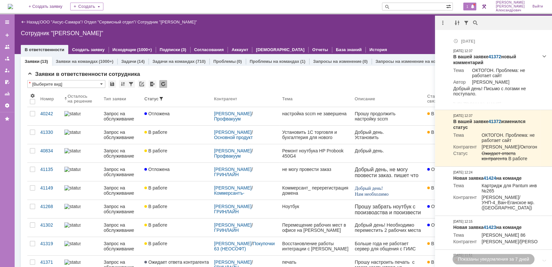
click at [412, 26] on div "Назад | ООО "Аксус-Самара" / Отдел "Сервисный отдел" / Сотрудник "Галстьян Степ…" at bounding box center [283, 34] width 538 height 40
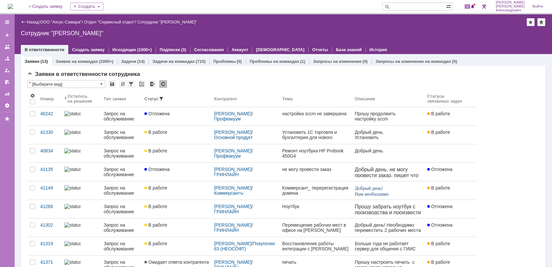
click at [11, 7] on img at bounding box center [10, 6] width 5 height 5
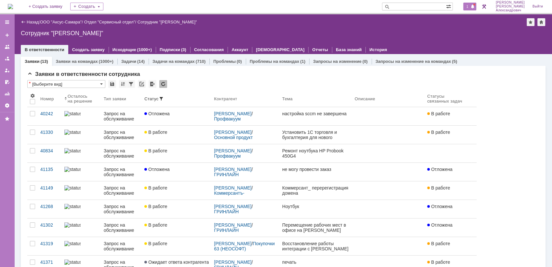
click at [475, 5] on span at bounding box center [473, 6] width 5 height 5
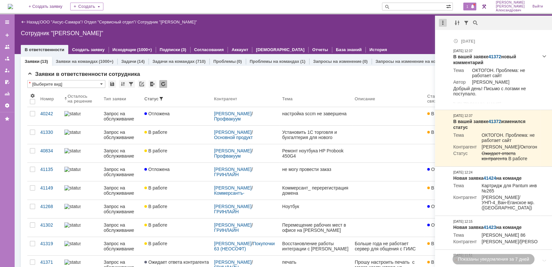
click at [445, 25] on div at bounding box center [443, 23] width 8 height 8
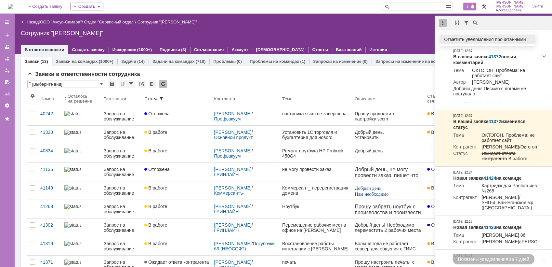
click at [452, 37] on div "Отметить уведомления прочитанными" at bounding box center [487, 39] width 87 height 5
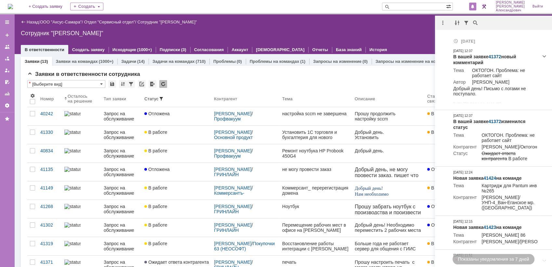
click at [387, 30] on div "Сотрудник "[PERSON_NAME]"" at bounding box center [283, 33] width 525 height 7
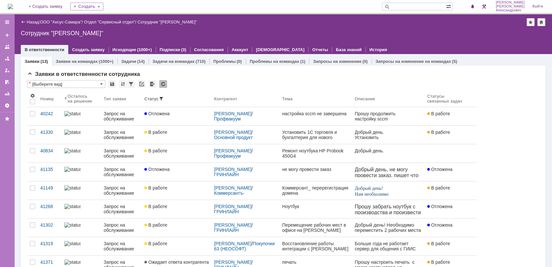
click at [13, 6] on img at bounding box center [10, 6] width 5 height 5
click at [468, 9] on span "1" at bounding box center [468, 6] width 6 height 5
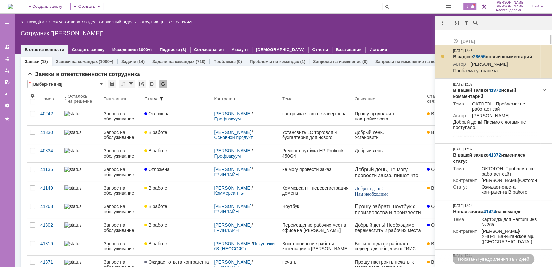
click at [479, 55] on link "28655" at bounding box center [479, 56] width 13 height 5
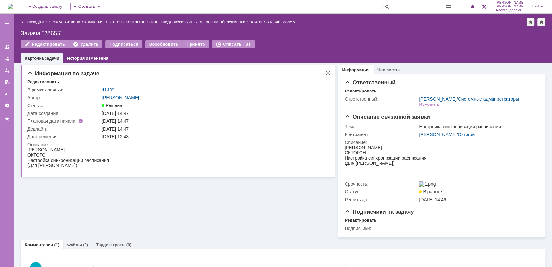
click at [111, 87] on link "41409" at bounding box center [108, 89] width 13 height 5
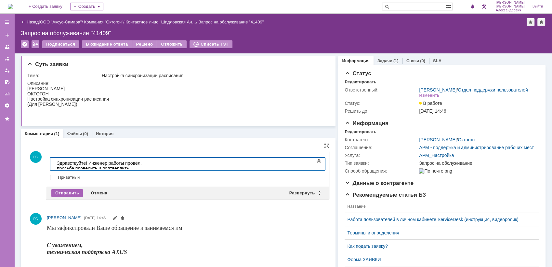
click at [73, 189] on div "Отправить" at bounding box center [67, 193] width 32 height 8
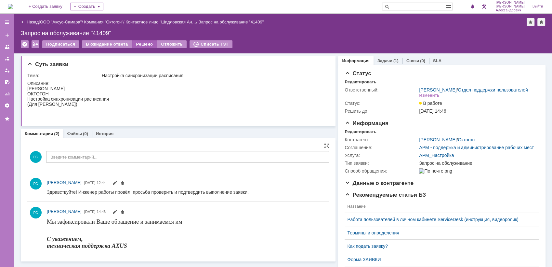
click at [140, 44] on div "Решено" at bounding box center [144, 44] width 25 height 8
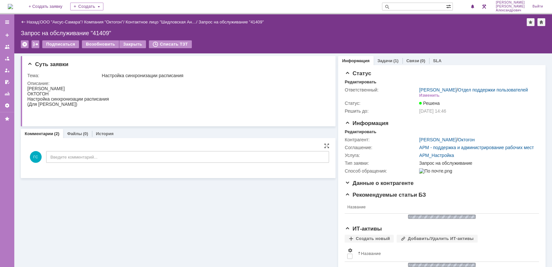
click at [13, 5] on img at bounding box center [10, 6] width 5 height 5
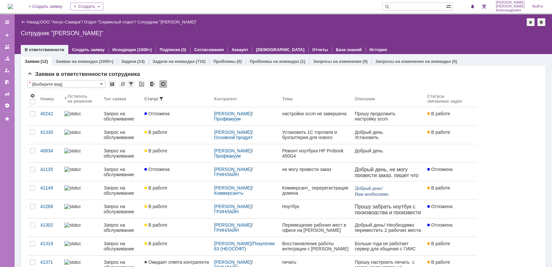
click at [13, 5] on img at bounding box center [10, 6] width 5 height 5
click at [247, 25] on div "Назад | ООО "Аксус-Самара" / Отдел "Сервисный отдел" / Сотрудник "[PERSON_NAME]"" at bounding box center [283, 22] width 525 height 8
click at [475, 7] on span at bounding box center [473, 6] width 5 height 5
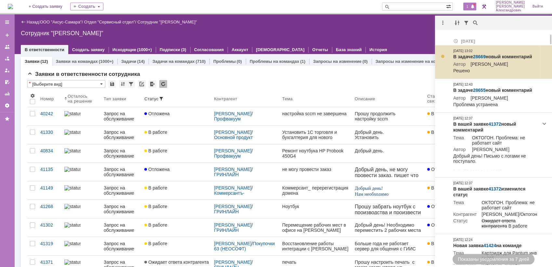
click at [476, 56] on link "28669" at bounding box center [479, 56] width 13 height 5
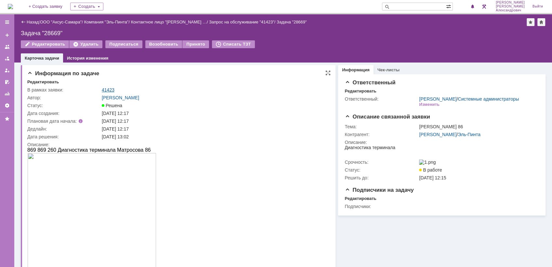
click at [108, 89] on link "41423" at bounding box center [108, 89] width 13 height 5
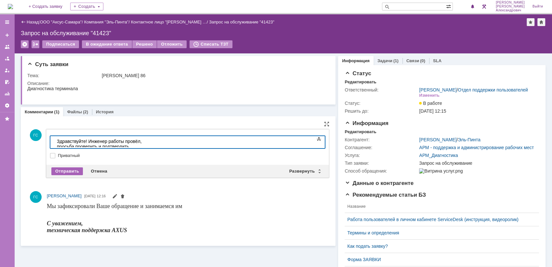
click at [69, 170] on div "Отправить" at bounding box center [67, 171] width 32 height 8
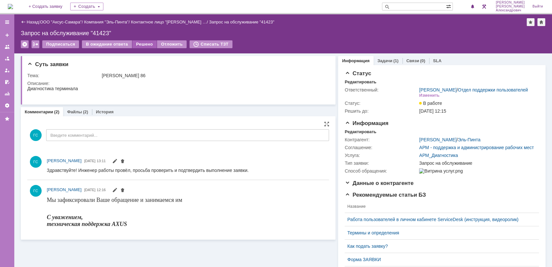
click at [138, 43] on div "Решено" at bounding box center [144, 44] width 25 height 8
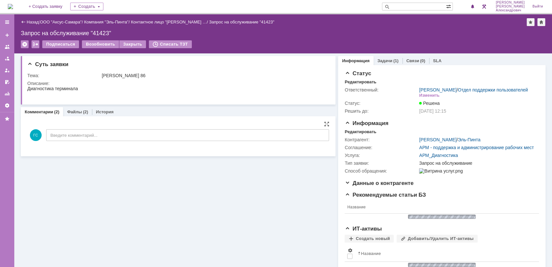
click at [13, 6] on img at bounding box center [10, 6] width 5 height 5
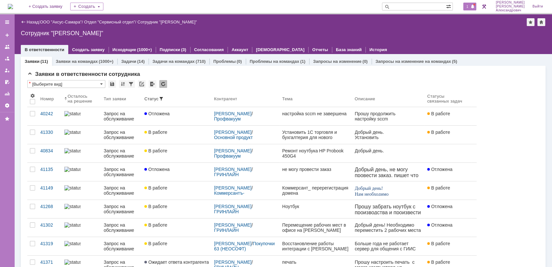
click at [474, 3] on div "1" at bounding box center [470, 7] width 13 height 8
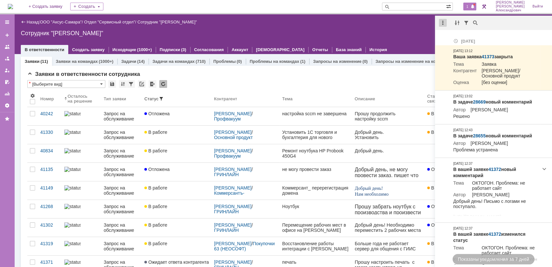
click at [442, 26] on div at bounding box center [443, 23] width 8 height 8
click at [450, 37] on div "Отметить уведомления прочитанными" at bounding box center [487, 39] width 87 height 5
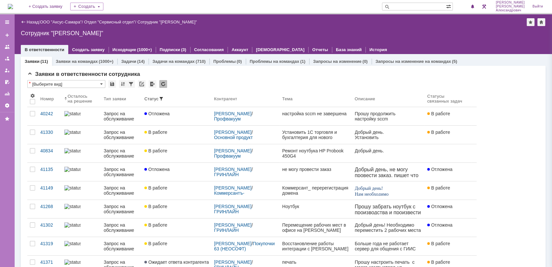
click at [395, 34] on div "Сотрудник "[PERSON_NAME]"" at bounding box center [283, 33] width 525 height 7
click at [12, 8] on img at bounding box center [10, 6] width 5 height 5
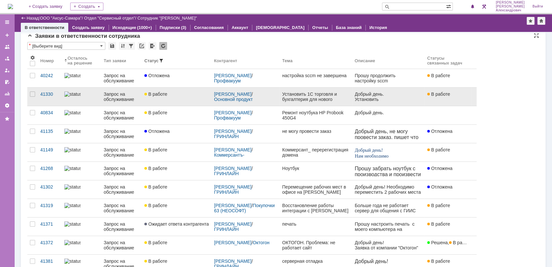
scroll to position [36, 0]
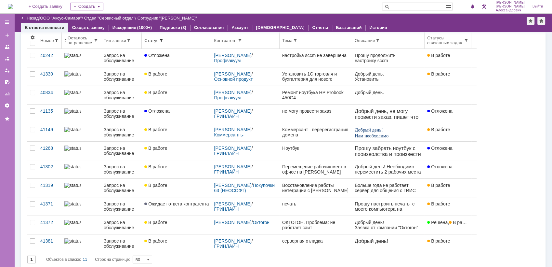
click at [260, 40] on div "Контрагент" at bounding box center [245, 40] width 63 height 5
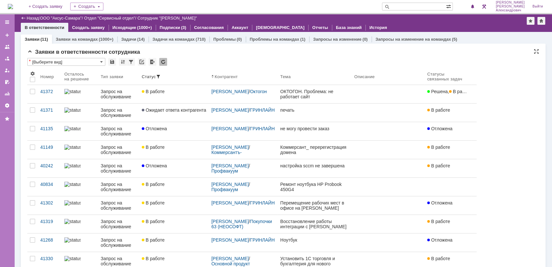
scroll to position [0, 0]
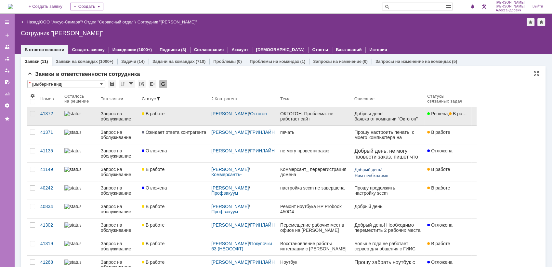
click at [307, 120] on div "ОКТОГОН. Проблема: не работает сайт" at bounding box center [314, 116] width 69 height 10
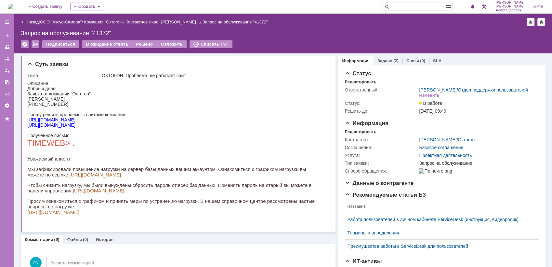
click at [52, 122] on link "[URL][DOMAIN_NAME]" at bounding box center [51, 119] width 48 height 5
click at [42, 126] on link "[URL][DOMAIN_NAME]" at bounding box center [51, 124] width 48 height 5
click at [61, 121] on link "[URL][DOMAIN_NAME]" at bounding box center [51, 119] width 48 height 5
click at [53, 127] on link "[URL][DOMAIN_NAME]" at bounding box center [51, 124] width 48 height 5
click at [13, 8] on img at bounding box center [10, 6] width 5 height 5
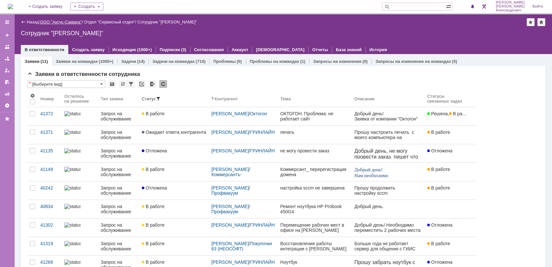
click at [61, 20] on link "ООО "Аксус-Самара"" at bounding box center [61, 22] width 42 height 5
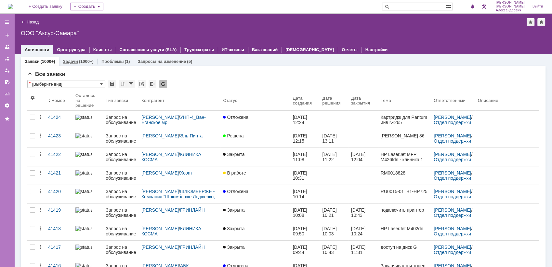
click at [73, 60] on link "Задачи" at bounding box center [70, 61] width 15 height 5
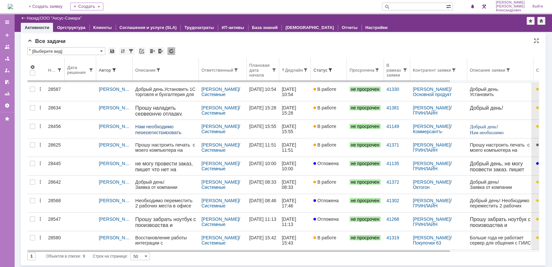
click at [214, 74] on th "Ответственный" at bounding box center [223, 70] width 48 height 25
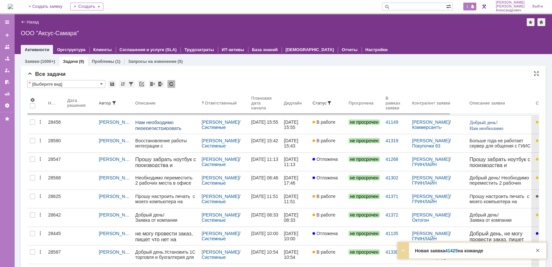
click at [470, 7] on span "1" at bounding box center [468, 6] width 6 height 5
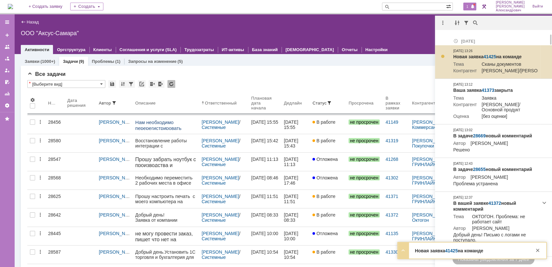
click at [491, 51] on td "Новая заявка 41425 на команде Тема Сканы документов Контрагент Гришанова Ольга …" at bounding box center [496, 62] width 90 height 34
click at [492, 54] on link "41425" at bounding box center [490, 56] width 13 height 5
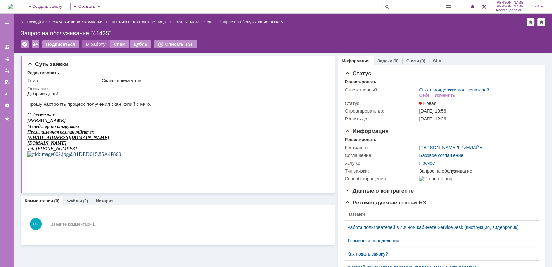
click at [90, 41] on div "В работу" at bounding box center [96, 44] width 28 height 8
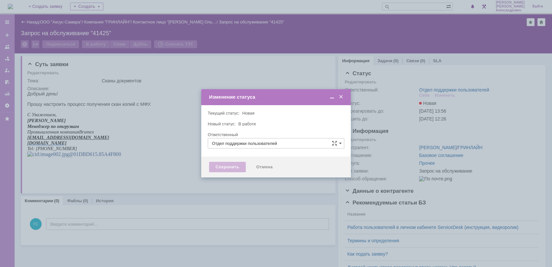
type input "[PERSON_NAME]"
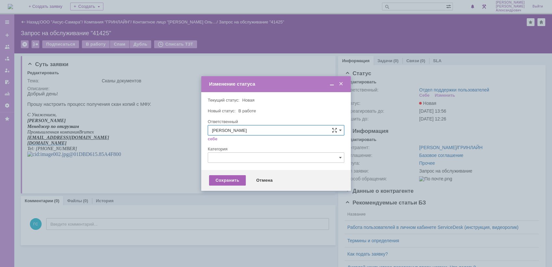
click at [225, 178] on div "Сохранить" at bounding box center [227, 180] width 37 height 10
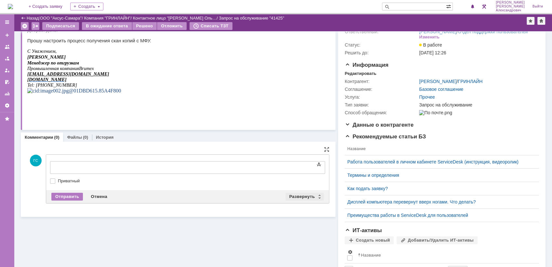
click at [299, 197] on div "Развернуть" at bounding box center [305, 197] width 39 height 8
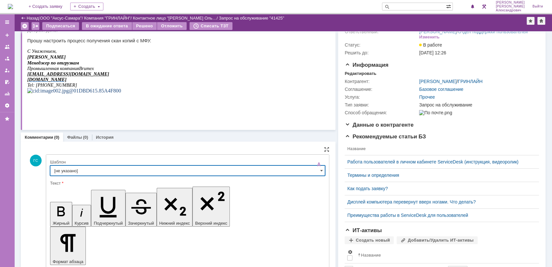
click at [112, 168] on input "[не указано]" at bounding box center [187, 170] width 275 height 10
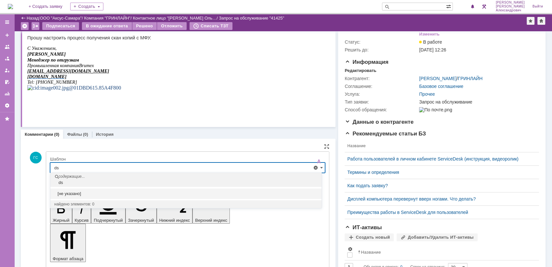
type input "d"
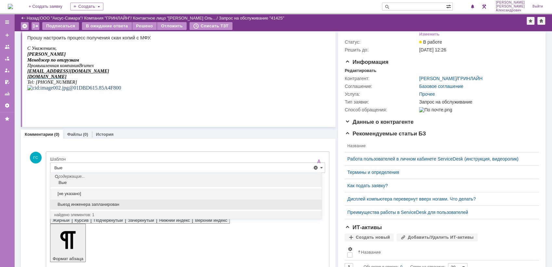
click at [105, 205] on span "Выезд инженера запланирован" at bounding box center [185, 204] width 263 height 5
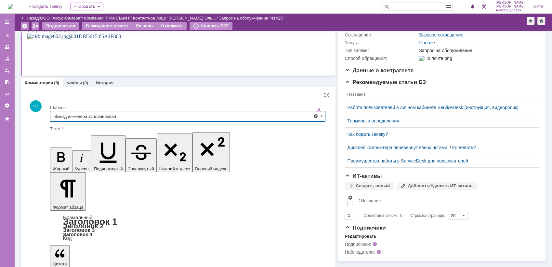
scroll to position [96, 0]
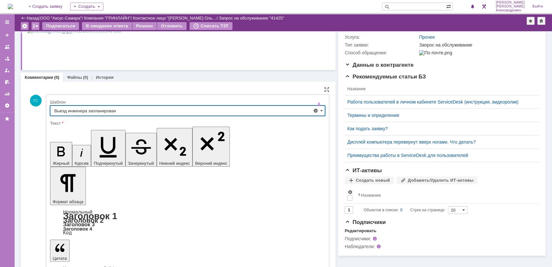
type input "Выезд инженера запланирован"
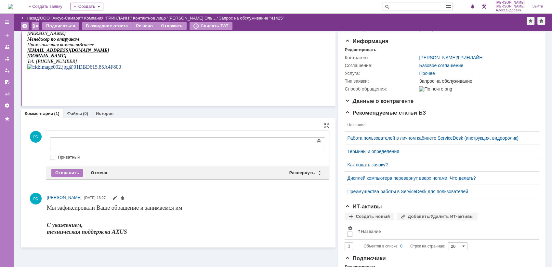
scroll to position [0, 0]
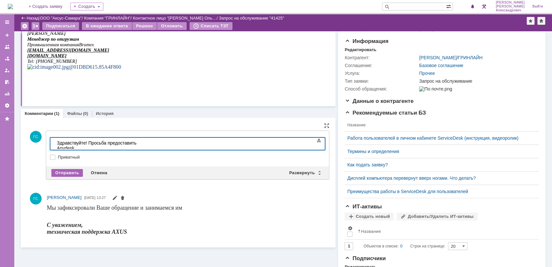
click at [64, 170] on div "Отправить" at bounding box center [67, 173] width 32 height 8
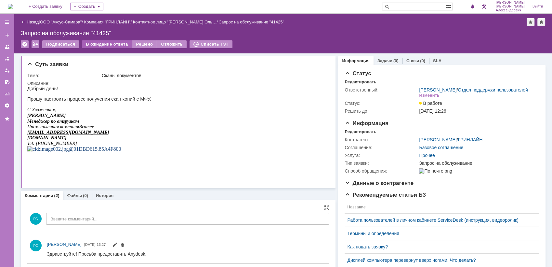
click at [107, 45] on div "В ожидание ответа" at bounding box center [107, 44] width 50 height 8
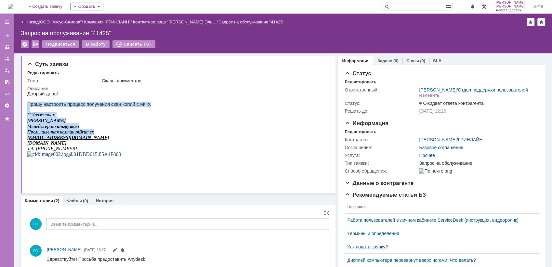
drag, startPoint x: 28, startPoint y: 106, endPoint x: 98, endPoint y: 143, distance: 78.9
click at [98, 143] on div "Добрый день! Прошу настроить процесс получения скан копий с МФУ. С Уважением, […" at bounding box center [89, 126] width 124 height 71
copy div "Прошу настроить процесс получения скан копий с МФУ. С Уважением, [PERSON_NAME] …"
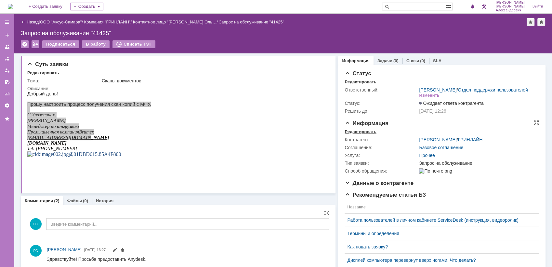
click at [355, 134] on div "Редактировать" at bounding box center [361, 131] width 32 height 5
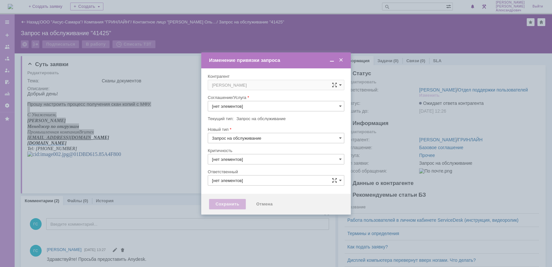
type input "Прочее"
type input "3. Низкая"
type input "[PERSON_NAME]"
type input "[не указано]"
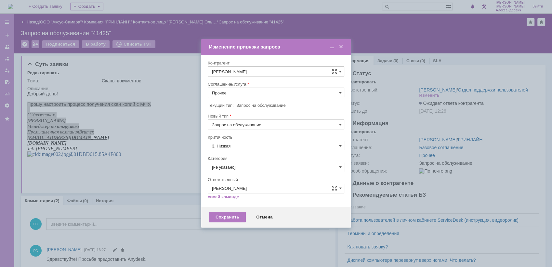
drag, startPoint x: 234, startPoint y: 84, endPoint x: 235, endPoint y: 91, distance: 7.9
click at [234, 66] on div "Соглашение/Услуга" at bounding box center [276, 63] width 137 height 6
click at [235, 93] on input "Прочее" at bounding box center [276, 92] width 137 height 10
click at [266, 166] on div "АРМ_Настройка" at bounding box center [276, 171] width 136 height 10
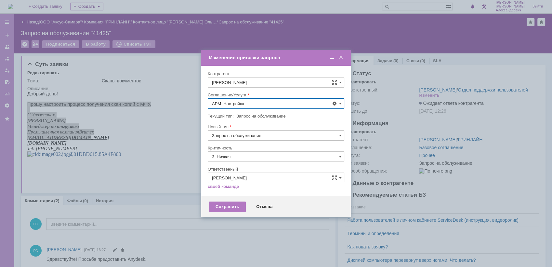
type input "АРМ_Настройка"
click at [239, 153] on input "3. Низкая" at bounding box center [276, 156] width 137 height 10
click at [235, 169] on span "[не указано]" at bounding box center [276, 168] width 128 height 5
click at [229, 206] on div "Сохранить" at bounding box center [227, 206] width 37 height 10
type input "[не указано]"
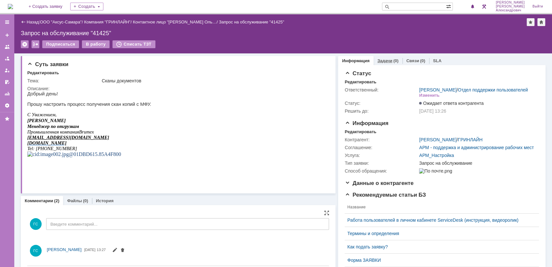
scroll to position [0, 0]
click at [394, 62] on div "(0)" at bounding box center [396, 60] width 5 height 5
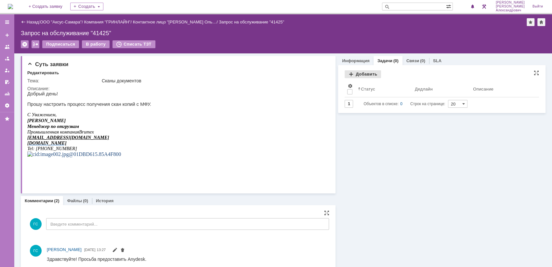
click at [363, 74] on div "Добавить" at bounding box center [363, 74] width 36 height 8
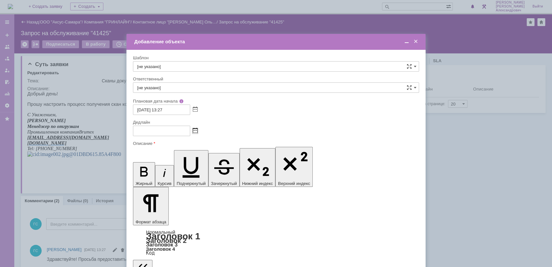
click at [196, 130] on span at bounding box center [195, 130] width 5 height 5
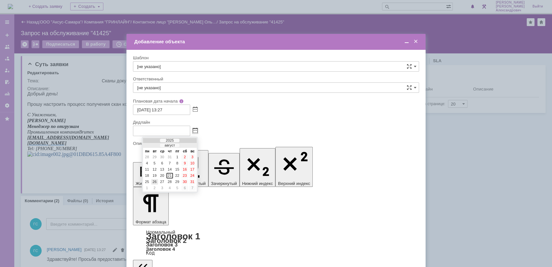
click at [151, 182] on div "26" at bounding box center [154, 182] width 7 height 6
type input "[DATE] 13:28"
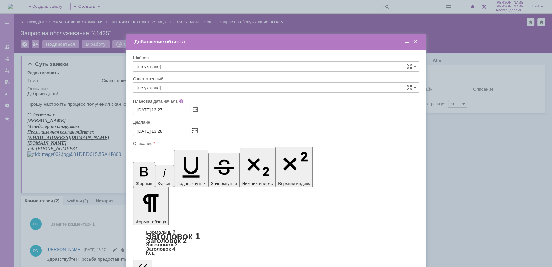
click at [177, 90] on input "[не указано]" at bounding box center [276, 87] width 286 height 10
click at [195, 157] on span "[PERSON_NAME]" at bounding box center [276, 156] width 278 height 5
type input "[PERSON_NAME]"
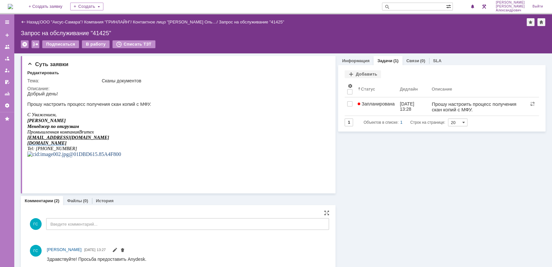
click at [8, 5] on img at bounding box center [10, 6] width 5 height 5
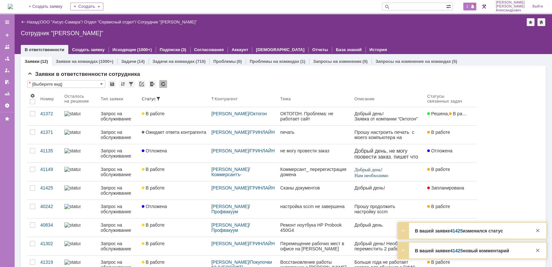
click at [475, 8] on span at bounding box center [473, 6] width 5 height 5
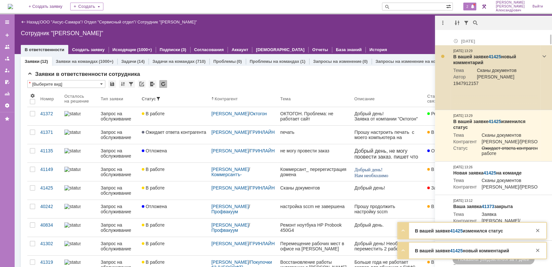
click at [494, 55] on link "41425" at bounding box center [495, 56] width 13 height 5
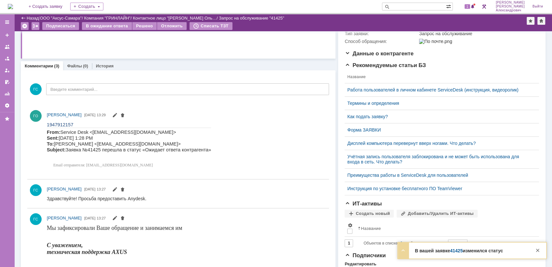
scroll to position [108, 0]
drag, startPoint x: 47, startPoint y: 124, endPoint x: 85, endPoint y: 124, distance: 37.7
click at [85, 124] on p "1947912157" at bounding box center [129, 123] width 164 height 6
copy span "1947912157"
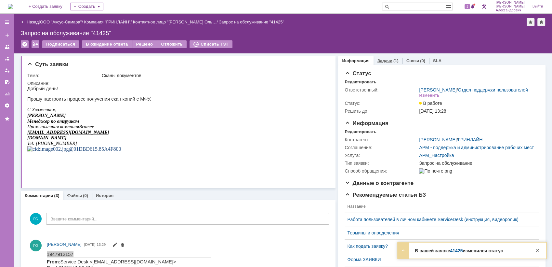
click at [381, 59] on link "Задачи" at bounding box center [385, 60] width 15 height 5
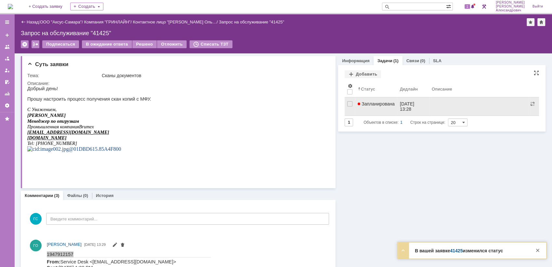
click at [374, 109] on link "Запланирована" at bounding box center [376, 106] width 42 height 18
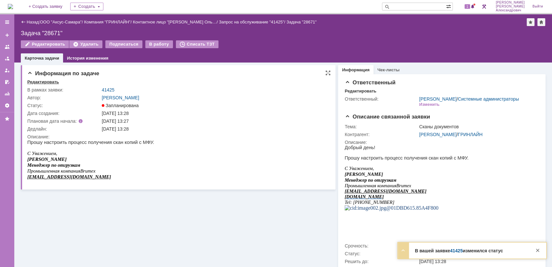
click at [45, 82] on div "Редактировать" at bounding box center [43, 81] width 32 height 5
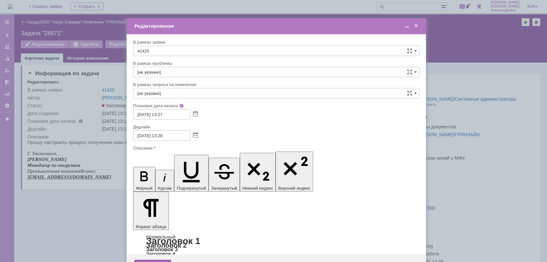
click at [146, 259] on div "Сохранить" at bounding box center [152, 264] width 37 height 10
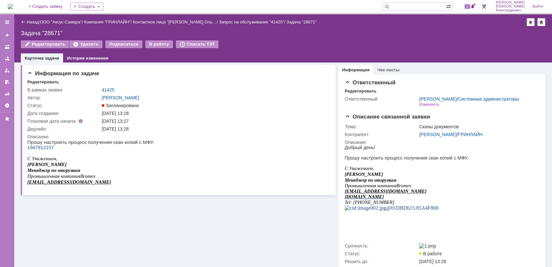
click at [13, 6] on img at bounding box center [10, 6] width 5 height 5
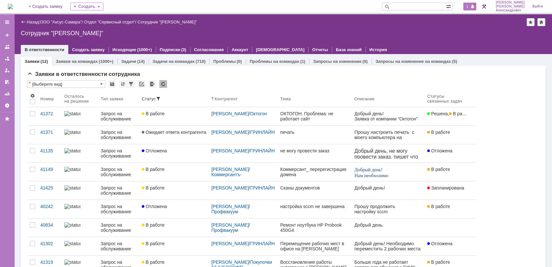
click at [475, 8] on span at bounding box center [473, 6] width 5 height 5
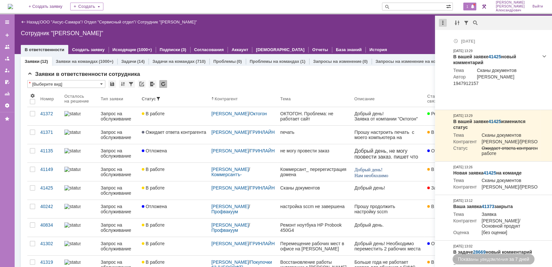
click at [444, 22] on div at bounding box center [443, 23] width 8 height 8
click at [452, 40] on div "Отметить уведомления прочитанными" at bounding box center [487, 39] width 87 height 5
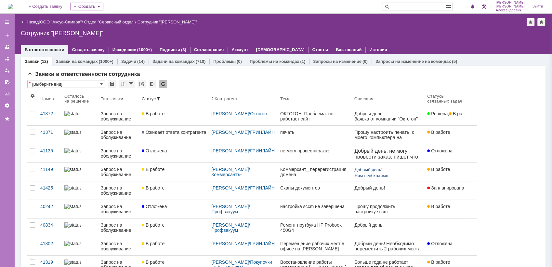
click at [419, 28] on div "Назад | ООО "Аксус-Самара" / Отдел "Сервисный отдел" / Сотрудник "[PERSON_NAME]…" at bounding box center [283, 34] width 538 height 40
click at [11, 8] on img at bounding box center [10, 6] width 5 height 5
click at [13, 5] on img at bounding box center [10, 6] width 5 height 5
click at [13, 4] on img at bounding box center [10, 6] width 5 height 5
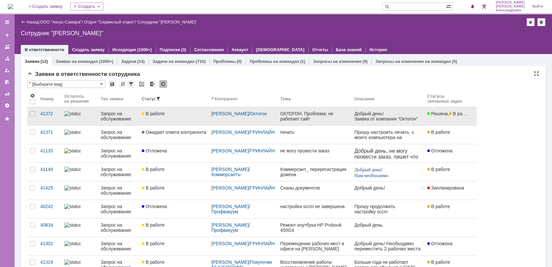
click at [303, 116] on div "ОКТОГОН. Проблема: не работает сайт" at bounding box center [314, 116] width 69 height 10
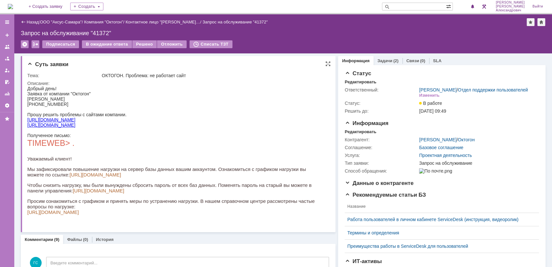
click at [79, 215] on link "[URL][DOMAIN_NAME]" at bounding box center [52, 212] width 51 height 6
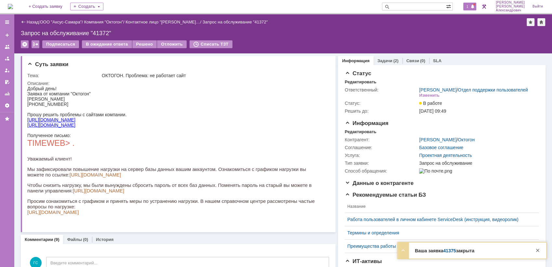
click at [470, 6] on span "1" at bounding box center [468, 6] width 6 height 5
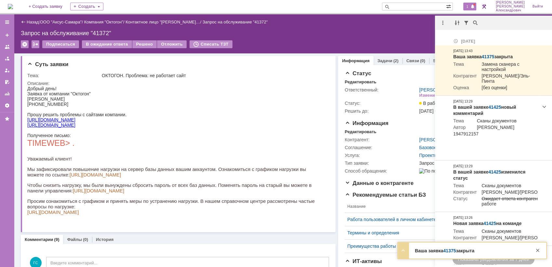
click at [418, 30] on div "Запрос на обслуживание "41372"" at bounding box center [283, 33] width 525 height 7
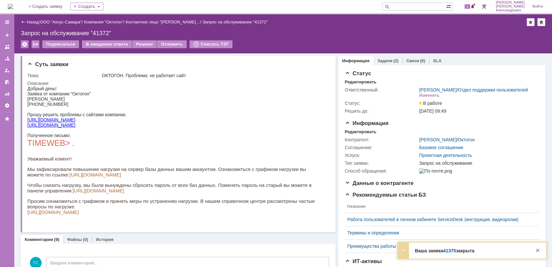
click at [13, 9] on img at bounding box center [10, 6] width 5 height 5
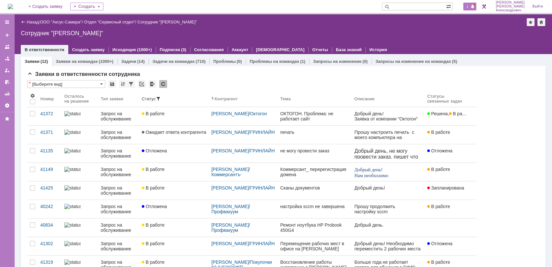
click at [470, 5] on span "1" at bounding box center [468, 6] width 6 height 5
click at [379, 35] on div "Сотрудник "[PERSON_NAME]"" at bounding box center [283, 33] width 525 height 7
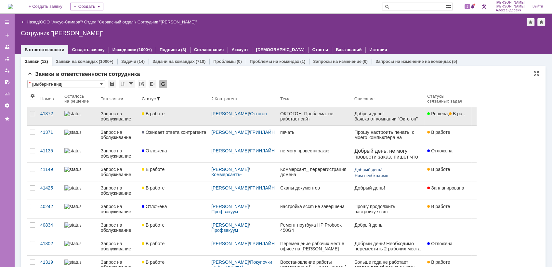
click at [303, 122] on link "ОКТОГОН. Проблема: не работает сайт" at bounding box center [315, 116] width 74 height 18
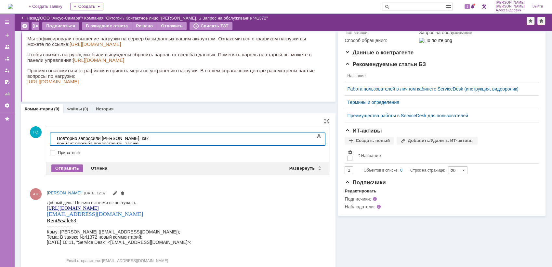
click at [67, 165] on div "Отправить" at bounding box center [67, 168] width 32 height 8
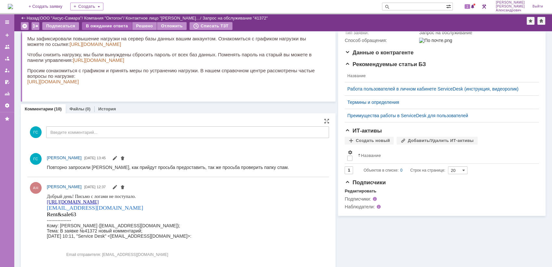
click at [111, 24] on div "В ожидание ответа" at bounding box center [107, 26] width 50 height 8
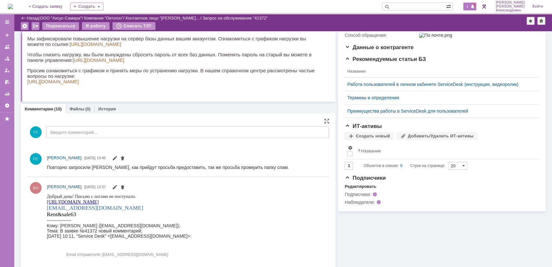
click at [473, 5] on div "1" at bounding box center [470, 7] width 13 height 8
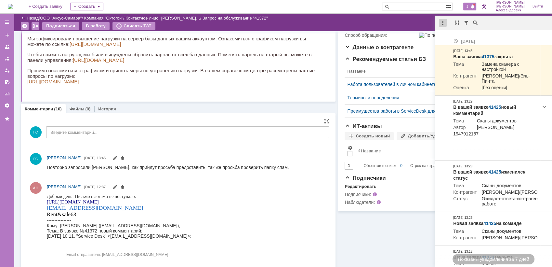
click at [445, 19] on div at bounding box center [443, 23] width 8 height 8
click at [453, 40] on div "Отметить уведомления прочитанными" at bounding box center [487, 39] width 87 height 5
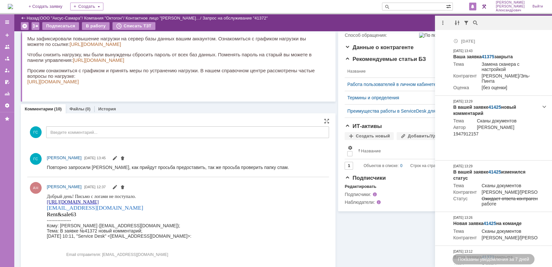
click at [404, 24] on div "Подписаться В работу Списать ТЗТ" at bounding box center [274, 27] width 506 height 10
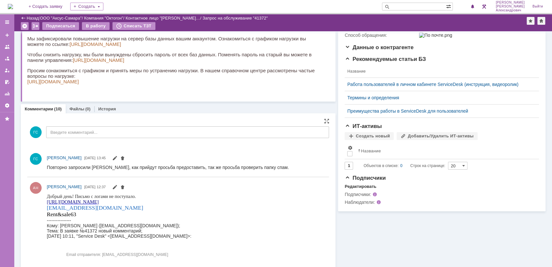
click at [13, 5] on img at bounding box center [10, 6] width 5 height 5
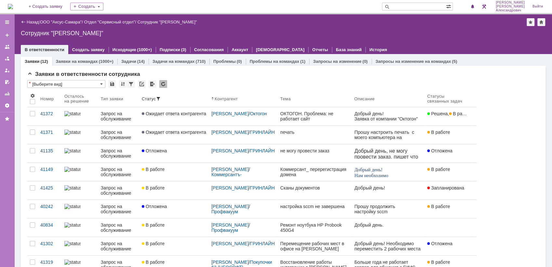
click at [13, 4] on img at bounding box center [10, 6] width 5 height 5
click at [470, 5] on span "1" at bounding box center [468, 6] width 6 height 5
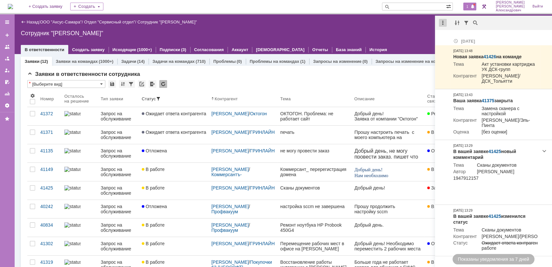
click at [443, 22] on div at bounding box center [443, 23] width 8 height 8
drag, startPoint x: 444, startPoint y: 31, endPoint x: 444, endPoint y: 40, distance: 9.1
click at [445, 40] on div "Отметить уведомления прочитанными" at bounding box center [487, 39] width 87 height 5
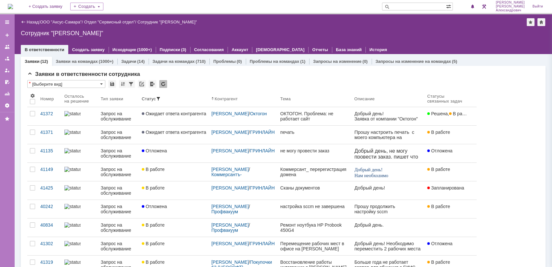
click at [370, 27] on div "Назад | ООО "Аксус-Самара" / Отдел "Сервисный отдел" / Сотрудник "[PERSON_NAME]…" at bounding box center [283, 34] width 538 height 40
click at [13, 5] on img at bounding box center [10, 6] width 5 height 5
click at [474, 5] on span at bounding box center [473, 6] width 5 height 5
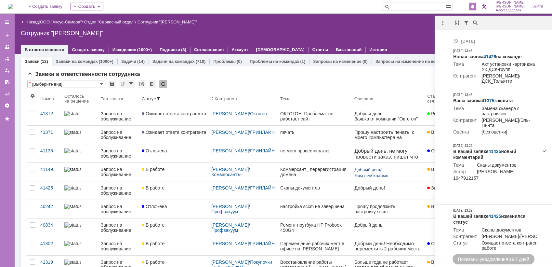
click at [392, 25] on div "Назад | ООО "Аксус-Самара" / Отдел "Сервисный отдел" / Сотрудник "Галстьян Степ…" at bounding box center [283, 22] width 525 height 8
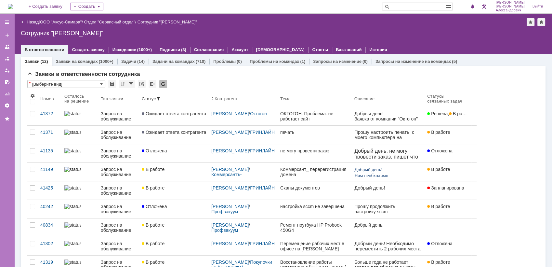
click at [12, 5] on img at bounding box center [10, 6] width 5 height 5
click at [13, 6] on img at bounding box center [10, 6] width 5 height 5
click at [304, 76] on div "Заявки в ответственности сотрудника" at bounding box center [283, 74] width 512 height 7
click at [13, 6] on img at bounding box center [10, 6] width 5 height 5
click at [13, 8] on img at bounding box center [10, 6] width 5 height 5
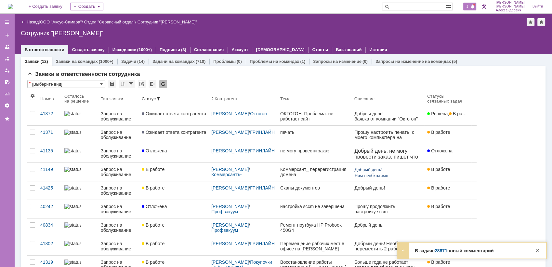
click at [471, 6] on span "1" at bounding box center [468, 6] width 6 height 5
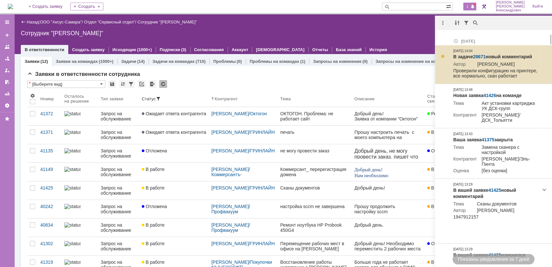
click at [479, 54] on link "28671" at bounding box center [479, 56] width 13 height 5
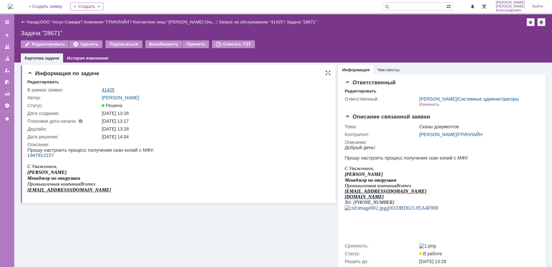
click at [109, 87] on link "41425" at bounding box center [108, 89] width 13 height 5
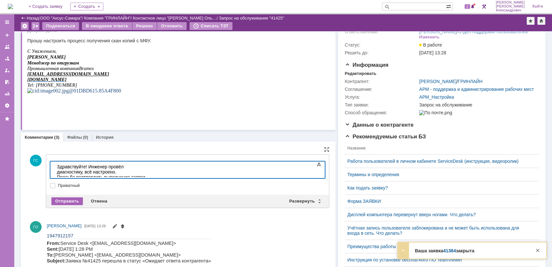
click at [69, 200] on div "Отправить" at bounding box center [67, 201] width 32 height 8
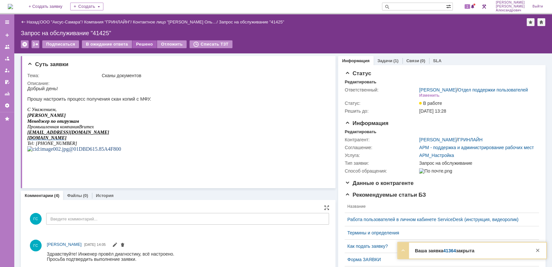
click at [140, 40] on div "Решено" at bounding box center [144, 44] width 25 height 8
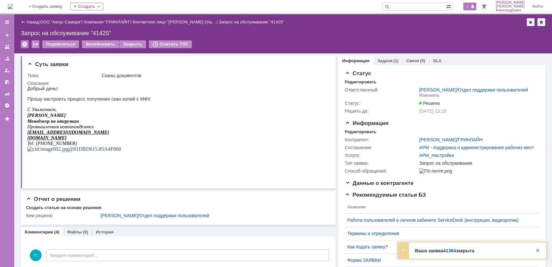
click at [468, 6] on span "1" at bounding box center [468, 6] width 6 height 5
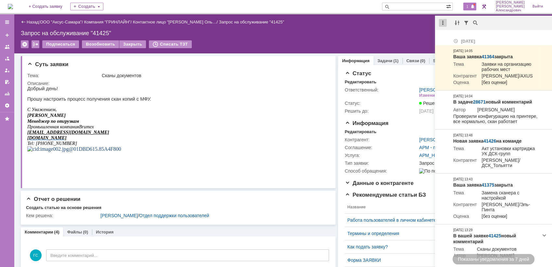
click at [443, 23] on div at bounding box center [443, 23] width 8 height 8
click at [458, 33] on div "Отметить уведомления прочитанными" at bounding box center [487, 40] width 95 height 14
drag, startPoint x: 451, startPoint y: 38, endPoint x: 347, endPoint y: 42, distance: 103.8
click at [450, 38] on div "Отметить уведомления прочитанными" at bounding box center [487, 39] width 87 height 5
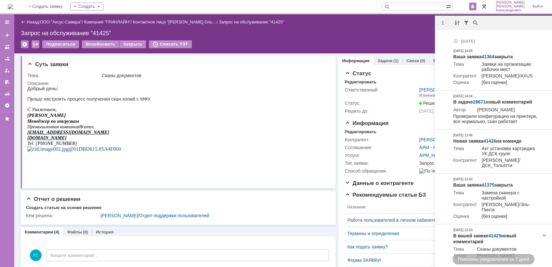
click at [347, 42] on div "Подписаться Возобновить Закрыть Списать ТЗТ" at bounding box center [283, 47] width 525 height 14
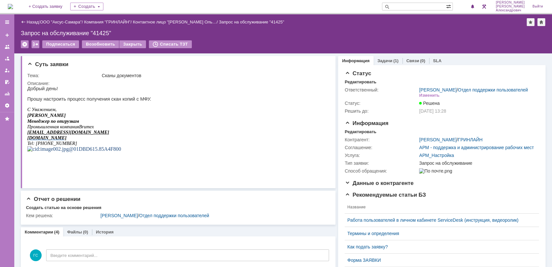
click at [13, 7] on img at bounding box center [10, 6] width 5 height 5
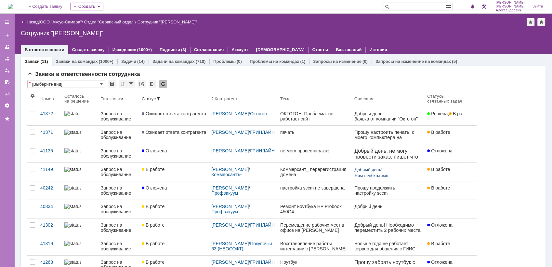
click at [13, 7] on img at bounding box center [10, 6] width 5 height 5
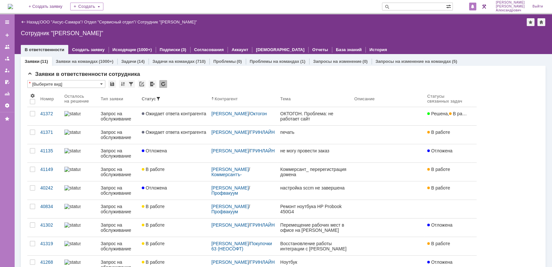
click at [475, 5] on span at bounding box center [473, 6] width 5 height 5
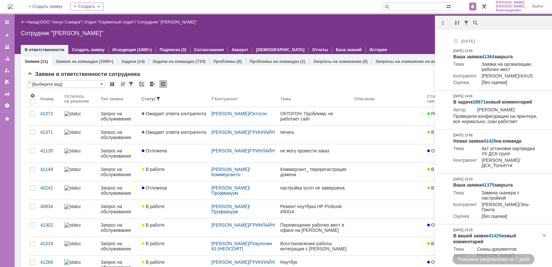
click at [401, 34] on div "Сотрудник "[PERSON_NAME]"" at bounding box center [283, 33] width 525 height 7
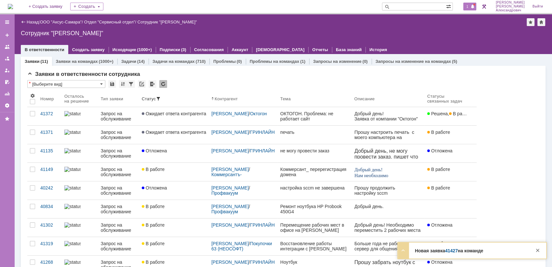
click at [470, 5] on span "1" at bounding box center [468, 6] width 6 height 5
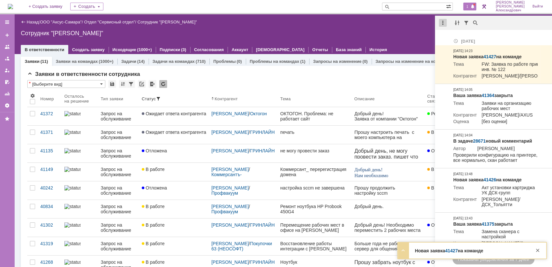
click at [446, 21] on div at bounding box center [443, 23] width 8 height 8
click at [453, 40] on div "Отметить уведомления прочитанными" at bounding box center [487, 39] width 87 height 5
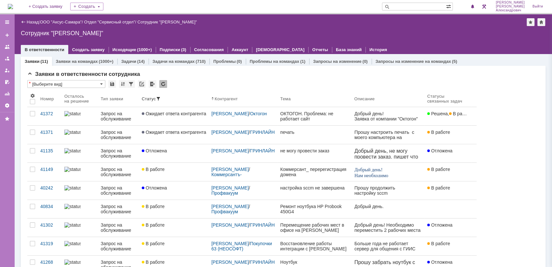
click at [367, 35] on div "Сотрудник "[PERSON_NAME]"" at bounding box center [283, 33] width 525 height 7
click at [474, 6] on span at bounding box center [473, 6] width 5 height 5
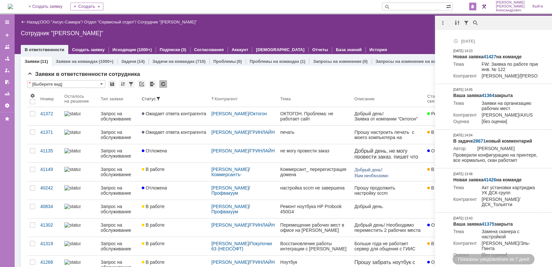
click at [376, 31] on div "Сотрудник "[PERSON_NAME]"" at bounding box center [283, 33] width 525 height 7
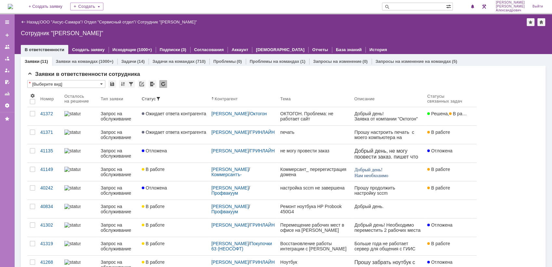
click at [13, 7] on img at bounding box center [10, 6] width 5 height 5
click at [13, 6] on img at bounding box center [10, 6] width 5 height 5
click at [468, 3] on div "1" at bounding box center [470, 7] width 13 height 8
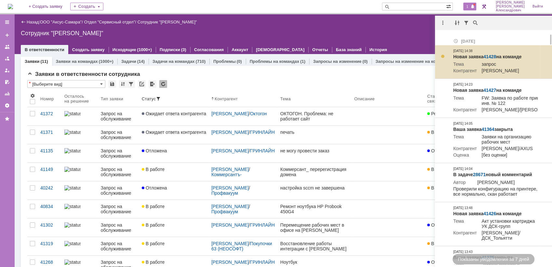
click at [490, 54] on link "41428" at bounding box center [490, 56] width 13 height 5
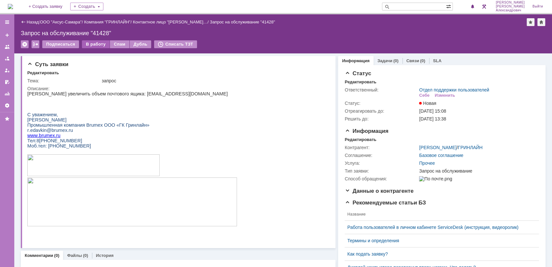
click at [86, 41] on div "В работу" at bounding box center [96, 44] width 28 height 8
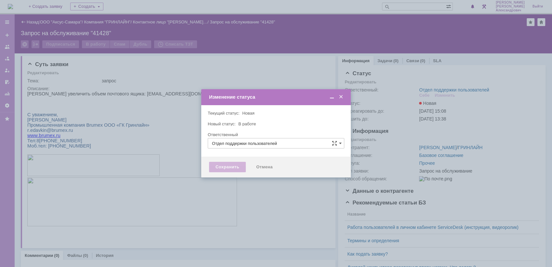
type input "[PERSON_NAME]"
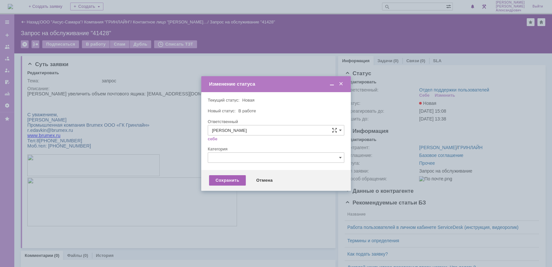
click at [224, 182] on div "Сохранить" at bounding box center [227, 180] width 37 height 10
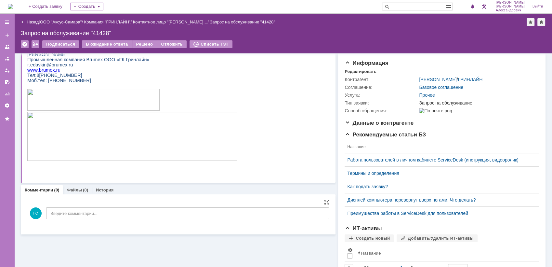
scroll to position [72, 0]
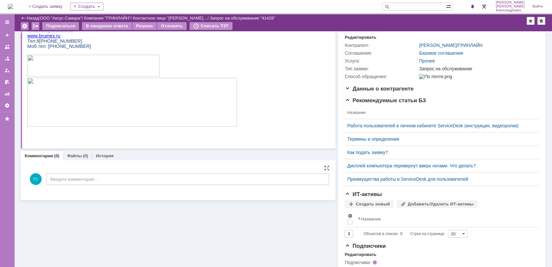
click at [113, 186] on div "ГС Введите комментарий..." at bounding box center [178, 180] width 302 height 30
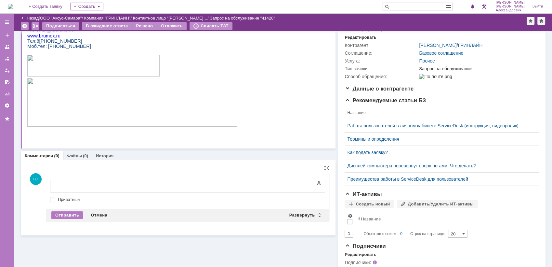
scroll to position [0, 0]
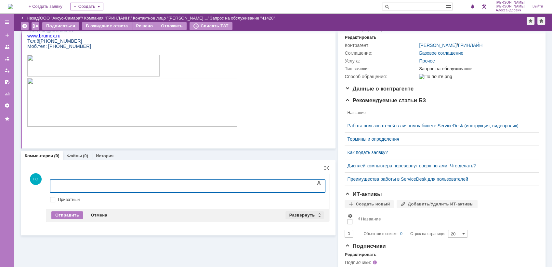
click at [288, 212] on div "Развернуть" at bounding box center [305, 215] width 39 height 8
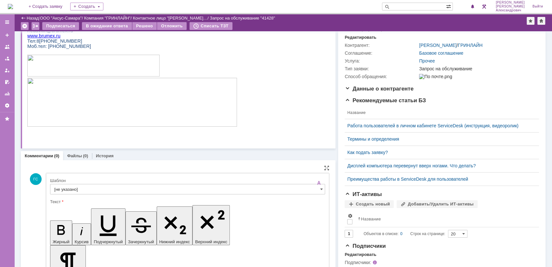
drag, startPoint x: 105, startPoint y: 179, endPoint x: 115, endPoint y: 187, distance: 12.7
click at [106, 180] on div "Шаблон" at bounding box center [187, 180] width 274 height 4
click at [120, 192] on input "[не указано]" at bounding box center [187, 189] width 275 height 10
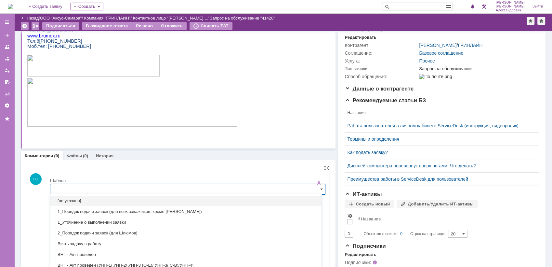
scroll to position [93, 0]
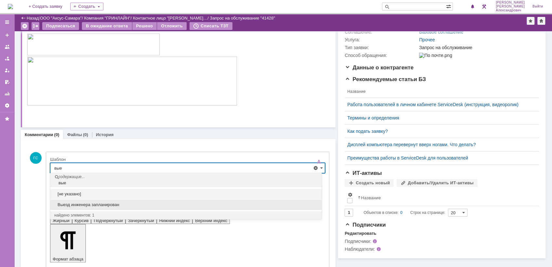
click at [113, 202] on span "Выезд инженера запланирован" at bounding box center [185, 204] width 263 height 5
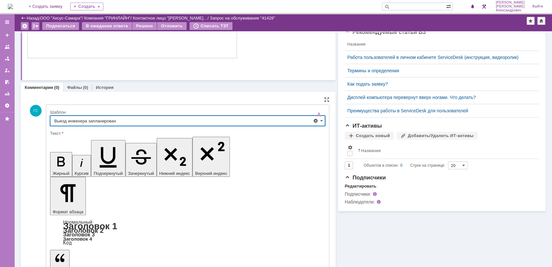
type input "Выезд инженера запланирован"
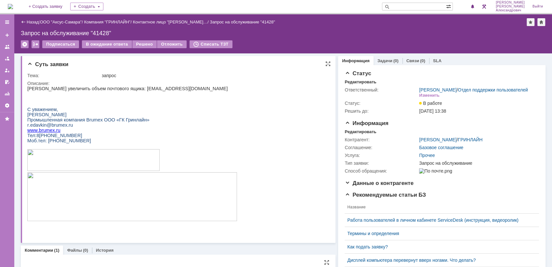
scroll to position [0, 0]
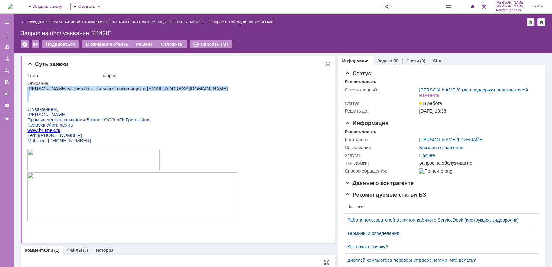
drag, startPoint x: 28, startPoint y: 88, endPoint x: 121, endPoint y: 97, distance: 93.8
click at [121, 97] on div "Прошу увеличить объем почтового ящика: r.edavkin@brumex.ru С уважением, Едавкин…" at bounding box center [132, 156] width 210 height 141
copy div "[PERSON_NAME] увеличить объем почтового ящика: [EMAIL_ADDRESS][DOMAIN_NAME]"
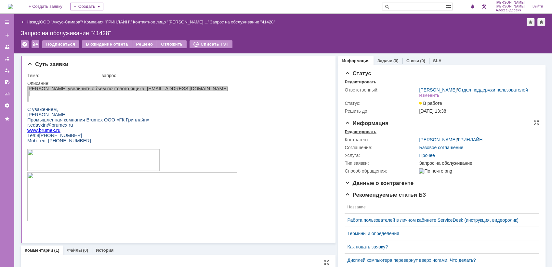
click at [357, 134] on div "Редактировать" at bounding box center [361, 131] width 32 height 5
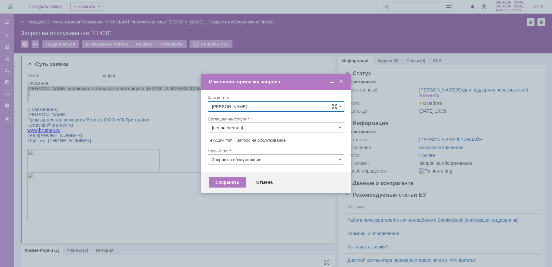
type input "Прочее"
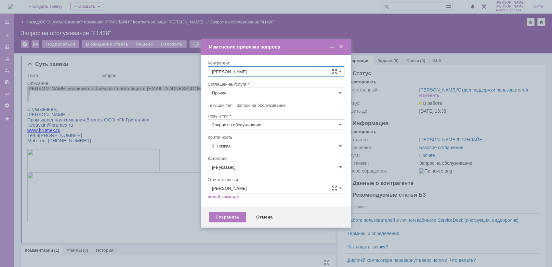
click at [245, 94] on input "Прочее" at bounding box center [276, 92] width 137 height 10
click at [256, 167] on div "АРМ_Настройка" at bounding box center [276, 171] width 136 height 10
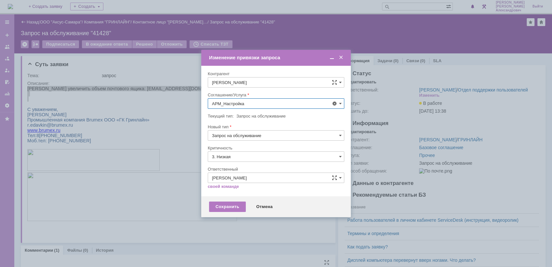
type input "АРМ_Настройка"
click at [243, 157] on input "3. Низкая" at bounding box center [276, 156] width 137 height 10
click at [246, 168] on span "[не указано]" at bounding box center [276, 168] width 128 height 5
type input "[не указано]"
click at [228, 204] on div "Сохранить" at bounding box center [227, 206] width 37 height 10
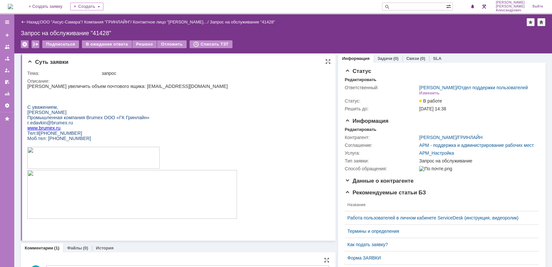
scroll to position [0, 0]
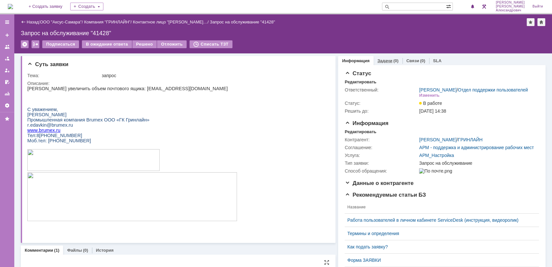
click at [385, 56] on div "Задачи (0)" at bounding box center [388, 60] width 29 height 9
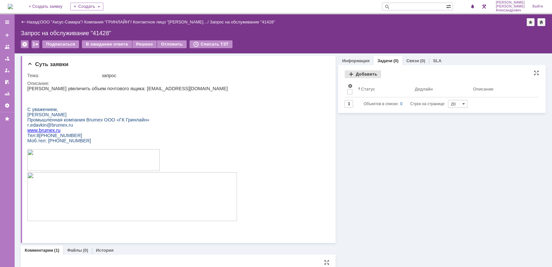
click at [357, 75] on div "Добавить" at bounding box center [363, 74] width 36 height 8
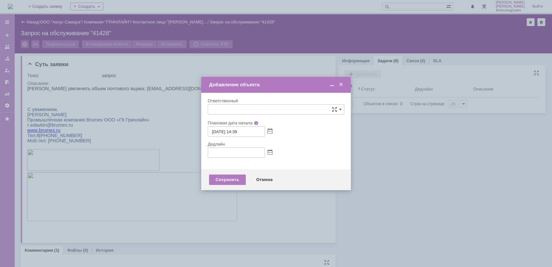
type input "[не указано]"
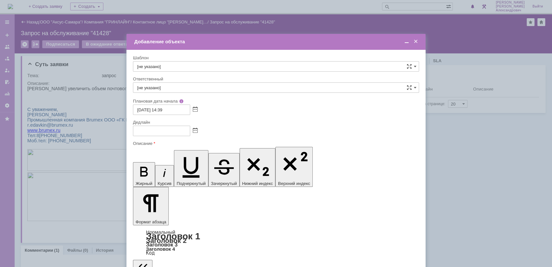
click at [196, 128] on span at bounding box center [195, 130] width 5 height 5
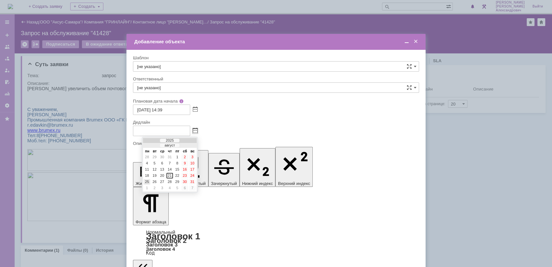
click at [147, 181] on div "25" at bounding box center [147, 182] width 7 height 6
type input "[DATE] 14:39"
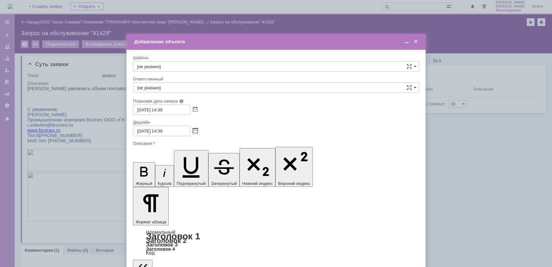
click at [190, 81] on div "Ответственный" at bounding box center [276, 79] width 286 height 6
click at [188, 87] on input "[не указано]" at bounding box center [276, 87] width 286 height 10
click at [230, 152] on div "[PERSON_NAME]" at bounding box center [276, 156] width 286 height 10
type input "[PERSON_NAME]"
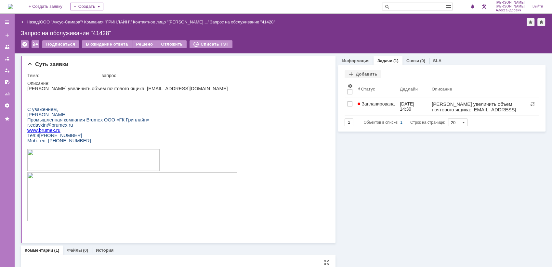
click at [13, 6] on img at bounding box center [10, 6] width 5 height 5
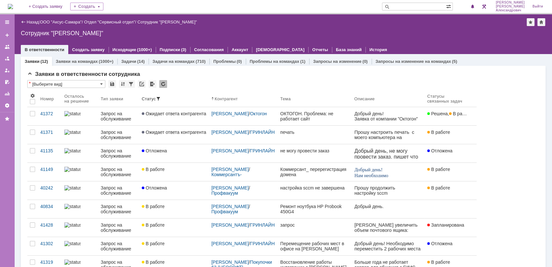
click at [13, 8] on img at bounding box center [10, 6] width 5 height 5
click at [477, 9] on div at bounding box center [472, 7] width 7 height 8
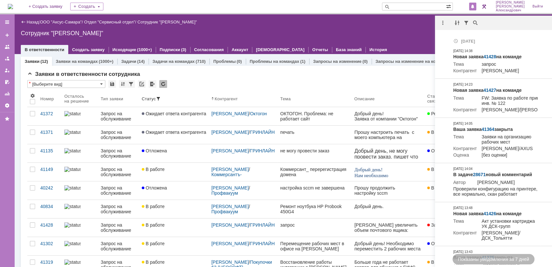
click at [423, 35] on div "Сотрудник "[PERSON_NAME]"" at bounding box center [283, 33] width 525 height 7
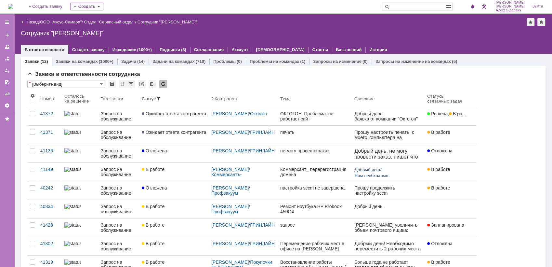
click at [10, 7] on img at bounding box center [10, 6] width 5 height 5
click at [13, 6] on img at bounding box center [10, 6] width 5 height 5
click at [13, 4] on img at bounding box center [10, 6] width 5 height 5
click at [13, 7] on img at bounding box center [10, 6] width 5 height 5
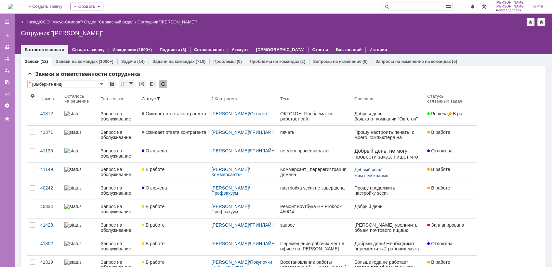
click at [13, 8] on img at bounding box center [10, 6] width 5 height 5
drag, startPoint x: 22, startPoint y: 7, endPoint x: 24, endPoint y: 2, distance: 5.0
click at [13, 7] on img at bounding box center [10, 6] width 5 height 5
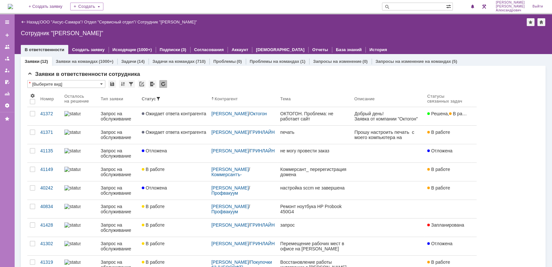
click at [13, 6] on img at bounding box center [10, 6] width 5 height 5
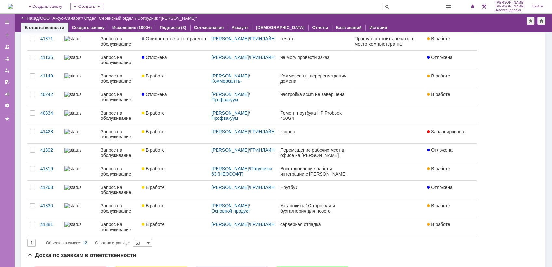
scroll to position [72, 0]
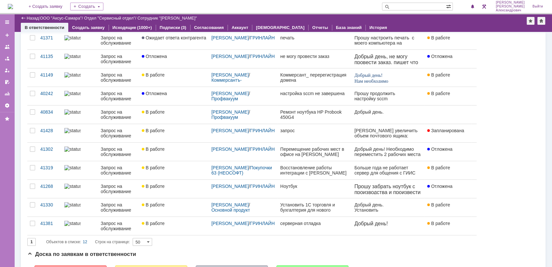
click at [13, 5] on img at bounding box center [10, 6] width 5 height 5
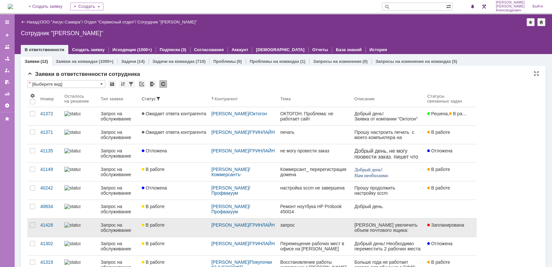
click at [186, 223] on div "В работе" at bounding box center [174, 224] width 64 height 5
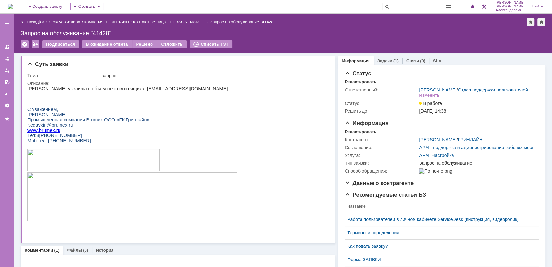
click at [384, 61] on link "Задачи" at bounding box center [385, 60] width 15 height 5
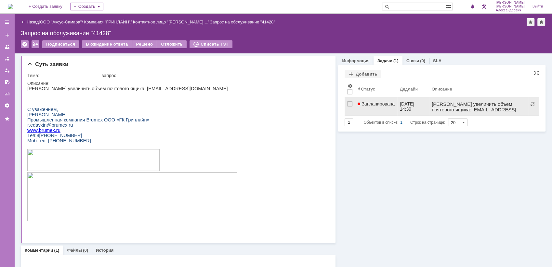
click at [385, 107] on link "Запланирована" at bounding box center [376, 106] width 42 height 18
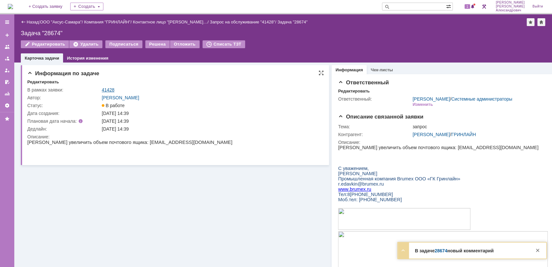
click at [107, 90] on link "41428" at bounding box center [108, 89] width 13 height 5
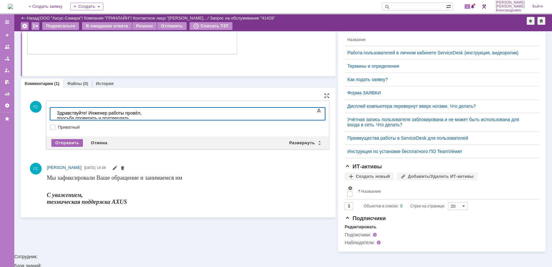
click at [66, 143] on div "Отправить" at bounding box center [67, 143] width 32 height 8
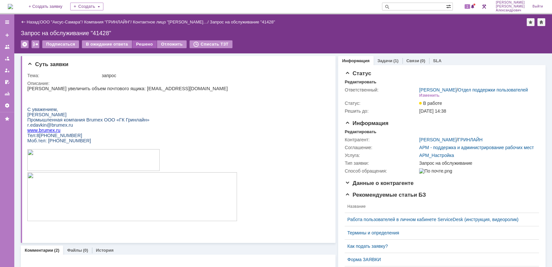
click at [137, 44] on div "Решено" at bounding box center [144, 44] width 25 height 8
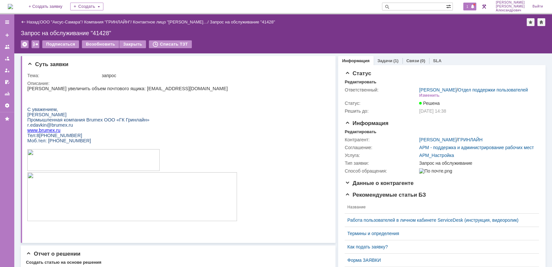
click at [474, 9] on span at bounding box center [473, 6] width 5 height 5
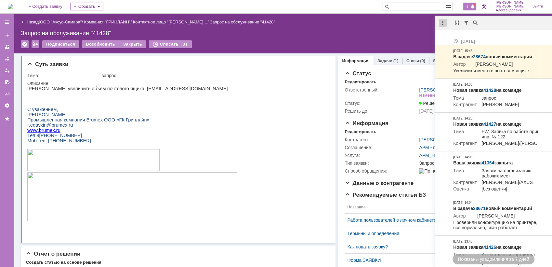
click at [443, 21] on div at bounding box center [443, 23] width 8 height 8
drag, startPoint x: 459, startPoint y: 38, endPoint x: 424, endPoint y: 43, distance: 35.7
click at [459, 38] on div "Отметить уведомления прочитанными" at bounding box center [487, 39] width 87 height 5
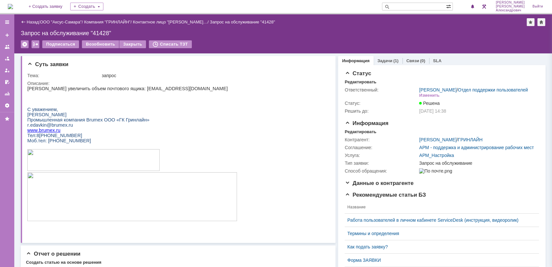
click at [357, 38] on div "Назад | ООО "Аксус-Самара" / Компания "ГРИНЛАЙН" / Контактное лицо "Едавкин Ром…" at bounding box center [283, 33] width 538 height 39
click at [13, 5] on img at bounding box center [10, 6] width 5 height 5
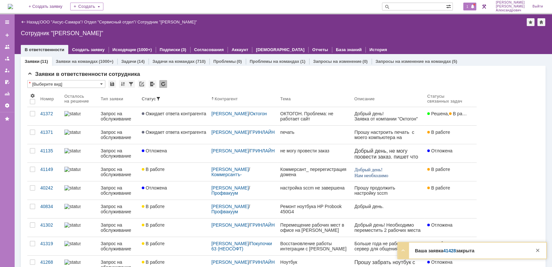
click at [473, 7] on div "1" at bounding box center [470, 7] width 13 height 8
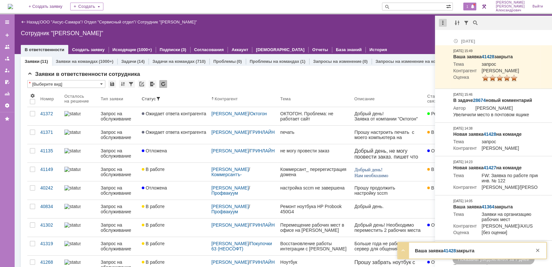
click at [442, 23] on div at bounding box center [443, 23] width 8 height 8
click at [447, 34] on div "Отметить уведомления прочитанными" at bounding box center [487, 40] width 95 height 14
click at [447, 37] on div "Отметить уведомления прочитанными" at bounding box center [487, 39] width 87 height 5
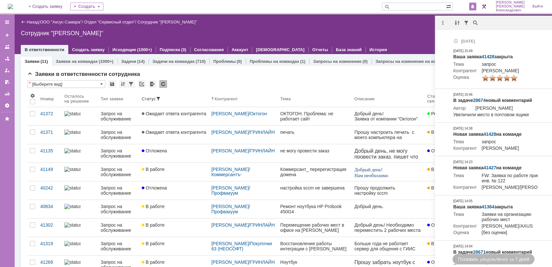
click at [397, 34] on div "Сотрудник "[PERSON_NAME]"" at bounding box center [283, 33] width 525 height 7
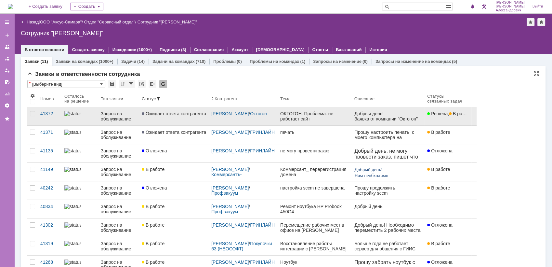
click at [323, 121] on div "ОКТОГОН. Проблема: не работает сайт" at bounding box center [314, 116] width 69 height 10
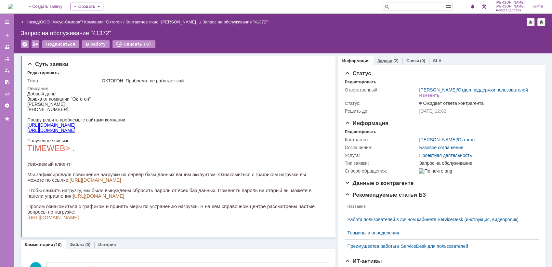
click at [378, 59] on link "Задачи" at bounding box center [385, 60] width 15 height 5
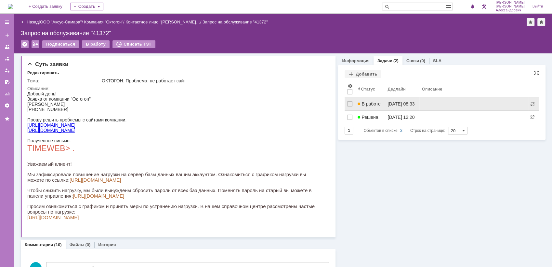
click at [385, 105] on link "[DATE] 08:33" at bounding box center [402, 103] width 34 height 13
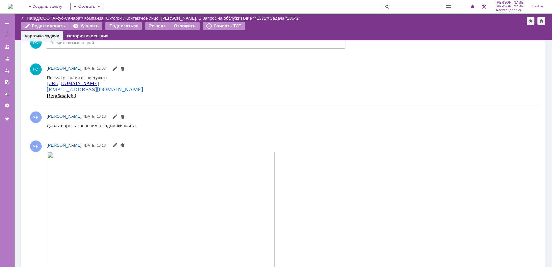
scroll to position [325, 0]
drag, startPoint x: 47, startPoint y: 89, endPoint x: 87, endPoint y: 91, distance: 40.4
click at [87, 91] on div "[EMAIL_ADDRESS][DOMAIN_NAME]" at bounding box center [95, 90] width 96 height 7
copy span "[EMAIL_ADDRESS][DOMAIN_NAME]"
drag, startPoint x: 82, startPoint y: 96, endPoint x: 47, endPoint y: 97, distance: 34.8
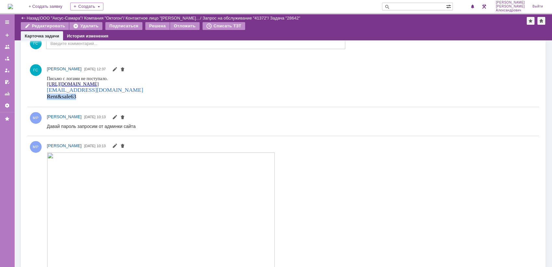
click at [47, 97] on div "Rent&sale63" at bounding box center [95, 96] width 96 height 7
copy span "Rent&sale63"
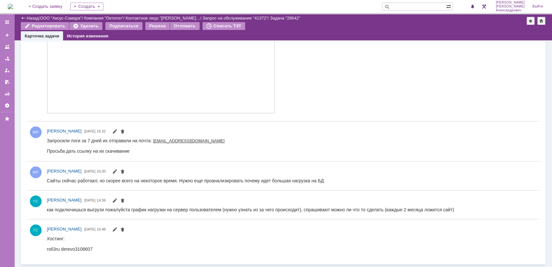
scroll to position [487, 0]
drag, startPoint x: 61, startPoint y: 249, endPoint x: 95, endPoint y: 249, distance: 33.2
click at [95, 249] on html "Хостинг: rs63ru derevo3108607" at bounding box center [289, 243] width 484 height 16
copy div "derevo3108607"
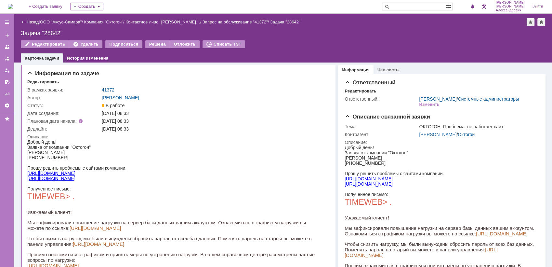
scroll to position [0, 0]
click at [109, 87] on link "41372" at bounding box center [108, 89] width 13 height 5
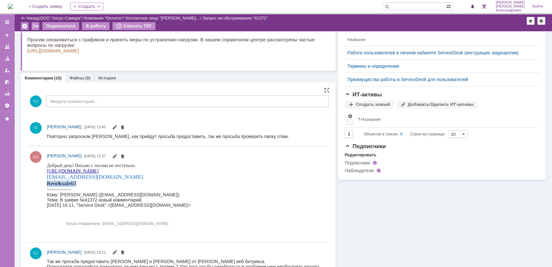
drag, startPoint x: 80, startPoint y: 183, endPoint x: 47, endPoint y: 184, distance: 32.5
click at [47, 184] on div "Rent&sale63" at bounding box center [119, 183] width 145 height 7
copy span "Rent&sale63"
click at [89, 177] on div "[EMAIL_ADDRESS][DOMAIN_NAME]" at bounding box center [119, 176] width 145 height 7
drag, startPoint x: 89, startPoint y: 177, endPoint x: 48, endPoint y: 178, distance: 41.0
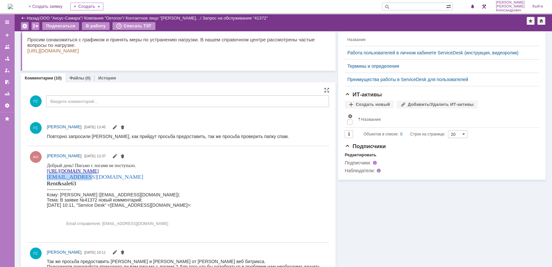
click at [48, 178] on div "[EMAIL_ADDRESS][DOMAIN_NAME]" at bounding box center [119, 176] width 145 height 7
copy span "[EMAIL_ADDRESS][DOMAIN_NAME]"
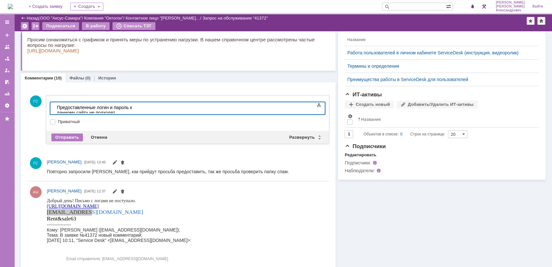
drag, startPoint x: 134, startPoint y: 107, endPoint x: 193, endPoint y: 224, distance: 130.8
click at [134, 107] on div "Предоставленные логин и пароль к данному сайту не подходят" at bounding box center [103, 110] width 92 height 10
click at [149, 108] on div "Предоставленные логин и пароль к [PERSON_NAME] данному сайту не подходят" at bounding box center [103, 110] width 92 height 10
click at [149, 106] on div "Предоставленные логин и пароль к админ панели данного сайту не подходят" at bounding box center [103, 110] width 92 height 10
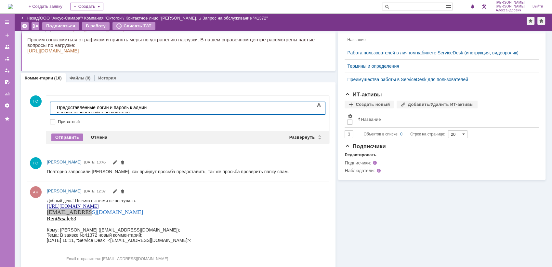
click at [149, 107] on div "Предоставленные логин и пароль к админ панели данного сайта не подходят" at bounding box center [103, 110] width 92 height 10
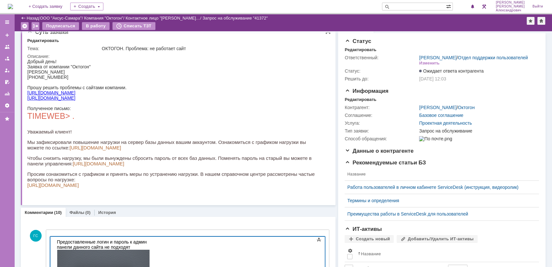
scroll to position [4, 0]
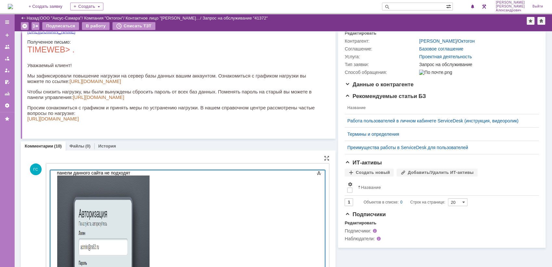
scroll to position [0, 0]
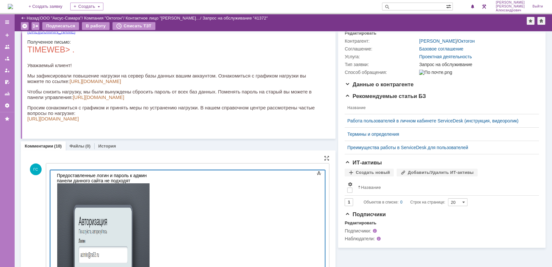
click at [149, 174] on div "Предоставленные логин и пароль к админ панели данного сайта не подходят" at bounding box center [103, 271] width 92 height 196
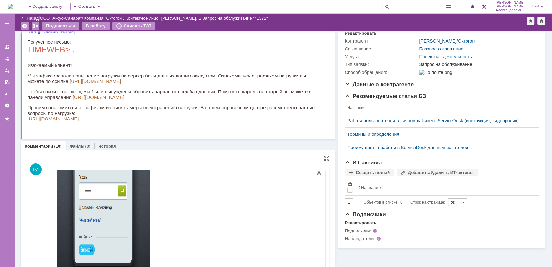
scroll to position [257, 0]
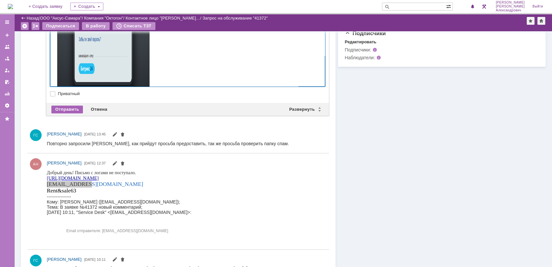
click at [63, 105] on div "Отправить" at bounding box center [67, 109] width 32 height 8
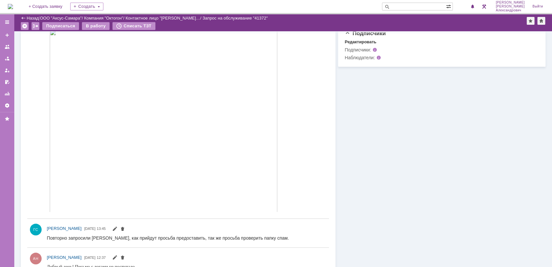
scroll to position [97, 0]
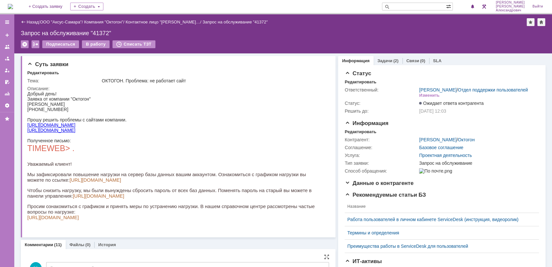
click at [13, 8] on img at bounding box center [10, 6] width 5 height 5
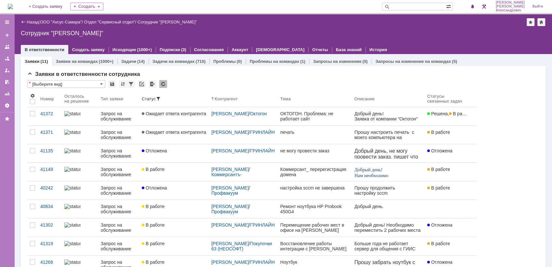
click at [13, 6] on img at bounding box center [10, 6] width 5 height 5
click at [12, 4] on img at bounding box center [10, 6] width 5 height 5
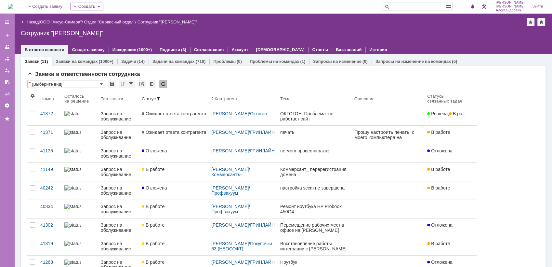
click at [301, 23] on div "Назад | ООО "Аксус-Самара" / Отдел "Сервисный отдел" / Сотрудник "Галстьян Степ…" at bounding box center [283, 22] width 525 height 8
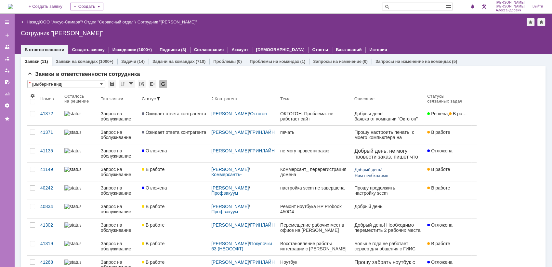
click at [13, 7] on img at bounding box center [10, 6] width 5 height 5
click at [475, 3] on div "1" at bounding box center [470, 7] width 13 height 8
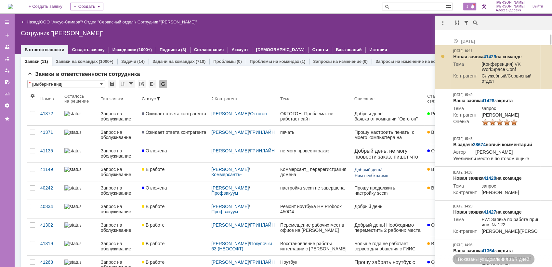
click at [491, 55] on link "41429" at bounding box center [490, 56] width 13 height 5
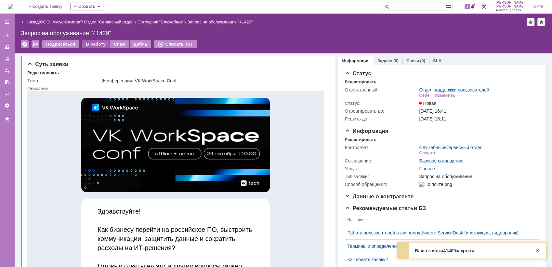
click at [91, 44] on div "В работу" at bounding box center [96, 44] width 28 height 8
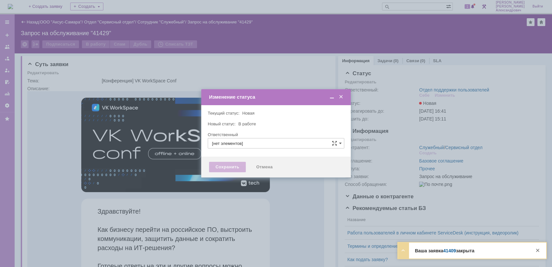
type input "Отдел поддержки пользователей"
type input "[PERSON_NAME]"
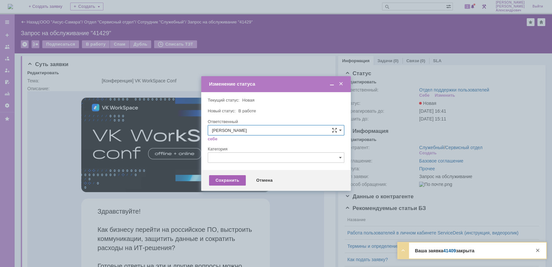
click at [221, 177] on div "Сохранить" at bounding box center [227, 180] width 37 height 10
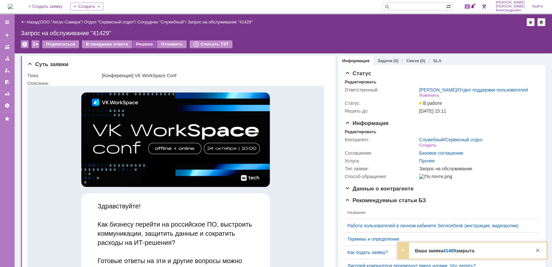
click at [136, 47] on div "Решено" at bounding box center [144, 44] width 25 height 8
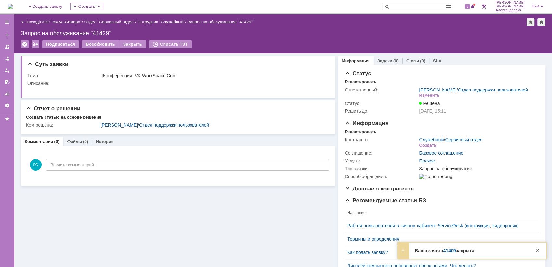
click at [10, 4] on img at bounding box center [10, 6] width 5 height 5
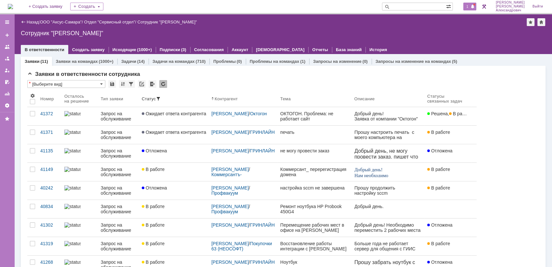
click at [475, 7] on span at bounding box center [473, 6] width 5 height 5
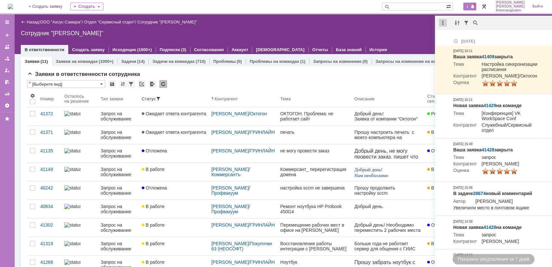
click at [440, 20] on div at bounding box center [443, 23] width 8 height 8
click at [445, 39] on div "Отметить уведомления прочитанными" at bounding box center [487, 39] width 87 height 5
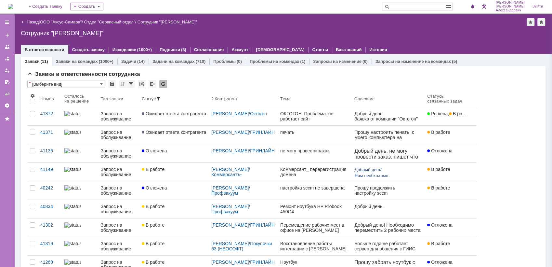
click at [403, 35] on div "Сотрудник "[PERSON_NAME]"" at bounding box center [283, 33] width 525 height 7
click at [13, 7] on img at bounding box center [10, 6] width 5 height 5
click at [9, 7] on img at bounding box center [10, 6] width 5 height 5
click at [11, 4] on img at bounding box center [10, 6] width 5 height 5
click at [13, 4] on img at bounding box center [10, 6] width 5 height 5
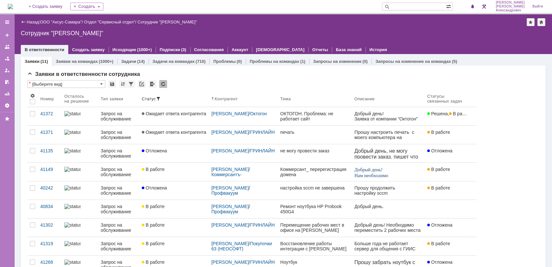
click at [13, 9] on img at bounding box center [10, 6] width 5 height 5
click at [179, 100] on div "Статус" at bounding box center [174, 98] width 64 height 5
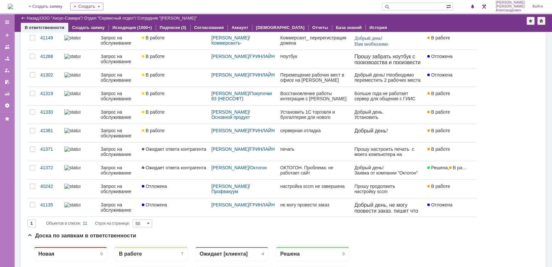
click at [13, 4] on img at bounding box center [10, 6] width 5 height 5
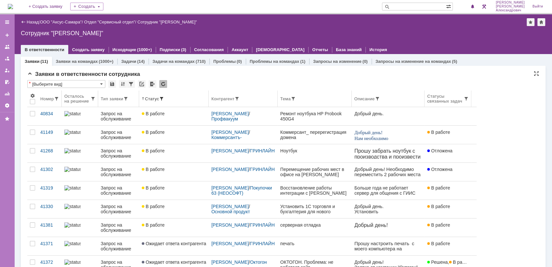
click at [249, 100] on div "Контрагент" at bounding box center [243, 98] width 64 height 5
